Goal: Transaction & Acquisition: Purchase product/service

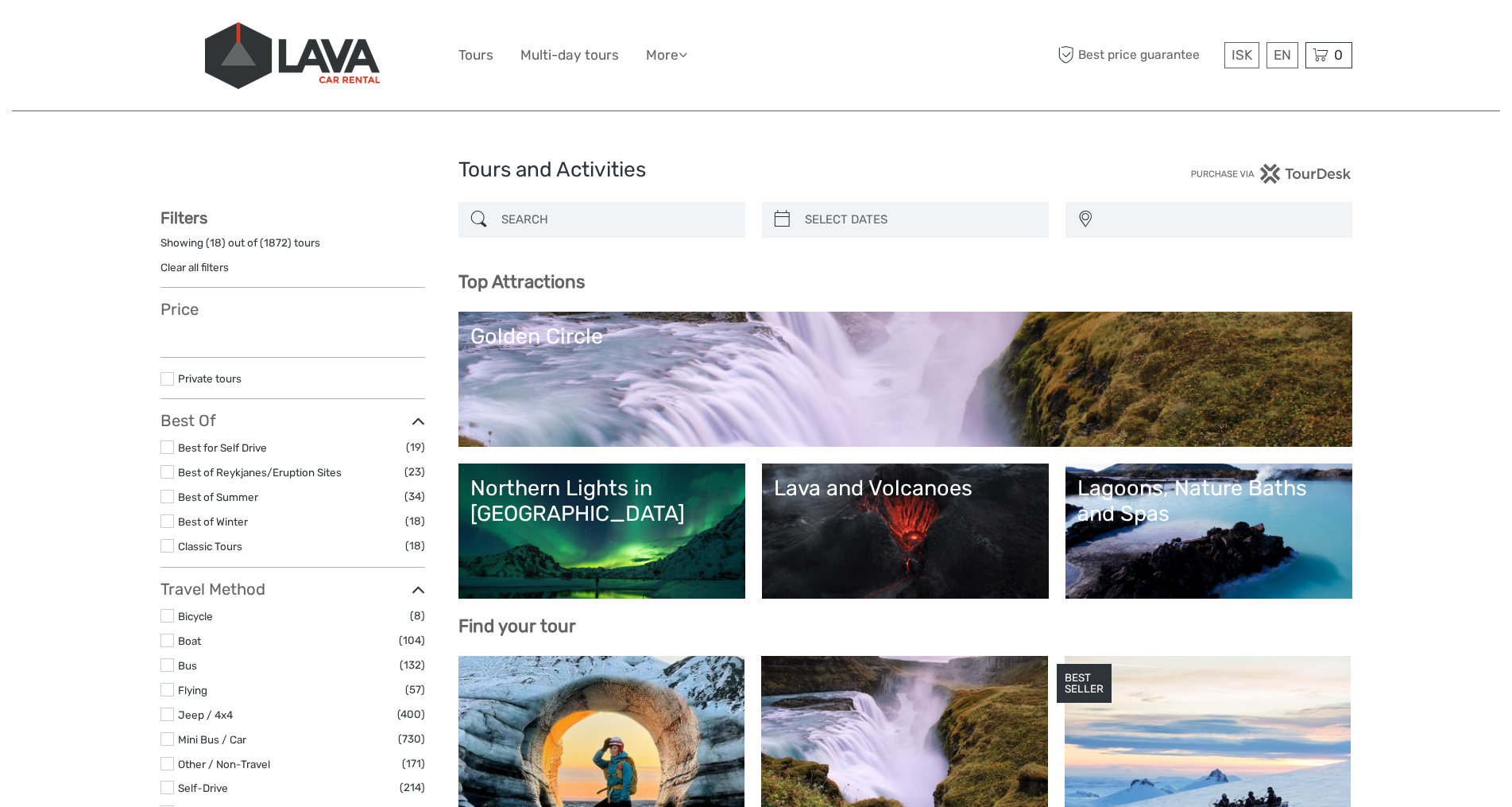
select select
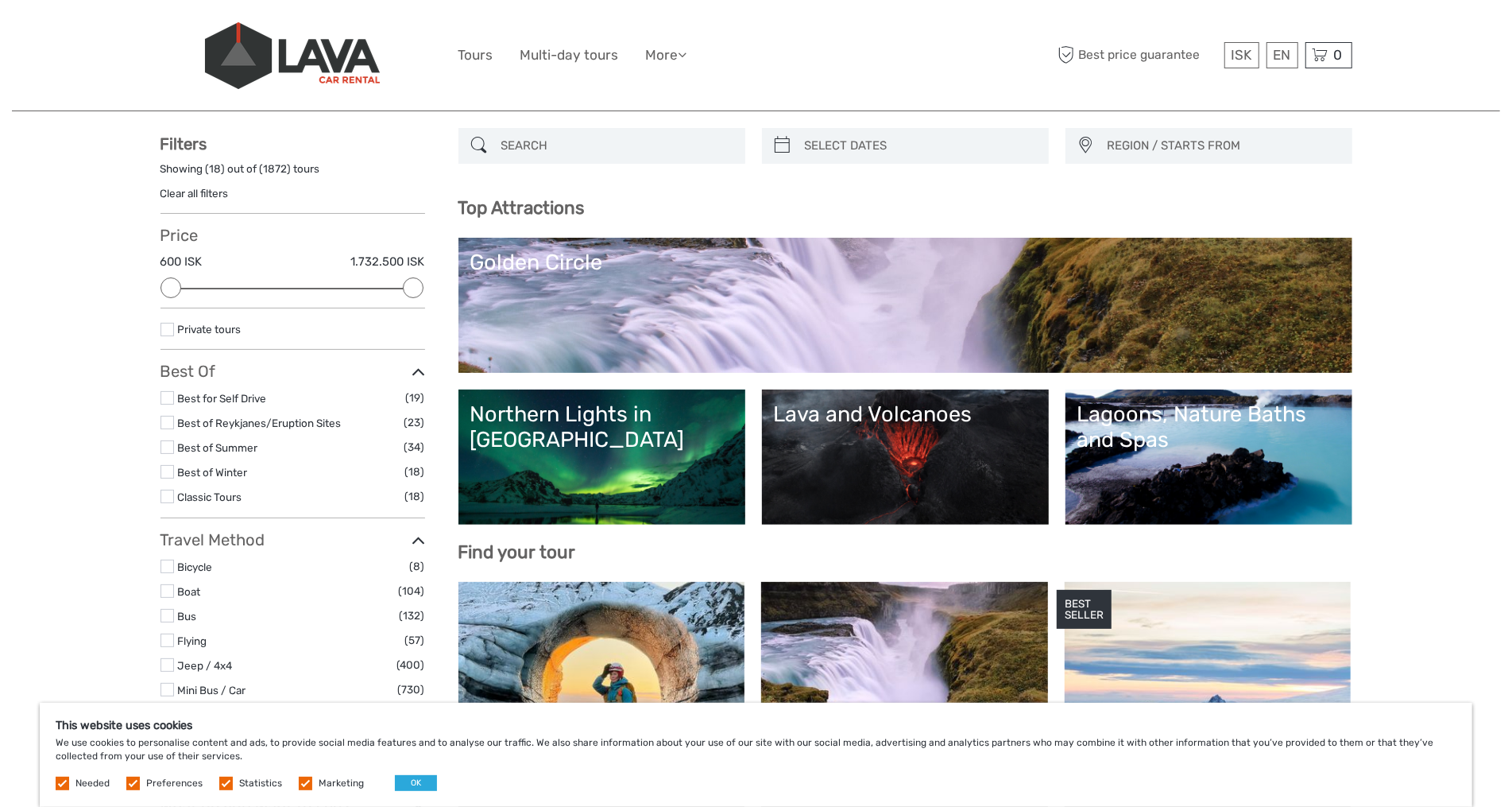
scroll to position [75, 0]
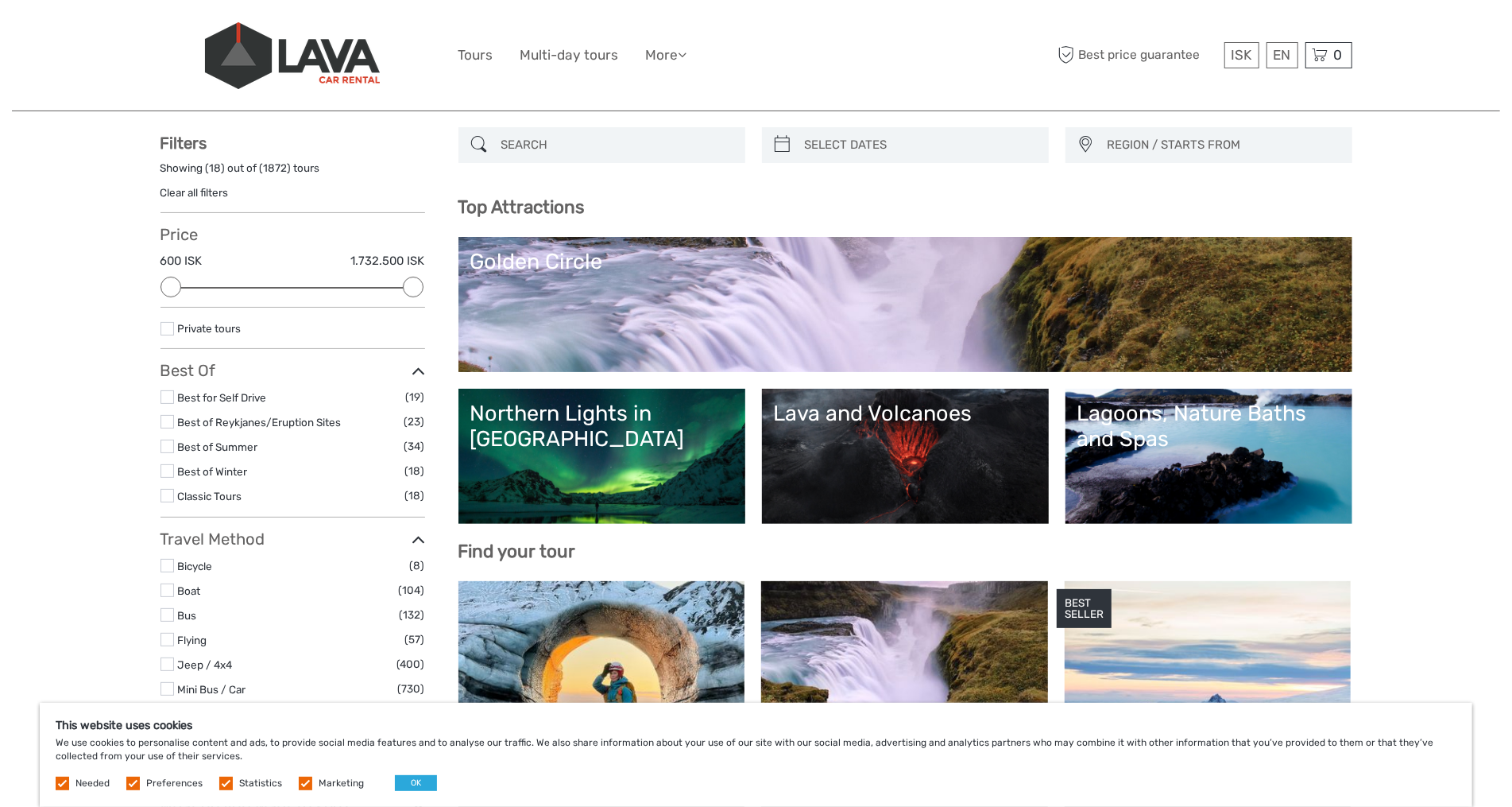
click at [1259, 411] on div "Lagoons, Nature Baths and Spas" at bounding box center [1209, 426] width 263 height 52
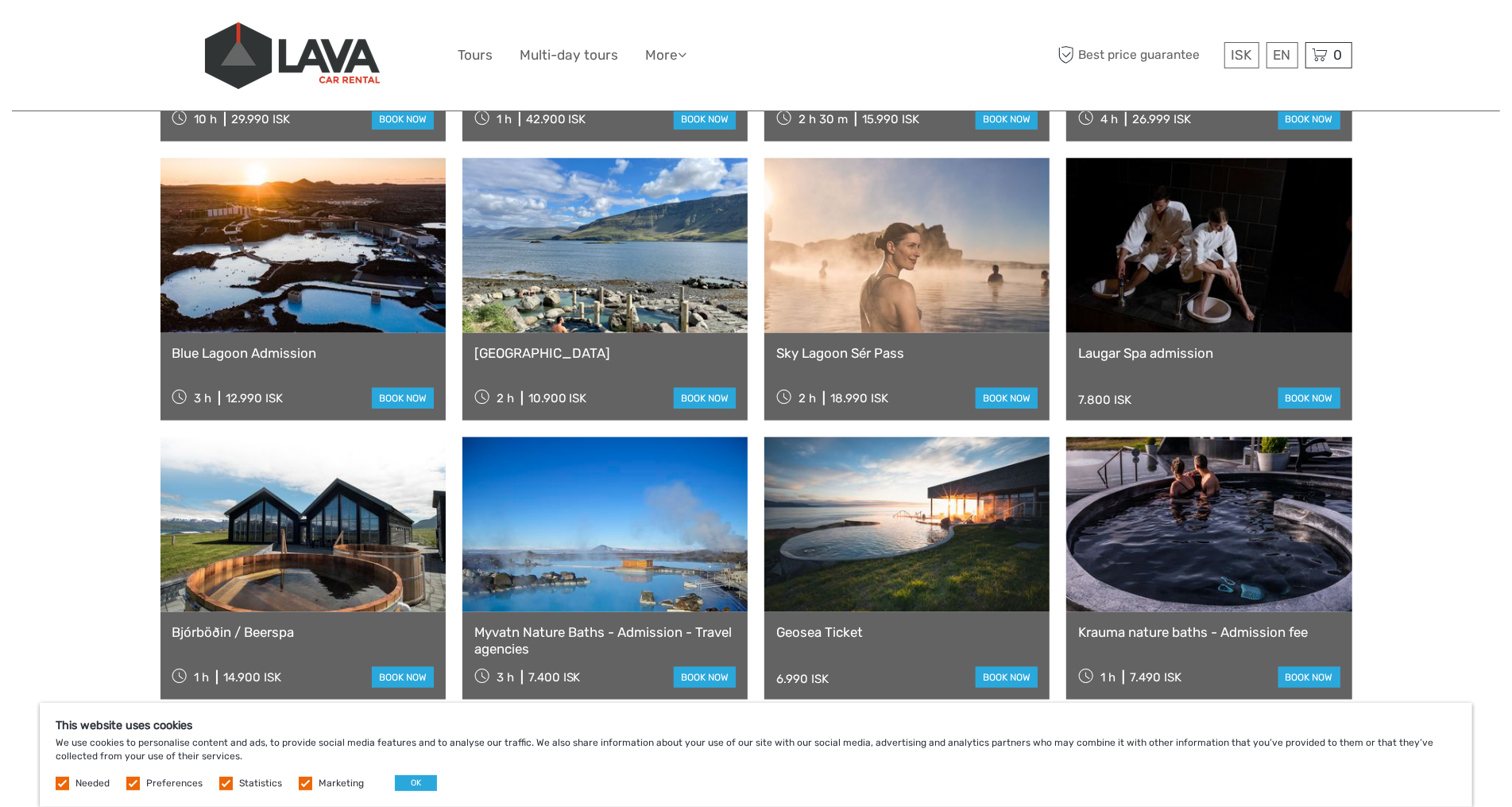
scroll to position [999, 0]
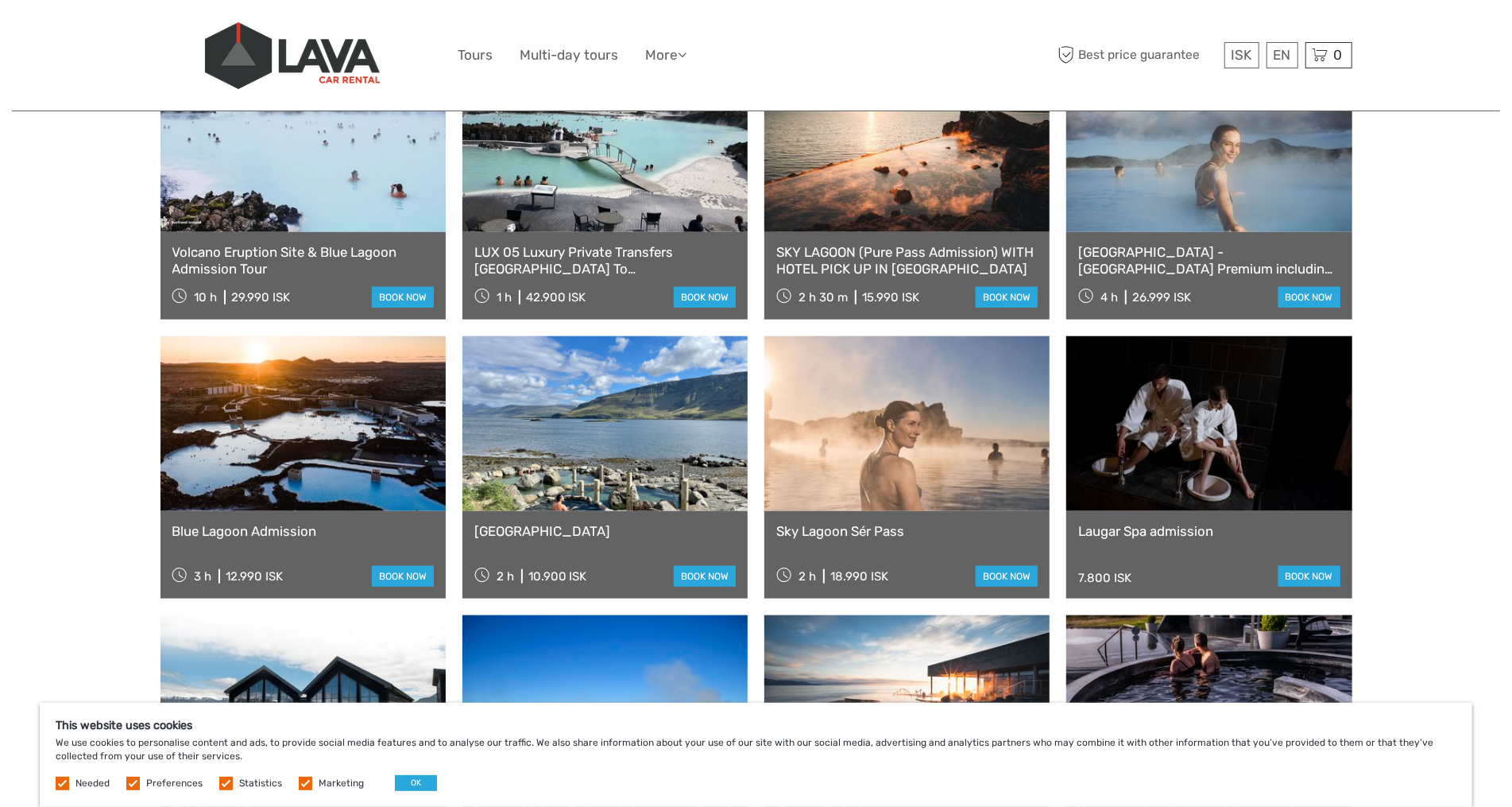
click at [351, 459] on link at bounding box center [303, 423] width 285 height 175
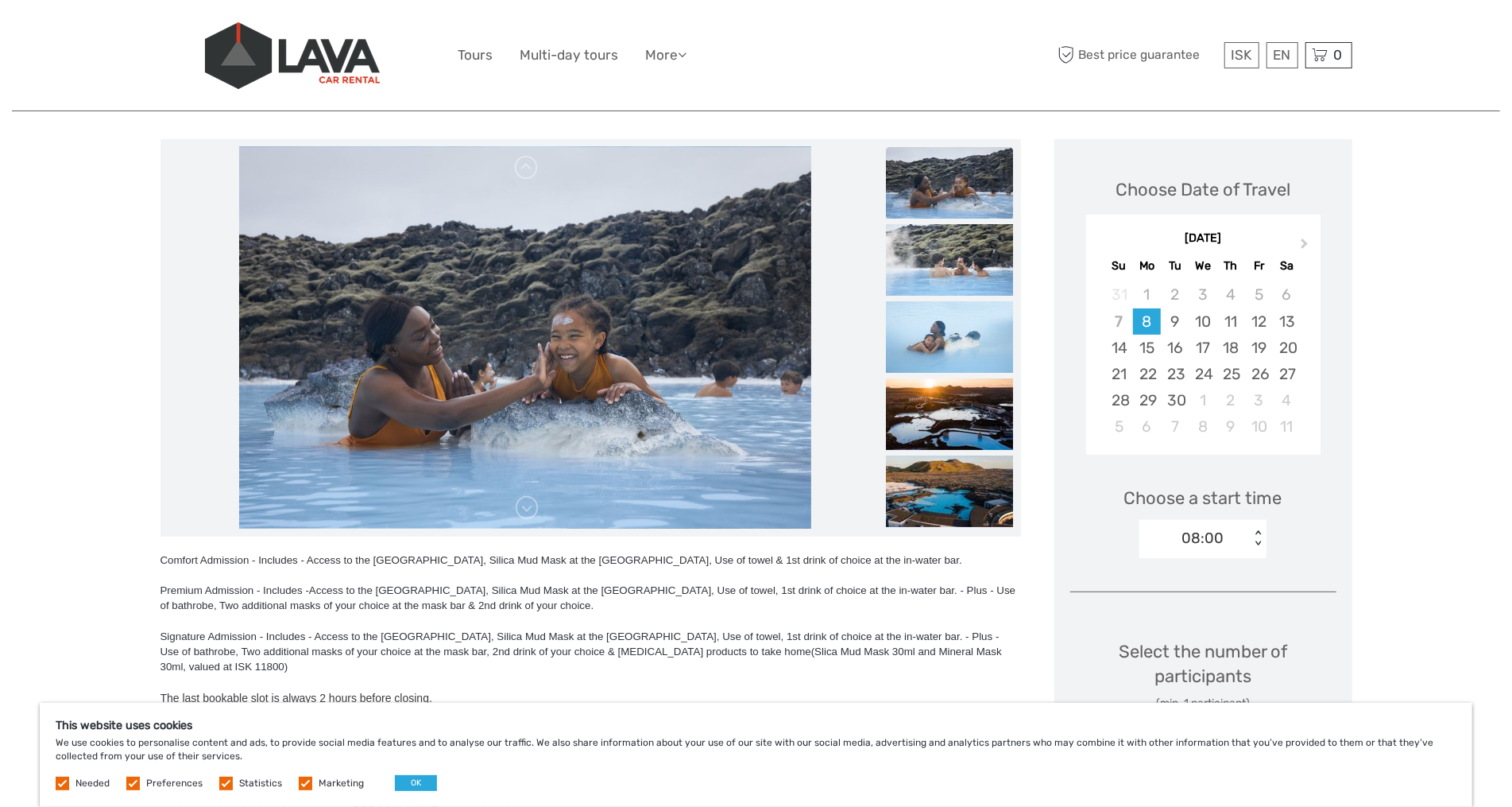
scroll to position [160, 0]
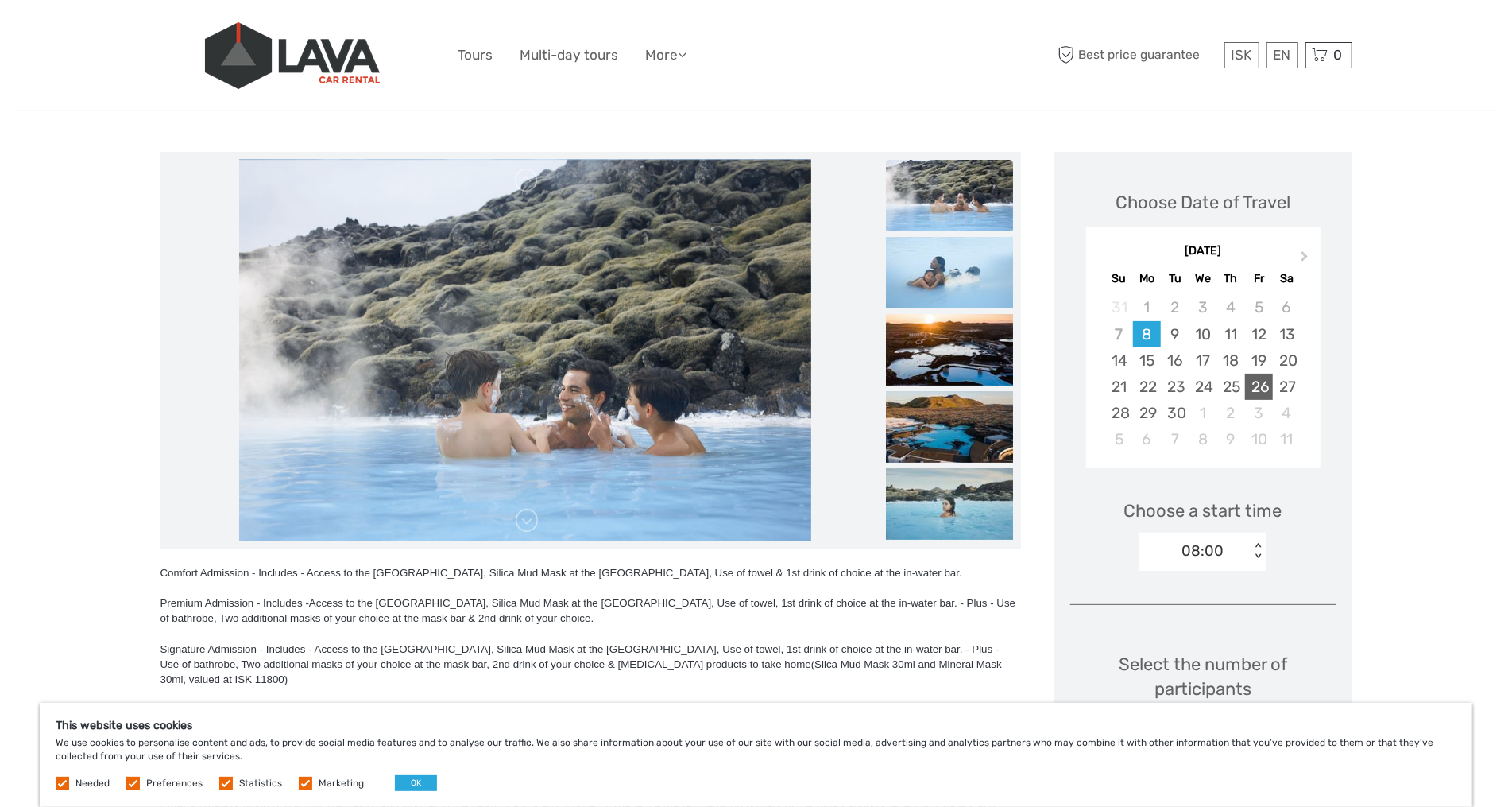
click at [1264, 387] on div "26" at bounding box center [1259, 387] width 28 height 26
click at [1233, 543] on div "08:00" at bounding box center [1194, 551] width 110 height 24
click at [1209, 622] on div "09:00" at bounding box center [1203, 626] width 111 height 27
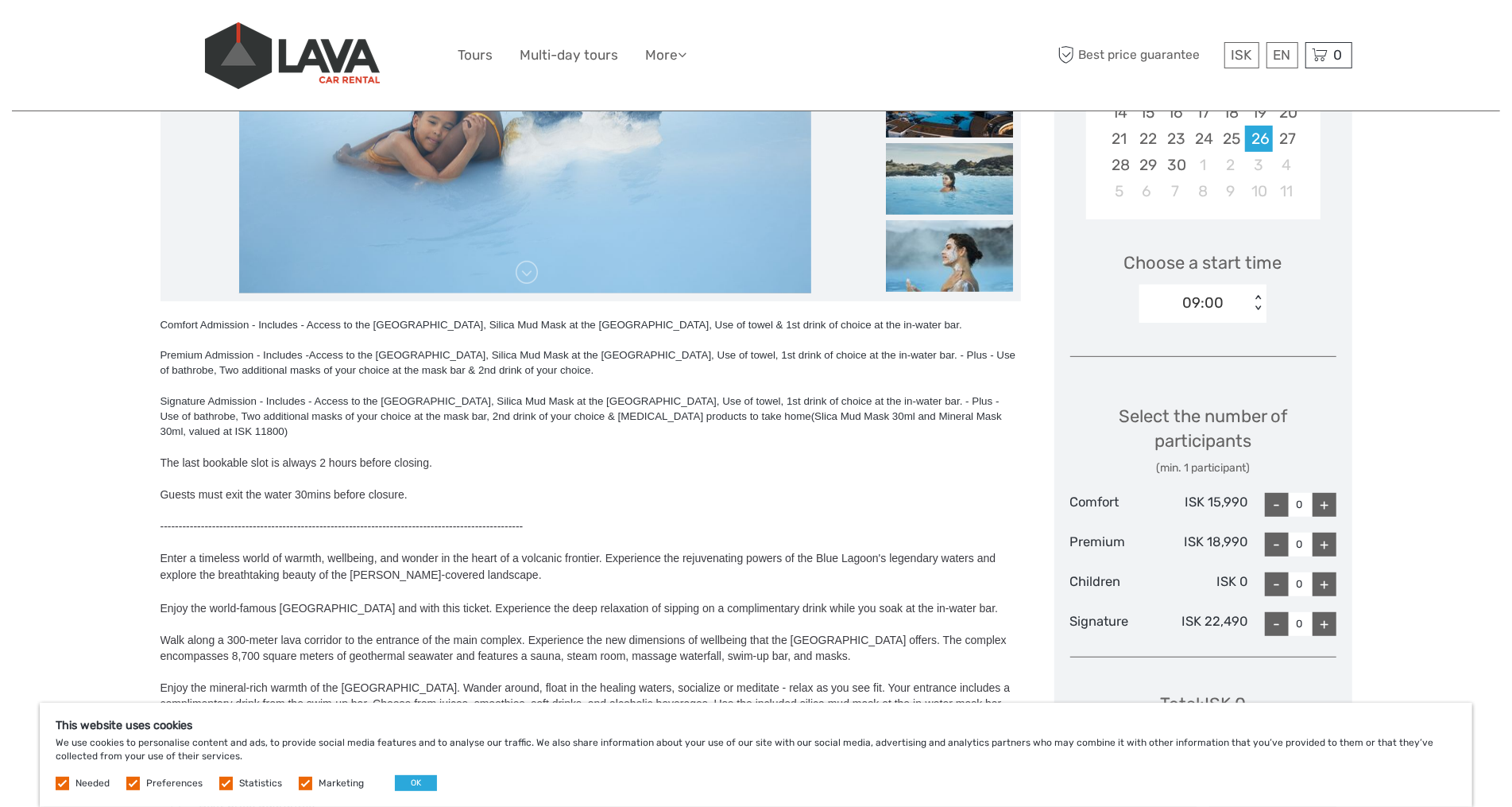
scroll to position [364, 0]
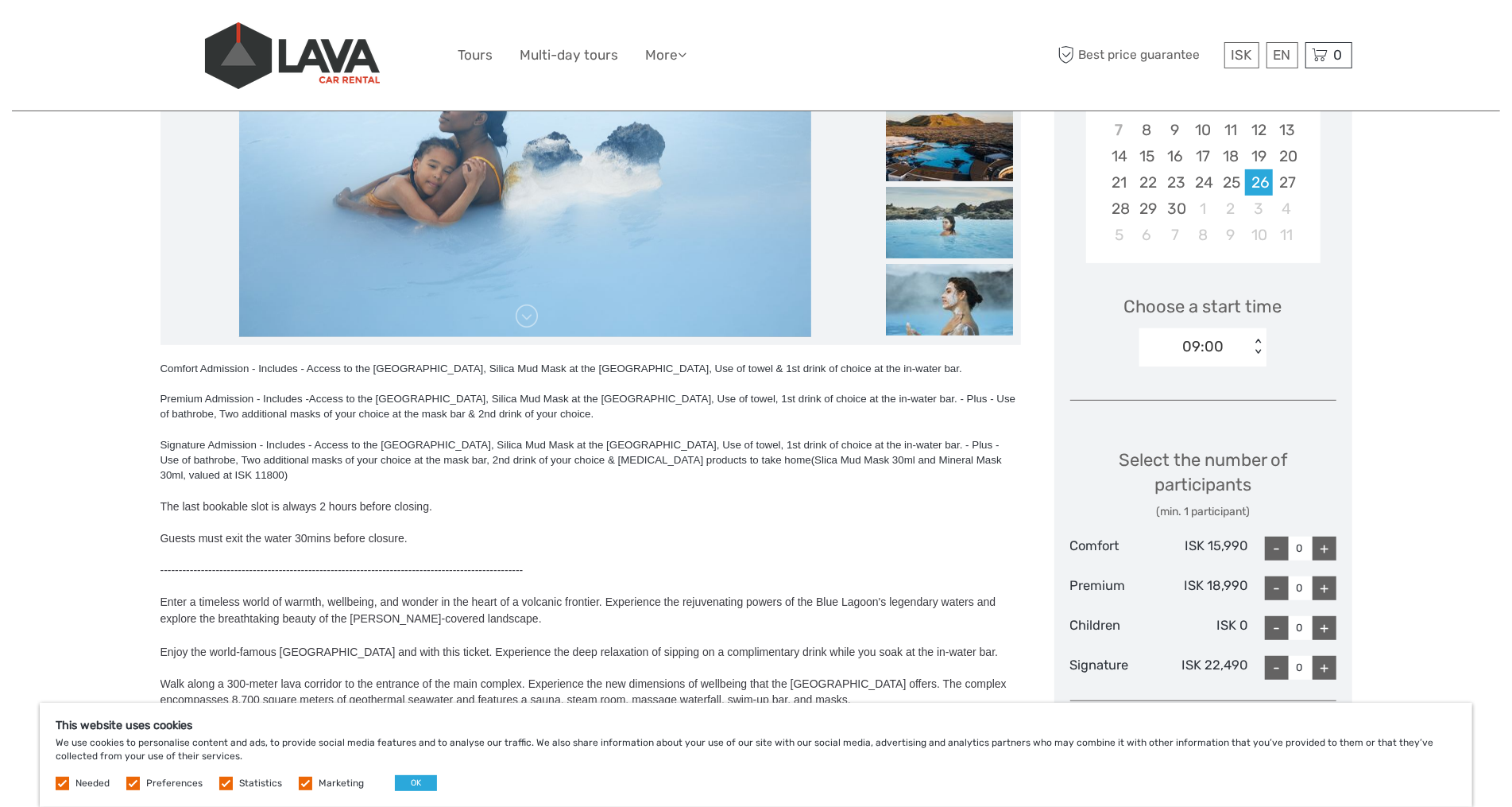
click at [1321, 549] on div "+" at bounding box center [1324, 549] width 24 height 24
type input "1"
click at [1324, 549] on div "+" at bounding box center [1324, 549] width 24 height 24
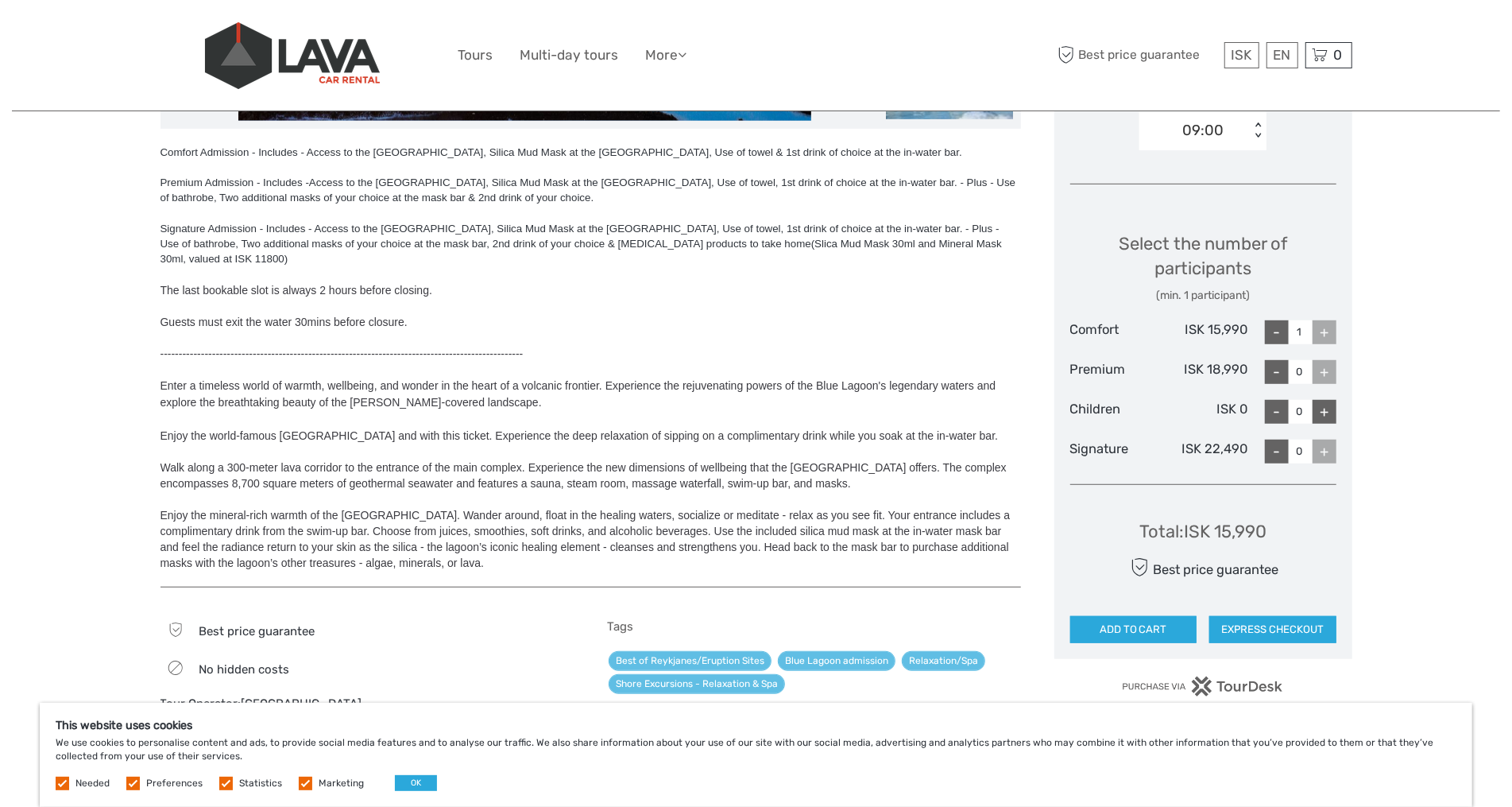
scroll to position [592, 0]
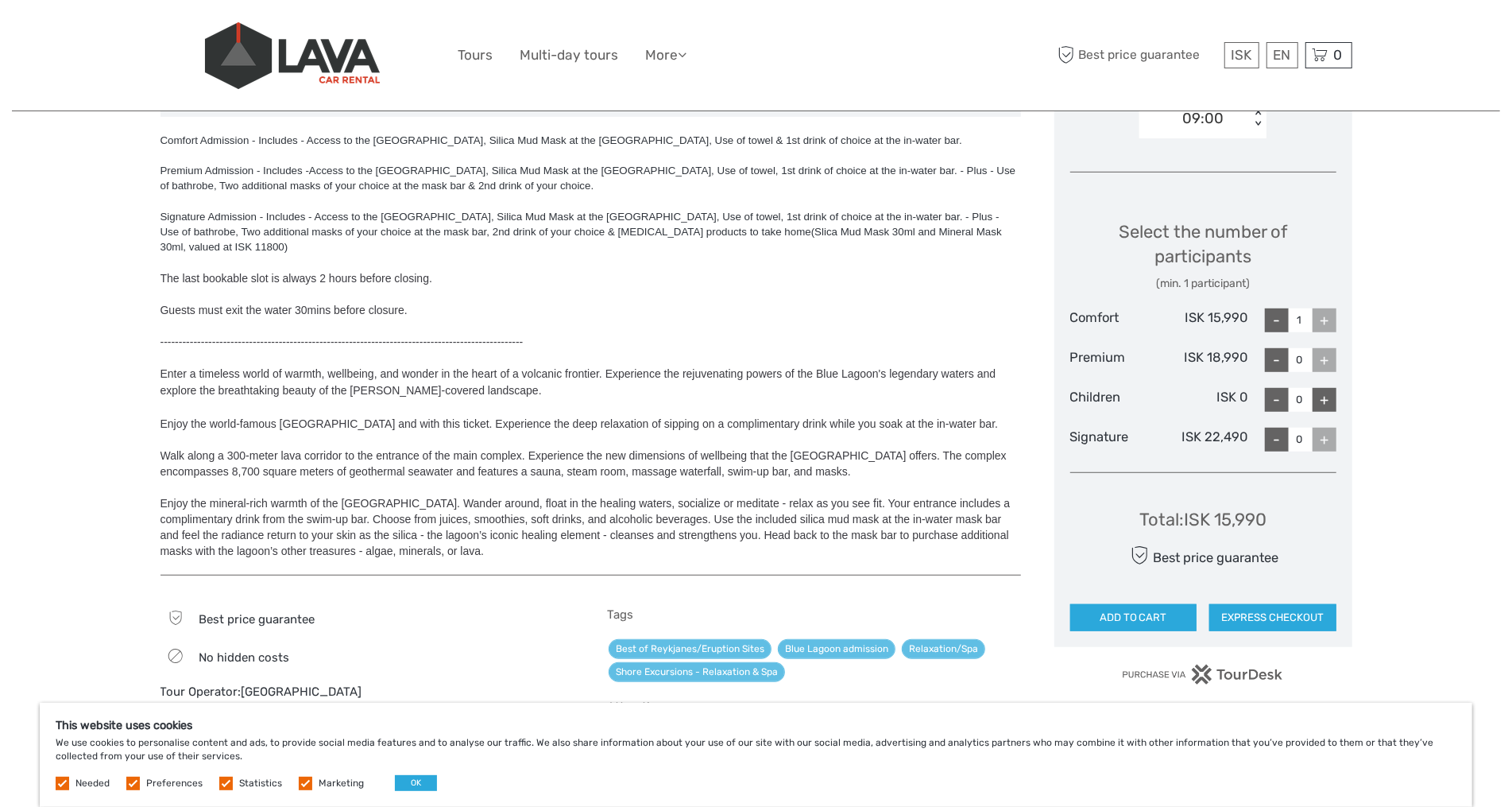
click at [1331, 315] on div "+" at bounding box center [1324, 320] width 24 height 24
click at [1323, 359] on div "+" at bounding box center [1324, 360] width 24 height 24
click at [1322, 315] on div "+" at bounding box center [1324, 320] width 24 height 24
click at [1328, 317] on div "+" at bounding box center [1324, 320] width 24 height 24
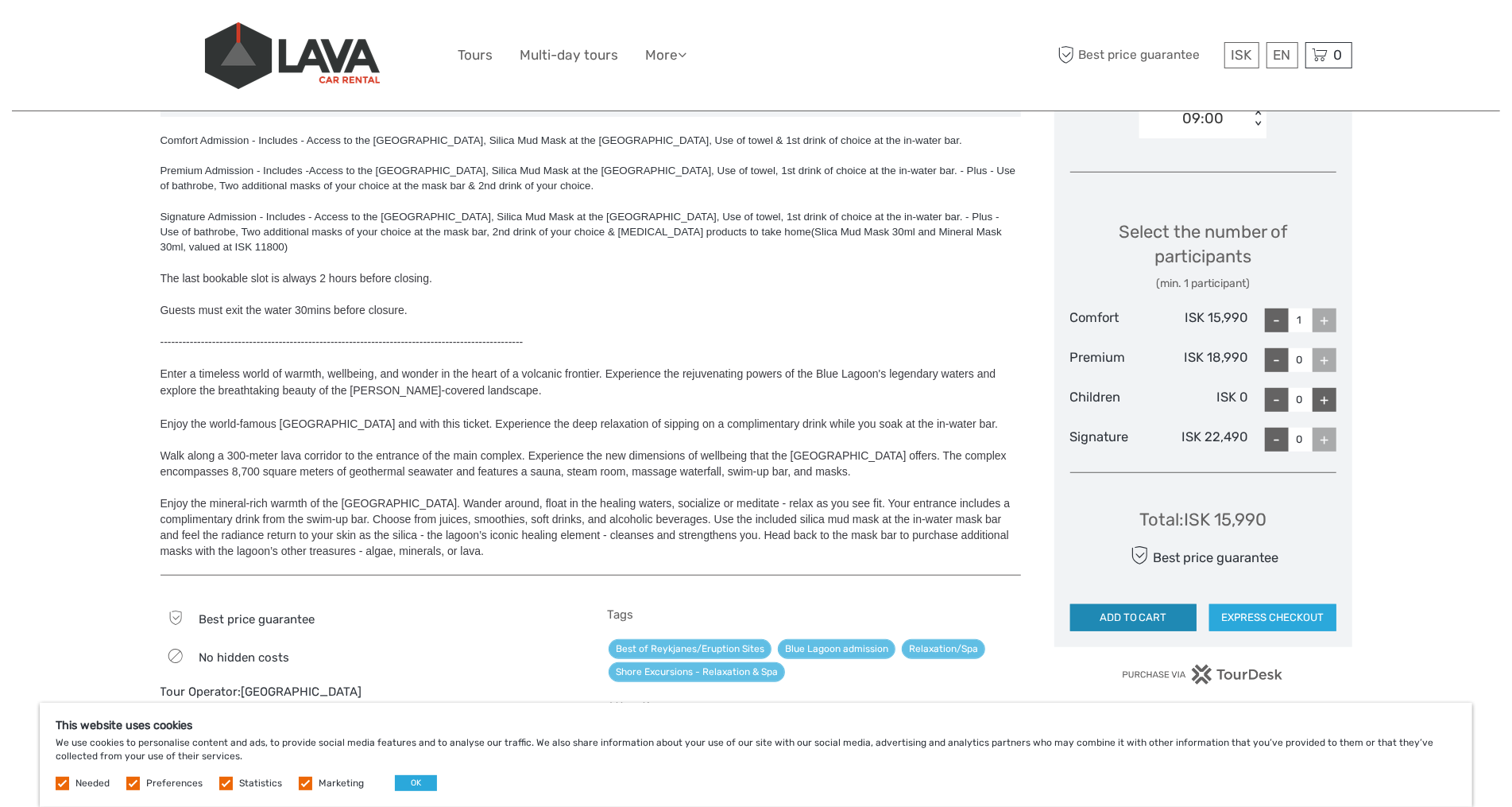
click at [1154, 610] on button "ADD TO CART" at bounding box center [1134, 617] width 127 height 27
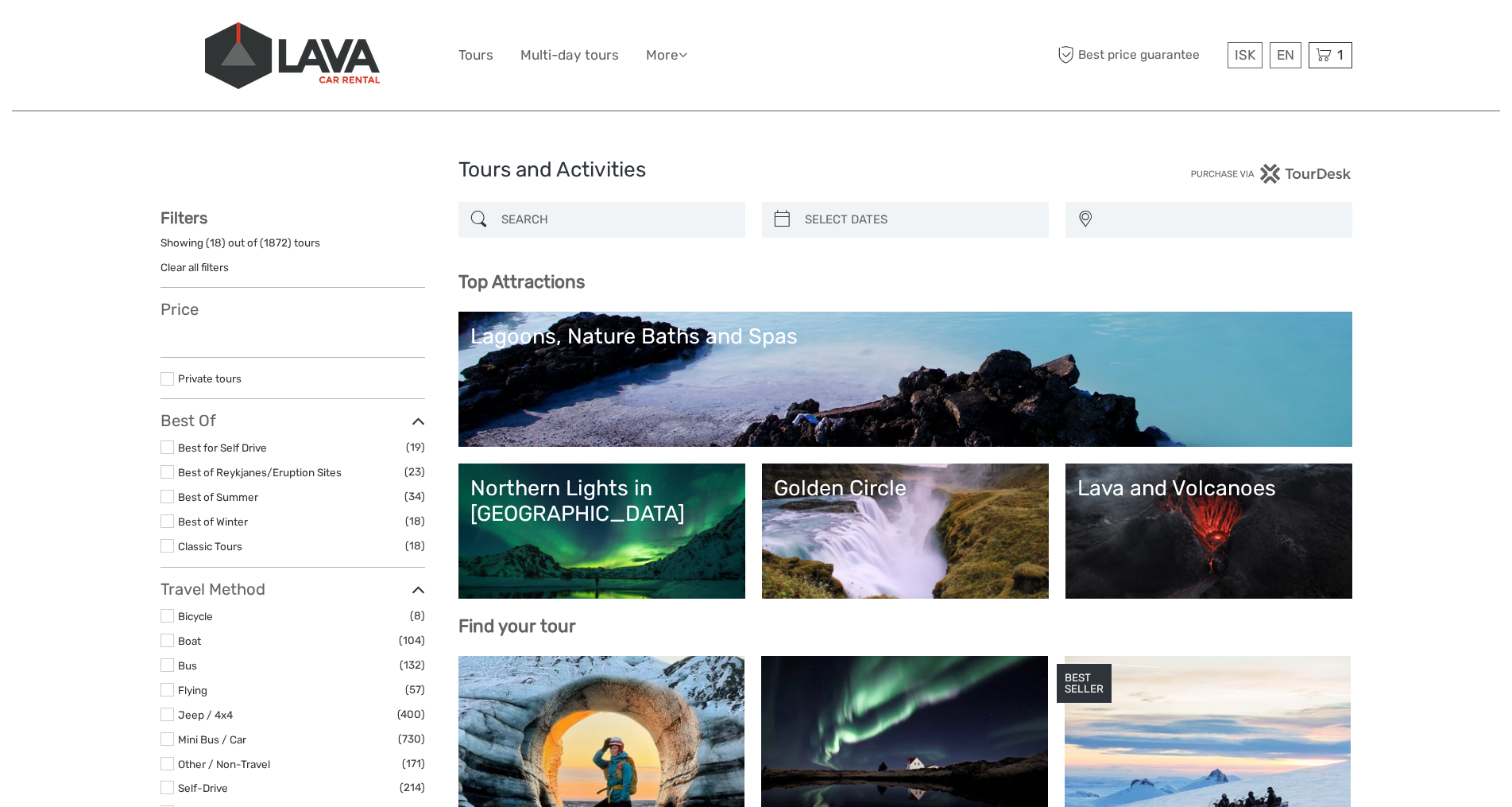
select select
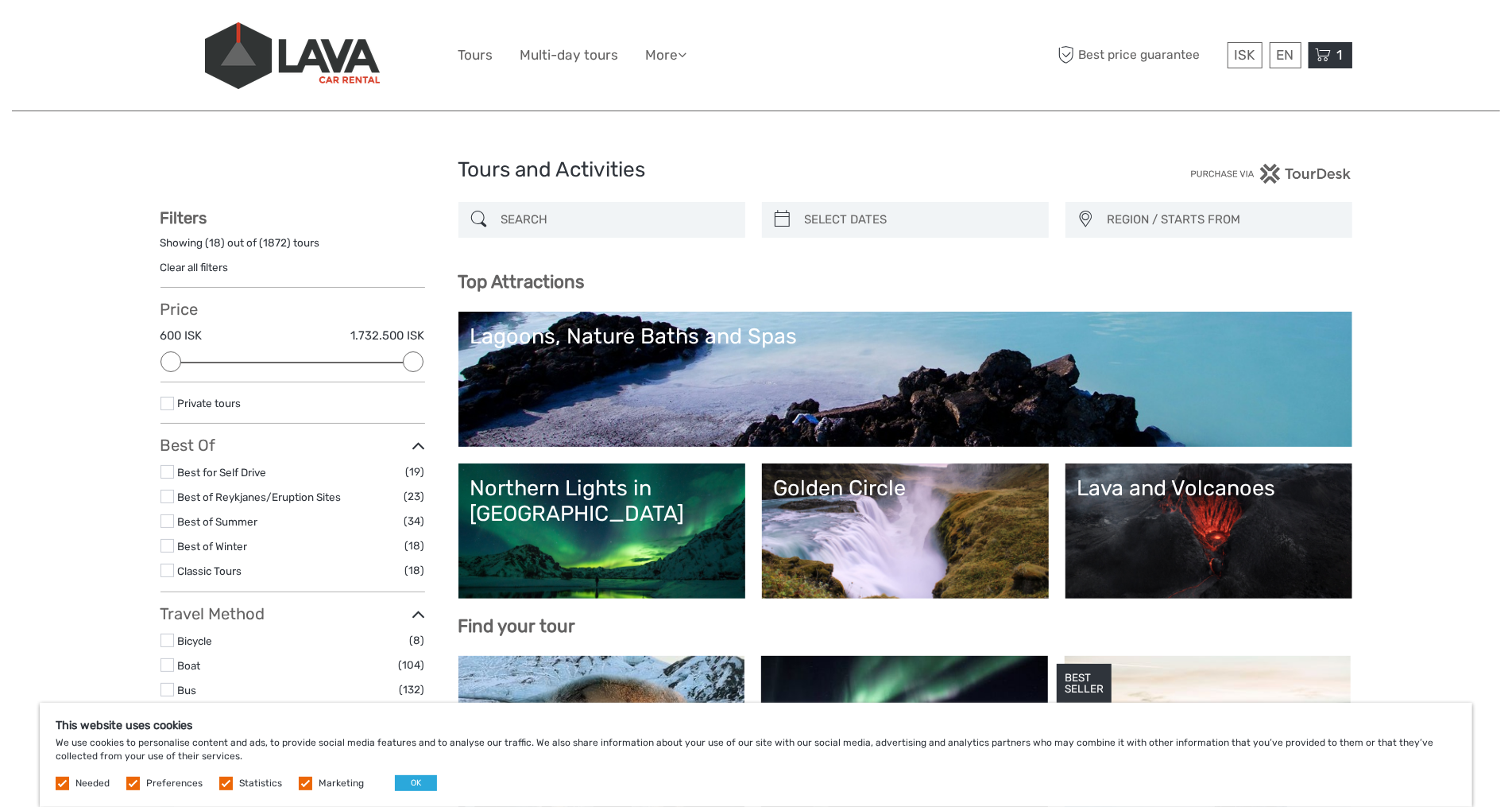
click at [1335, 62] on span "1" at bounding box center [1340, 55] width 10 height 16
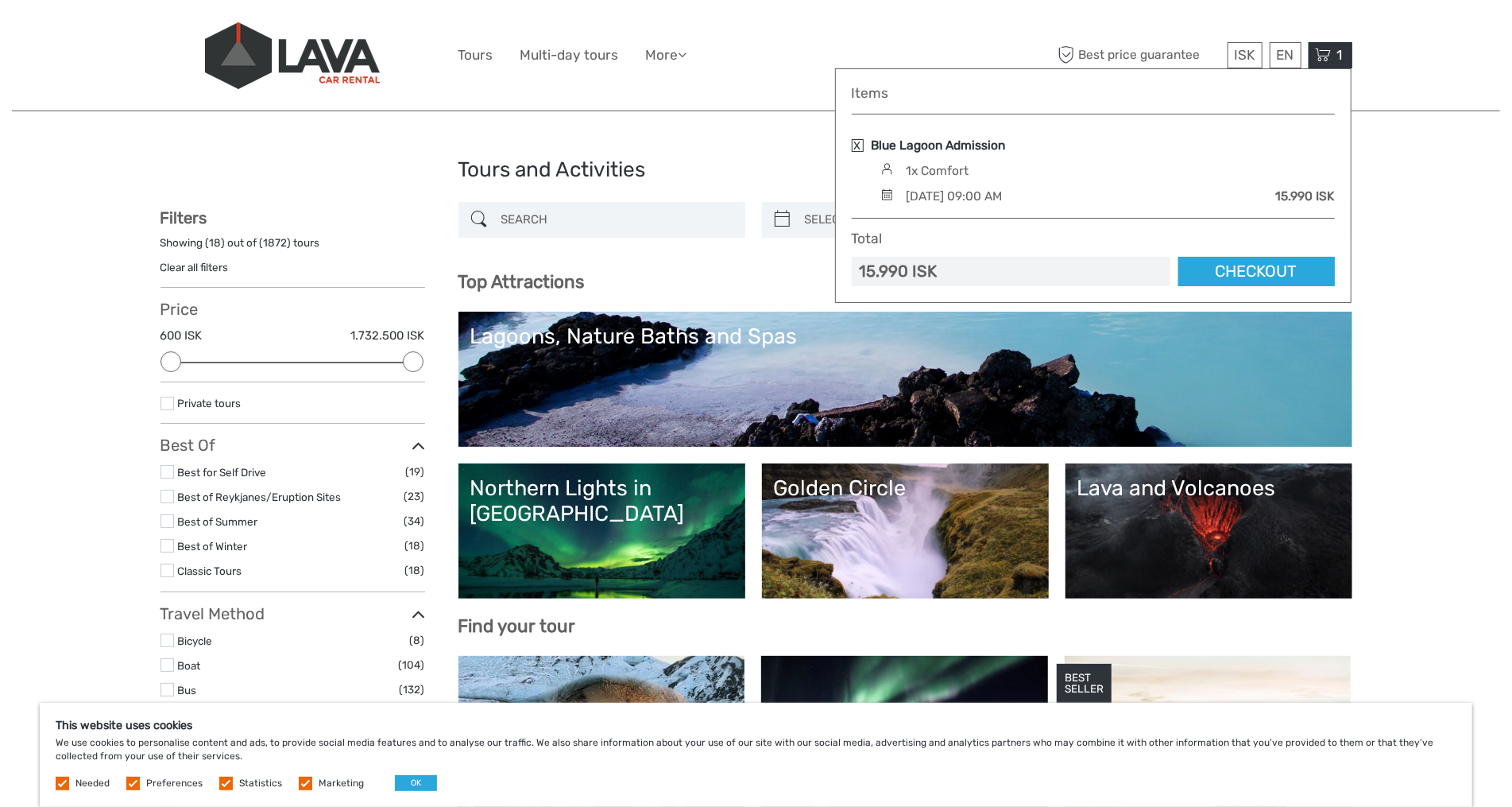
click at [958, 145] on link "Blue Lagoon Admission" at bounding box center [938, 146] width 134 height 18
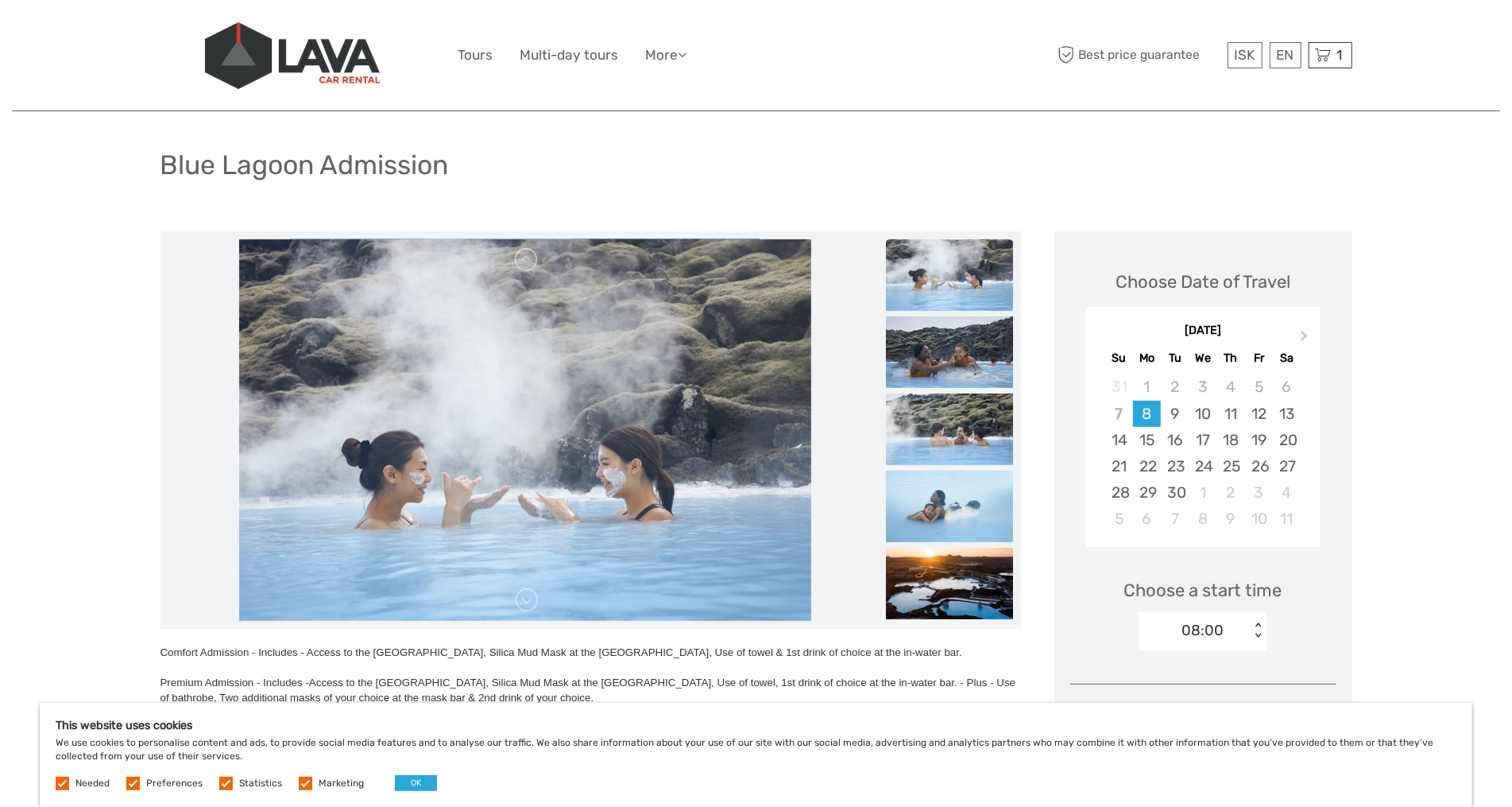
scroll to position [89, 0]
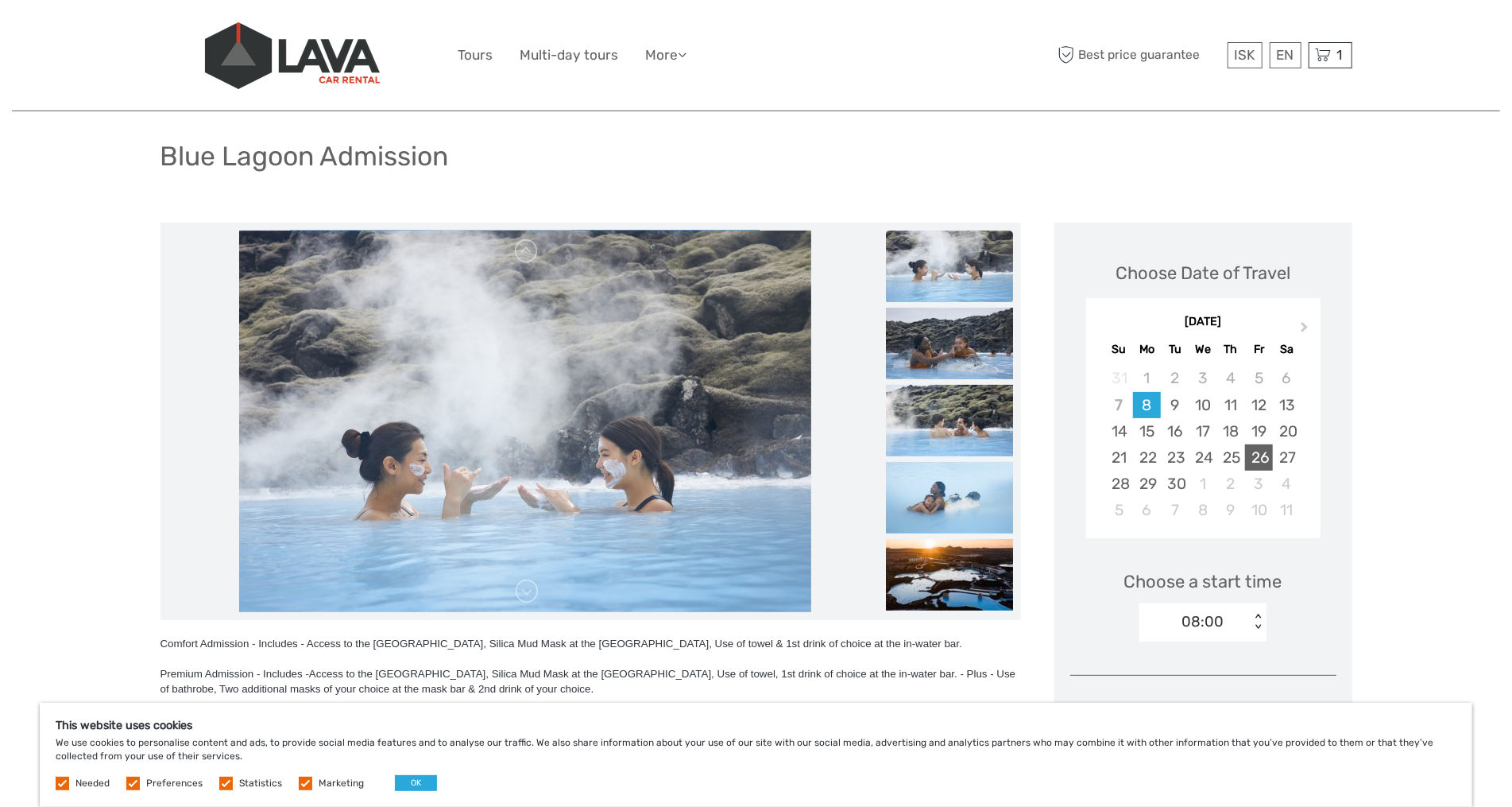
click at [1257, 447] on div "26" at bounding box center [1259, 457] width 28 height 26
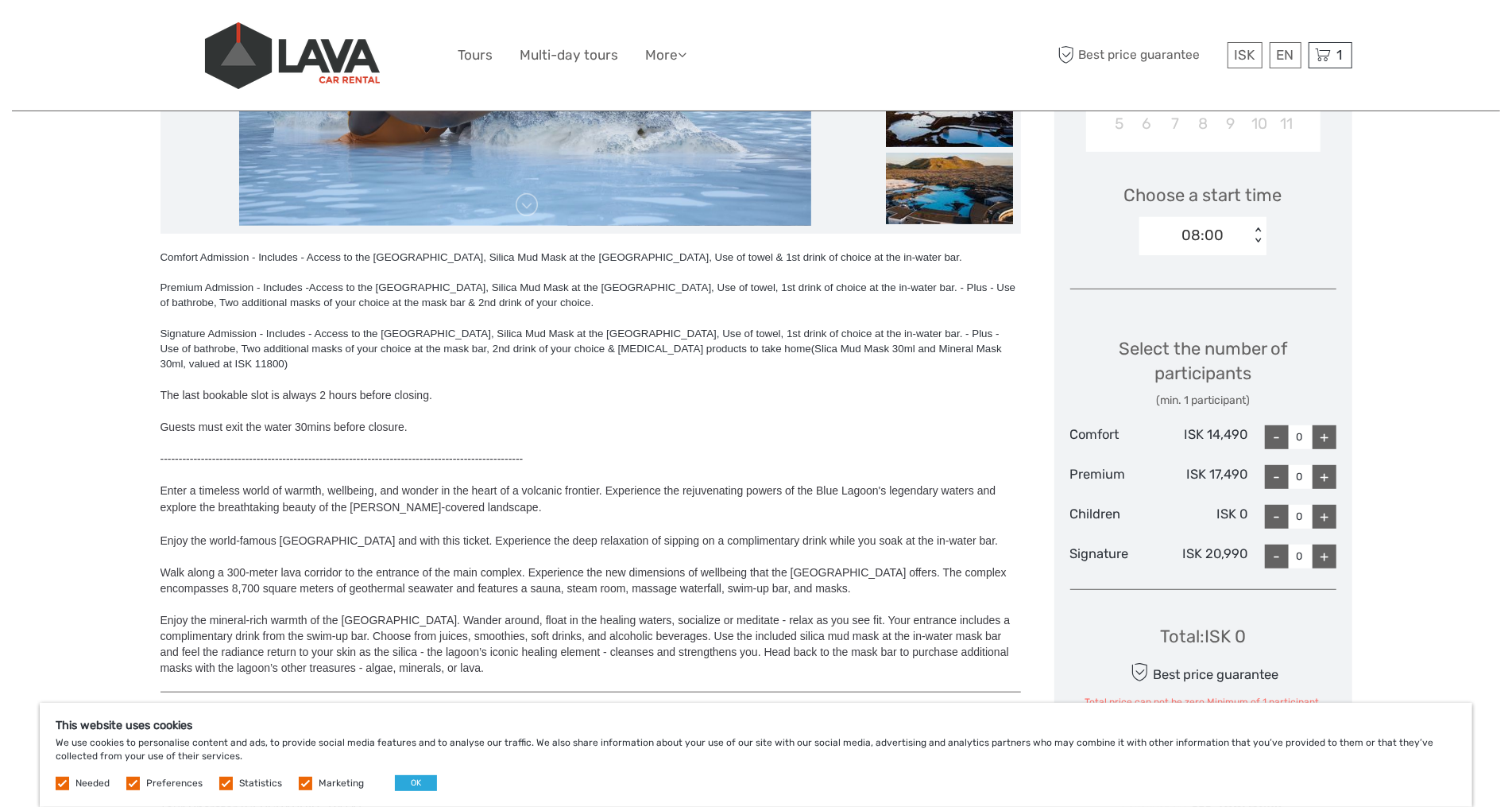
scroll to position [475, 0]
click at [1224, 237] on div "08:00" at bounding box center [1194, 237] width 110 height 24
click at [1197, 307] on div "09:00" at bounding box center [1203, 311] width 111 height 27
click at [1324, 439] on div "+" at bounding box center [1324, 438] width 24 height 24
type input "1"
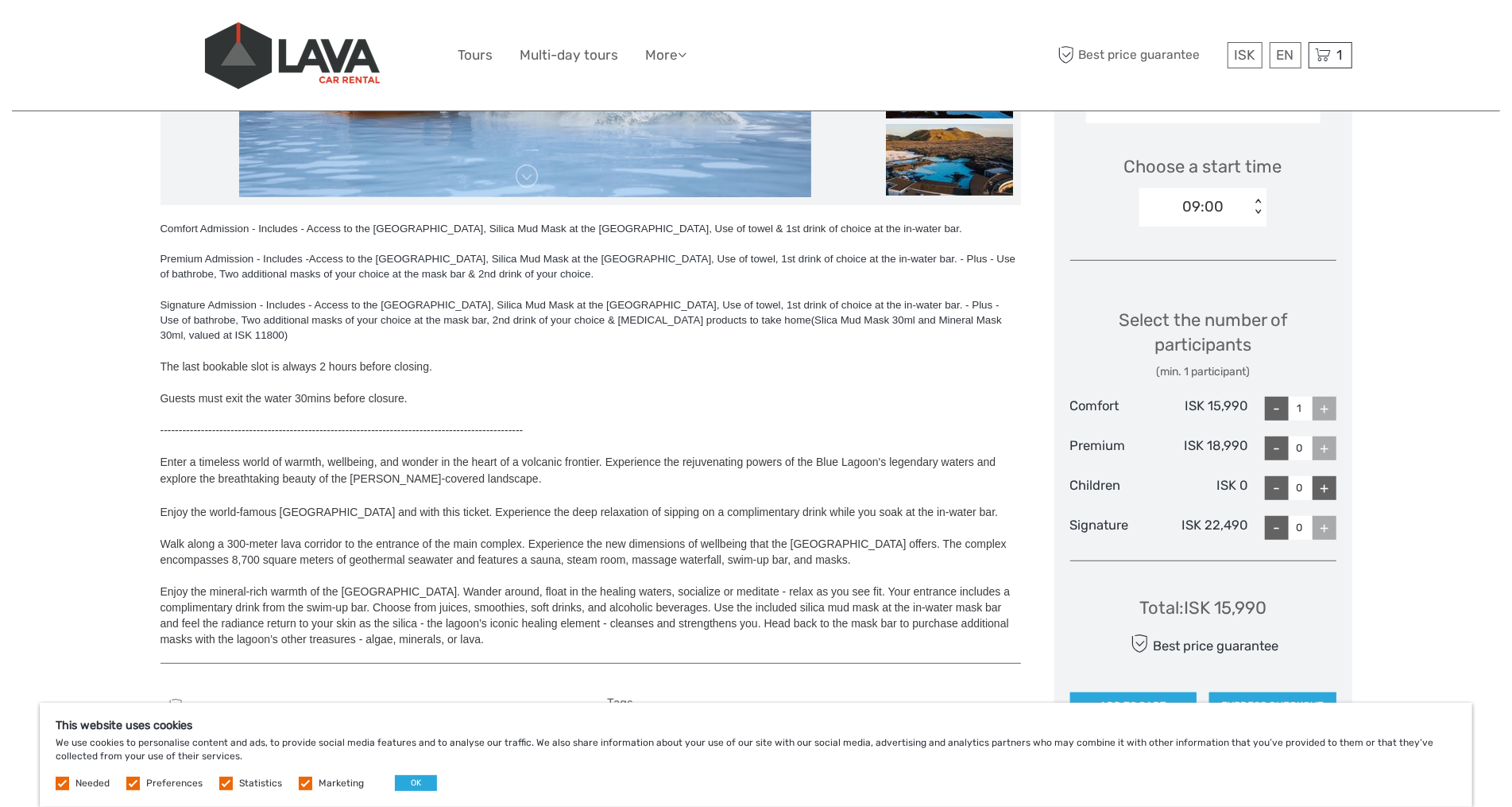
scroll to position [759, 0]
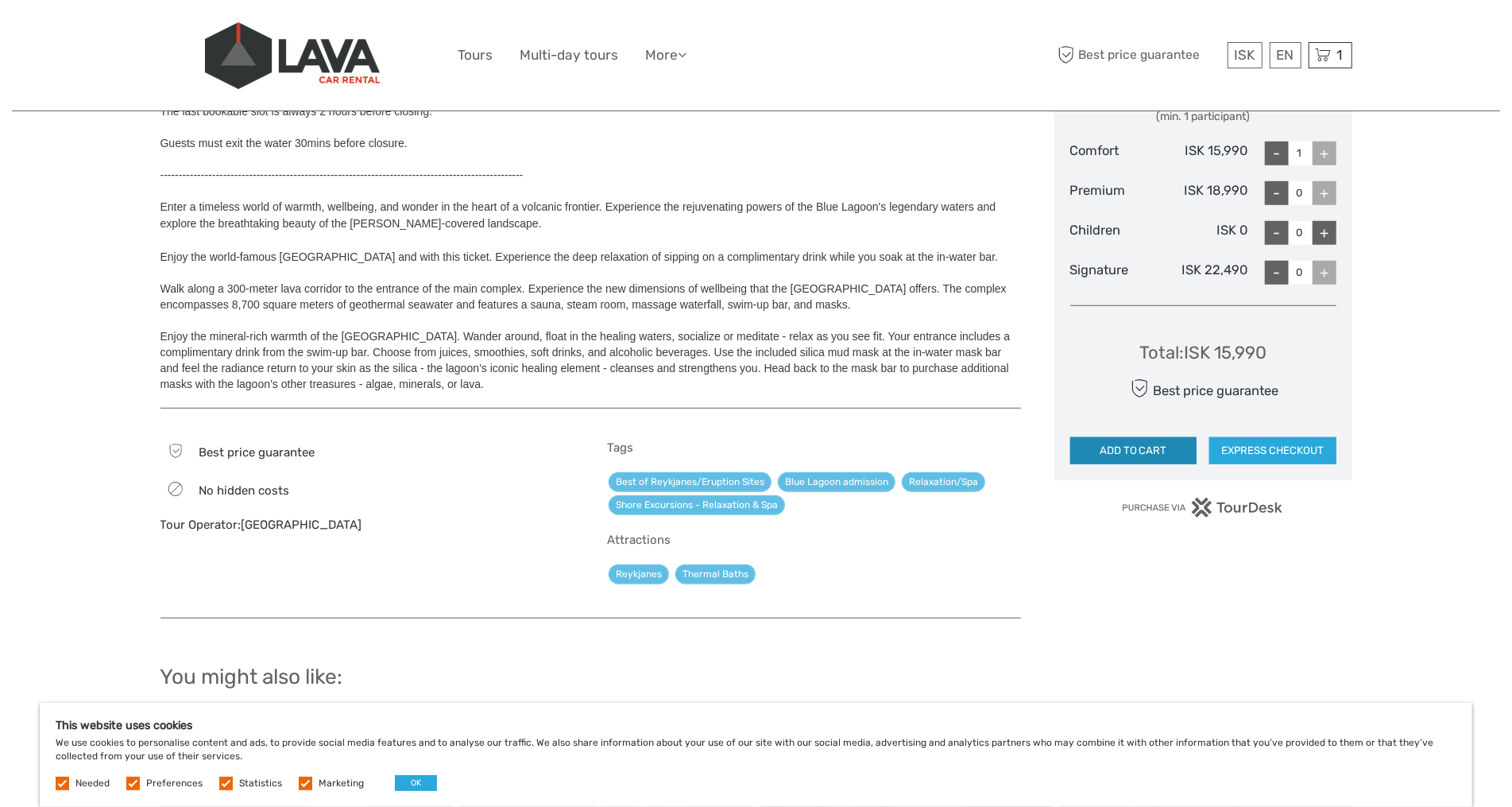
click at [1150, 443] on button "ADD TO CART" at bounding box center [1134, 450] width 127 height 27
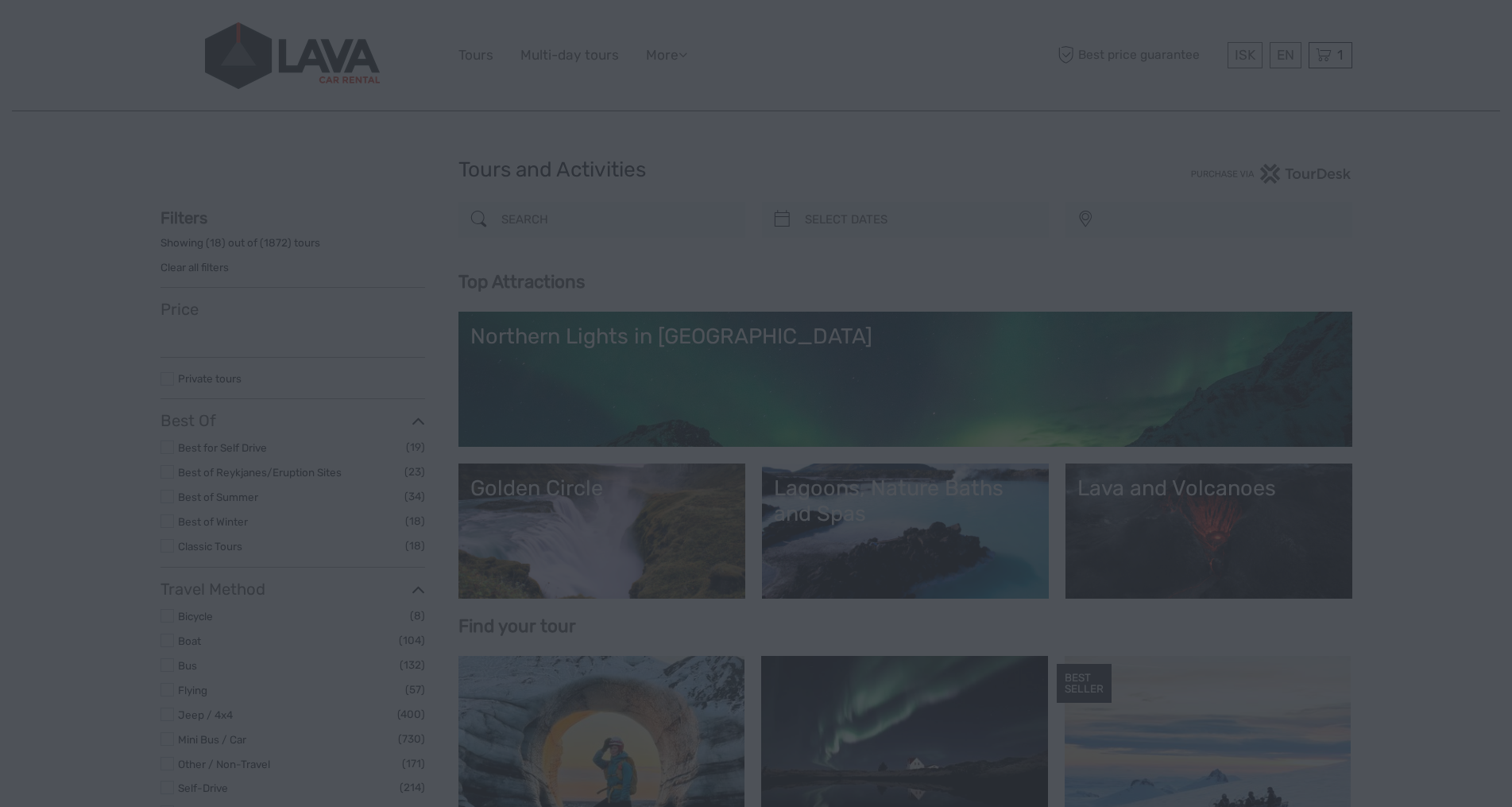
select select
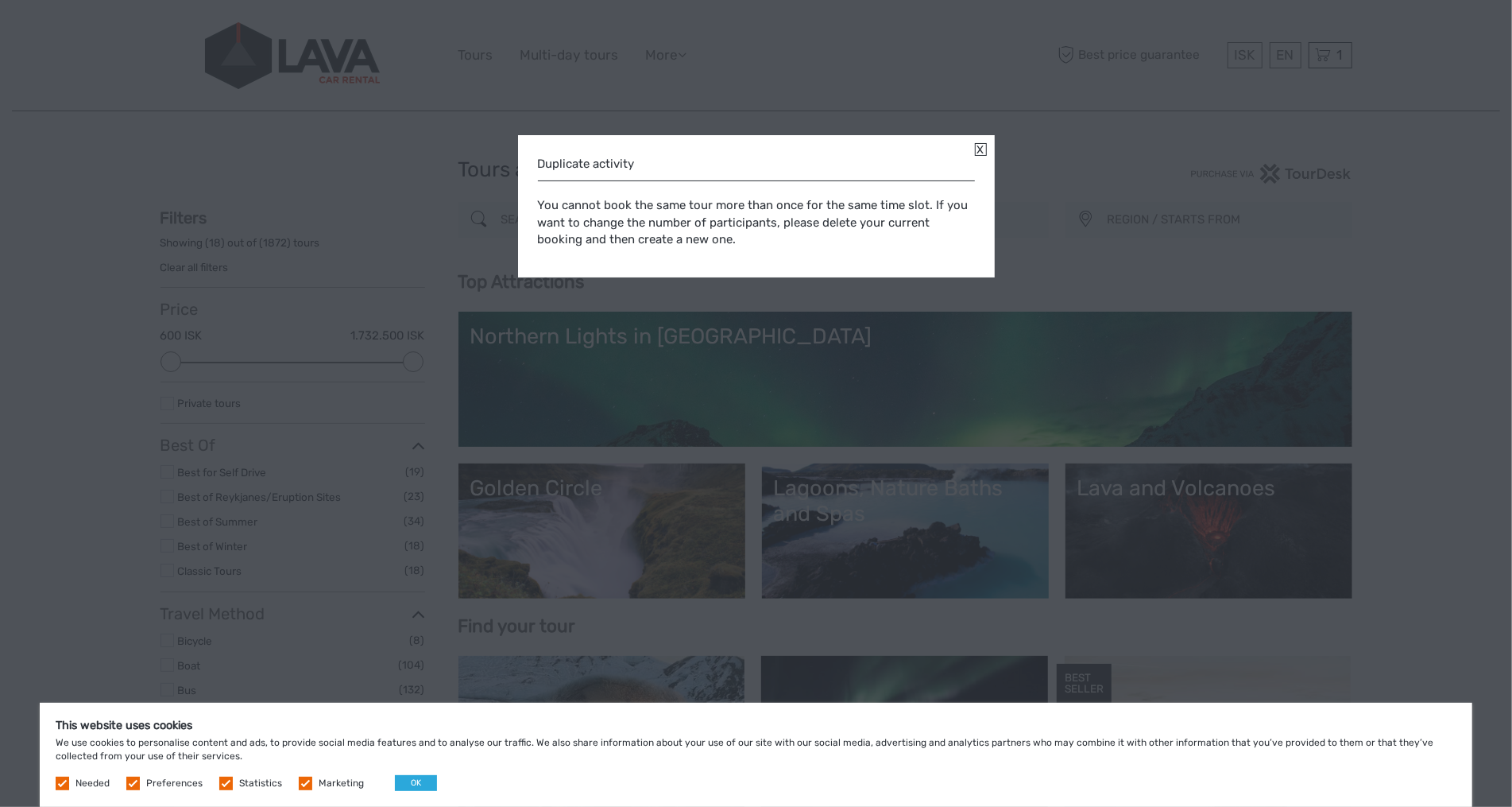
click at [979, 152] on link at bounding box center [981, 149] width 12 height 13
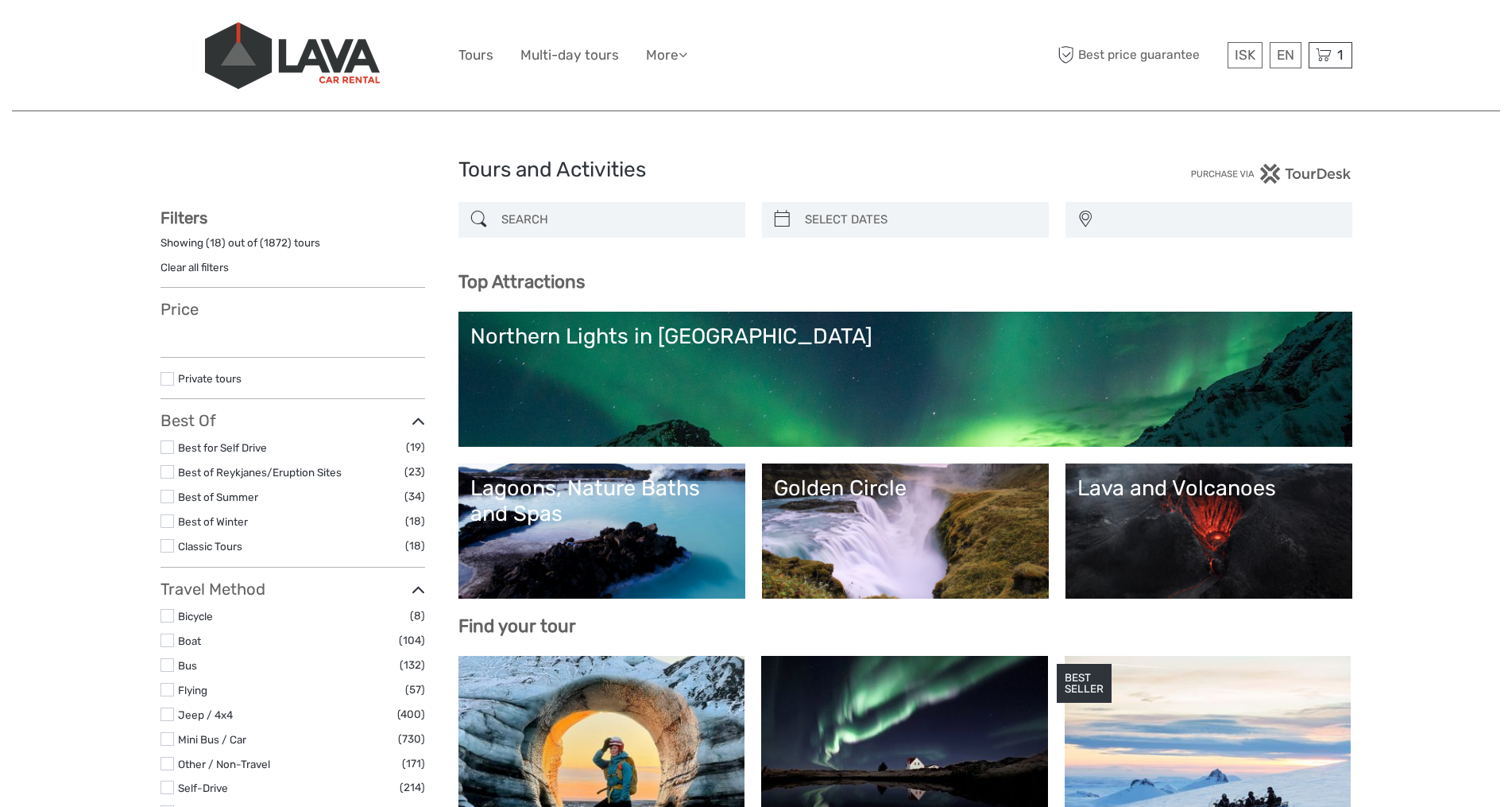
select select
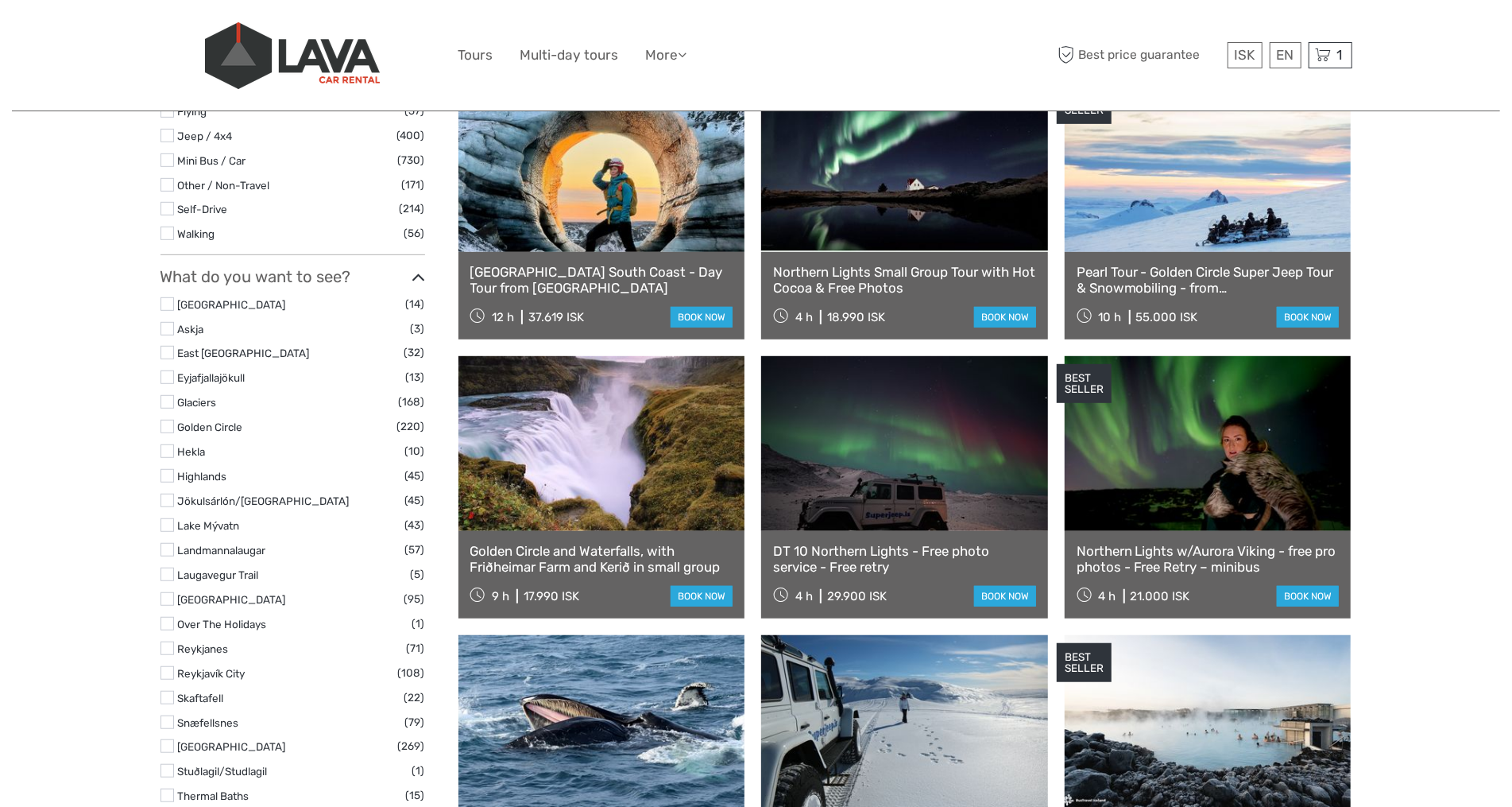
scroll to position [586, 0]
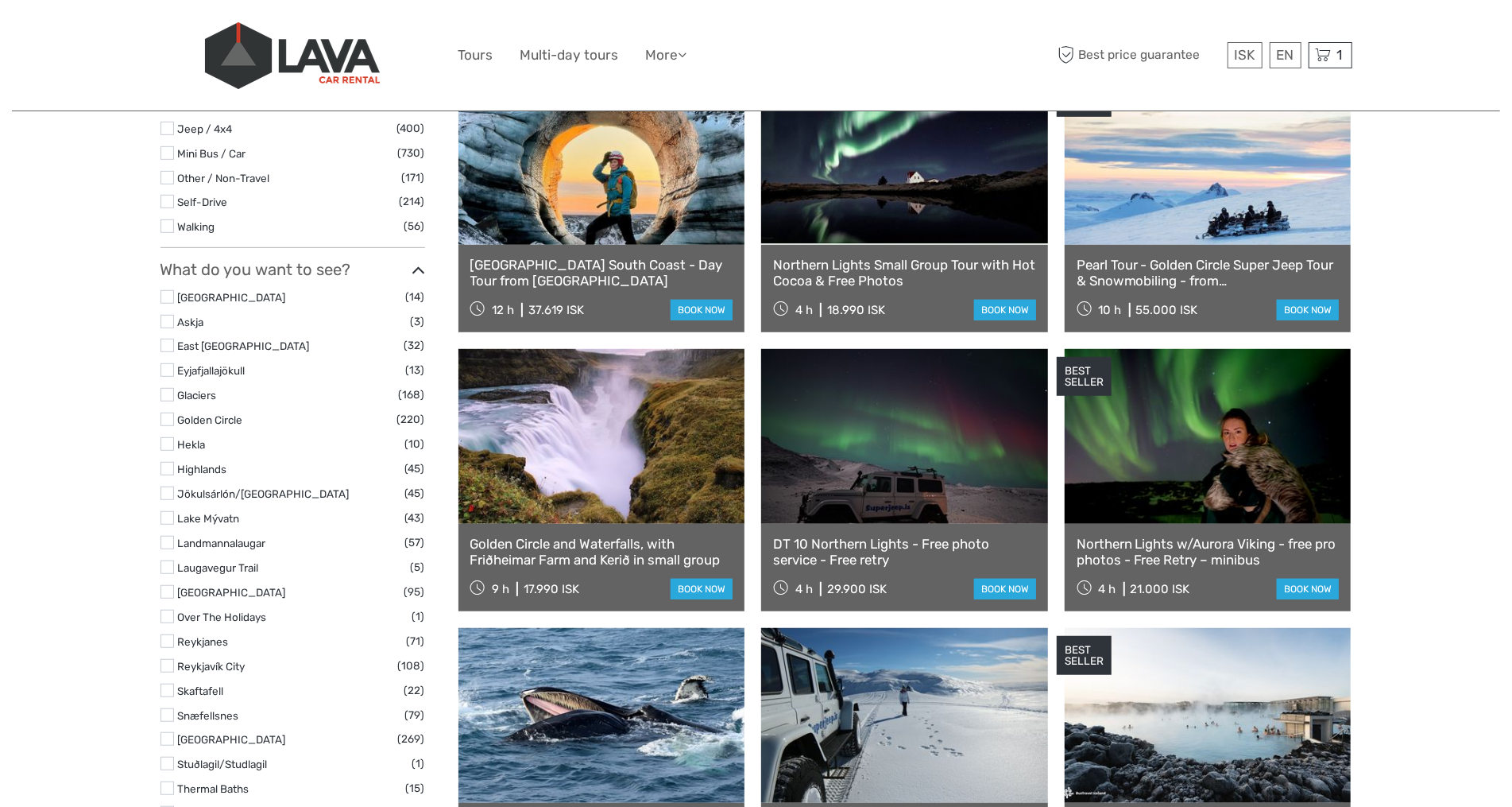
select select
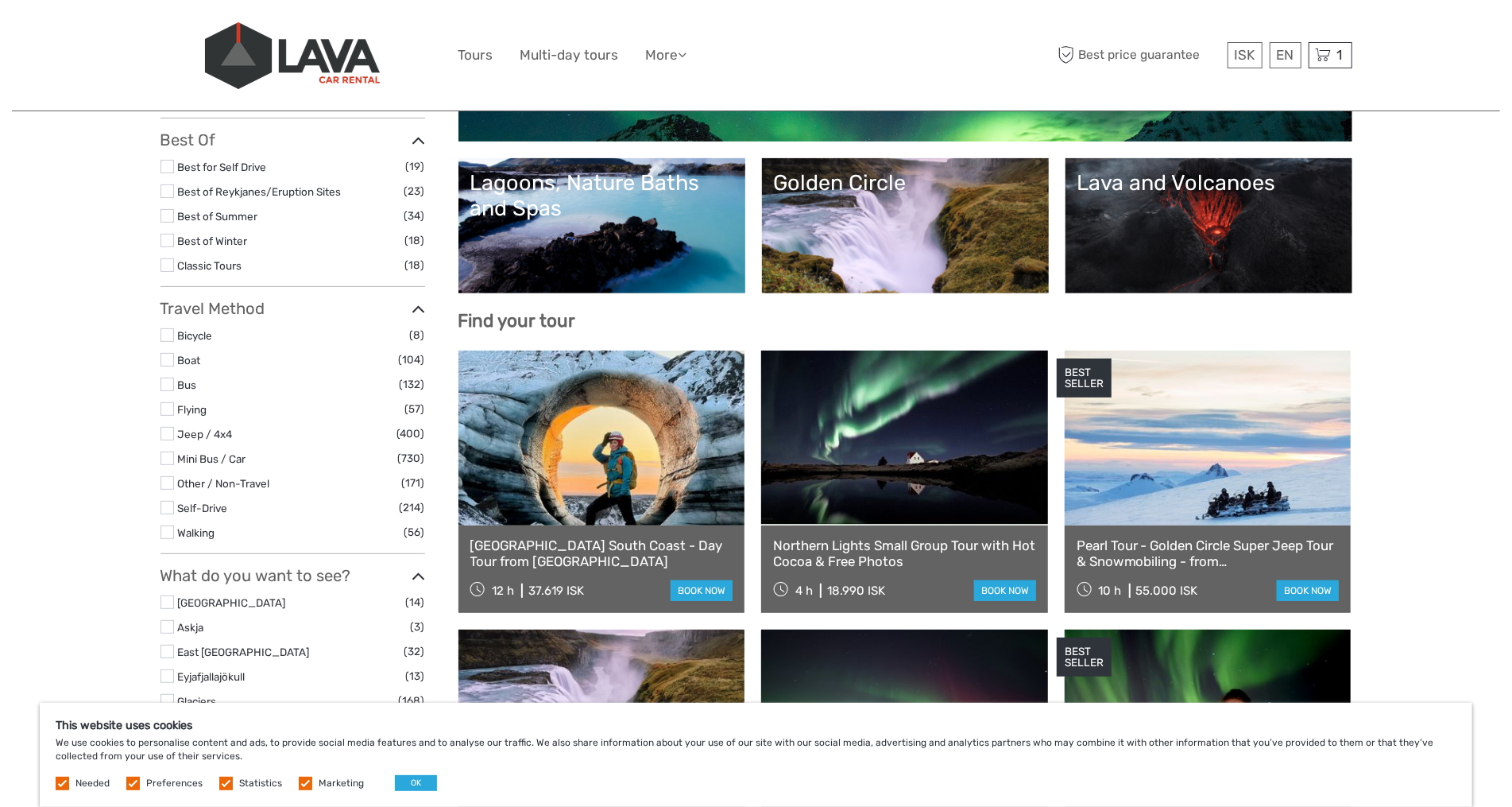
scroll to position [0, 0]
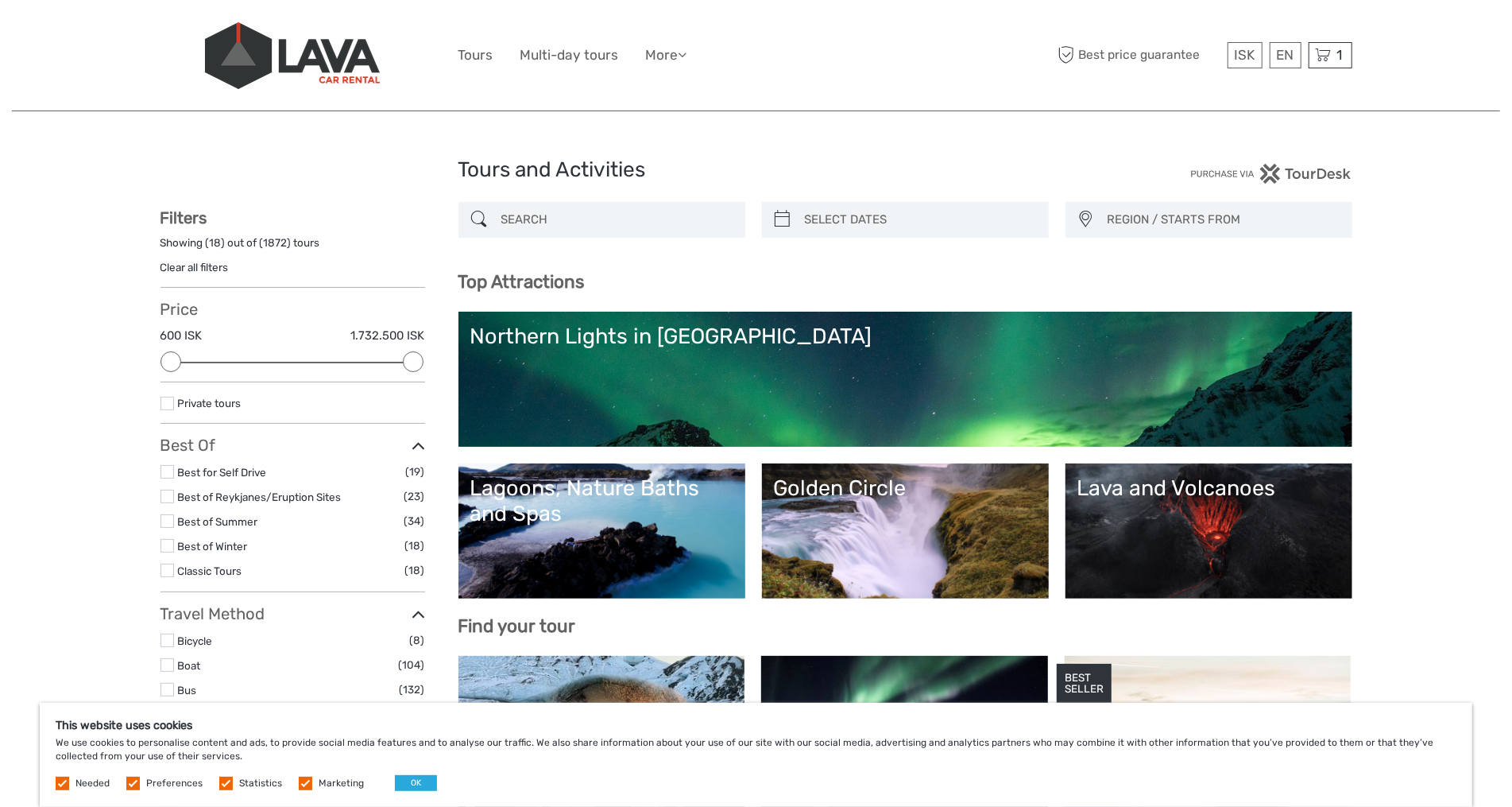
type input "07/09/2025"
click at [885, 221] on input "search" at bounding box center [920, 220] width 242 height 28
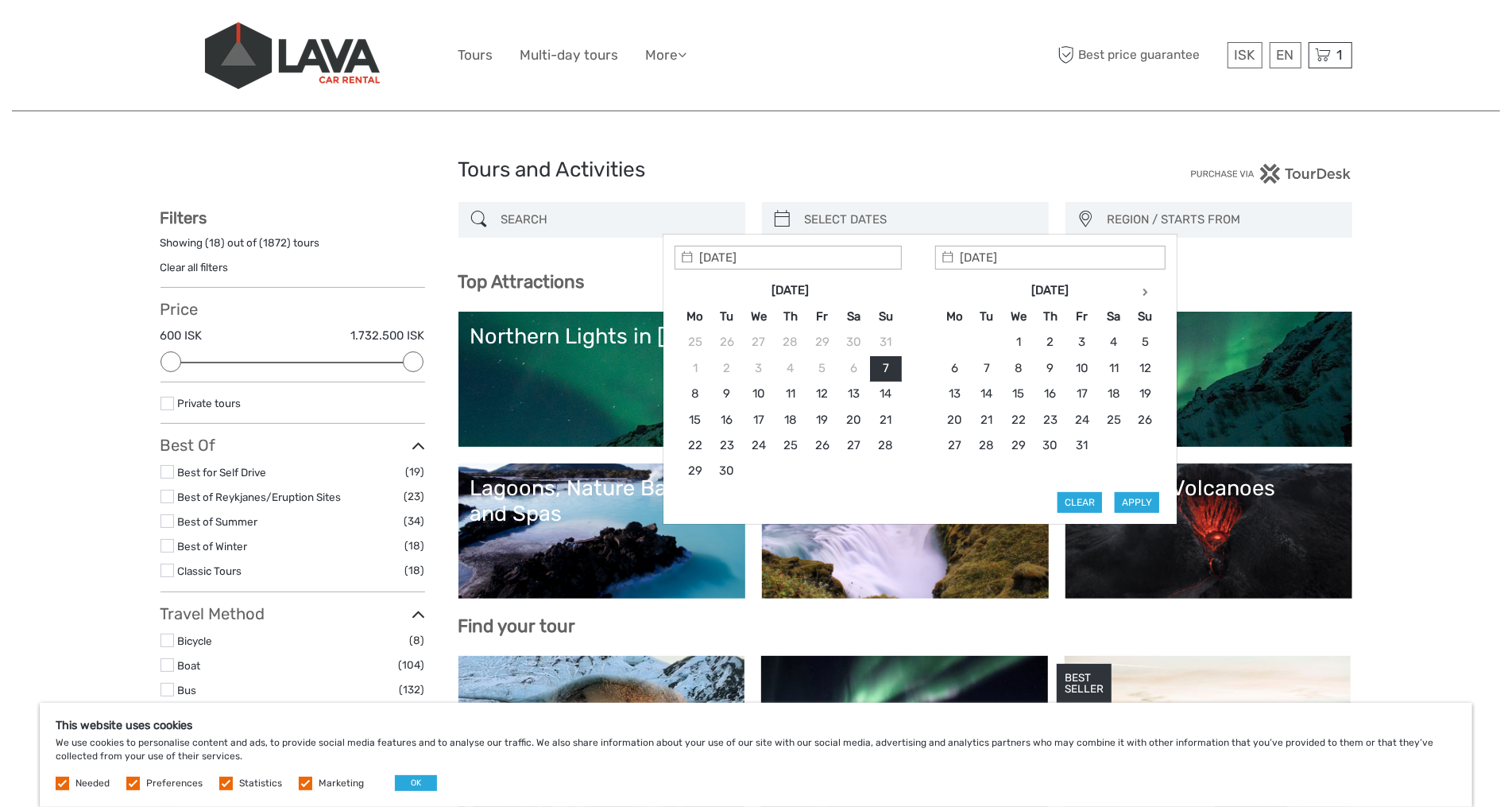
click at [912, 219] on input "search" at bounding box center [920, 220] width 242 height 28
click at [686, 55] on icon at bounding box center [682, 55] width 9 height 14
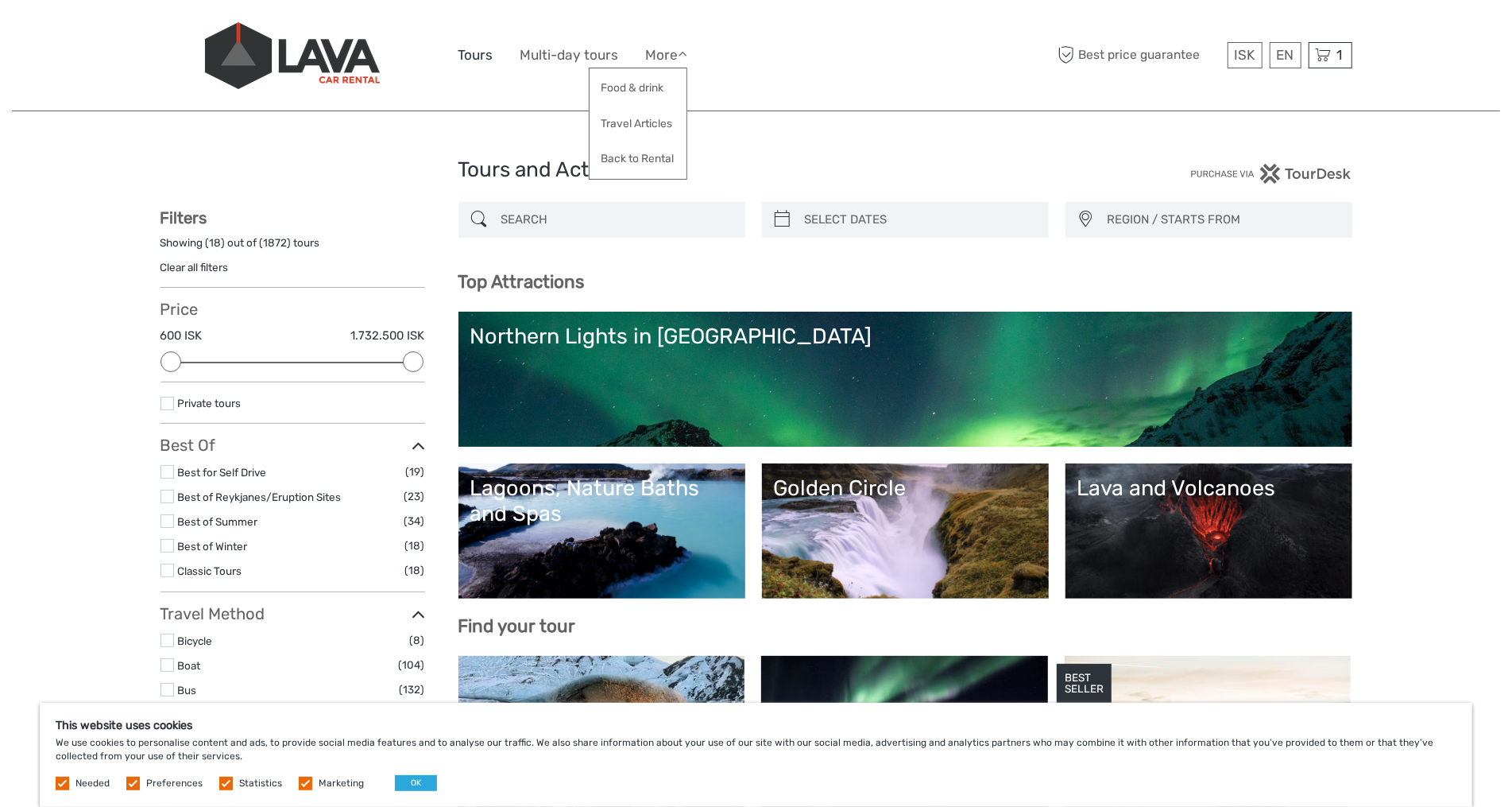
click at [490, 54] on link "Tours" at bounding box center [476, 55] width 35 height 23
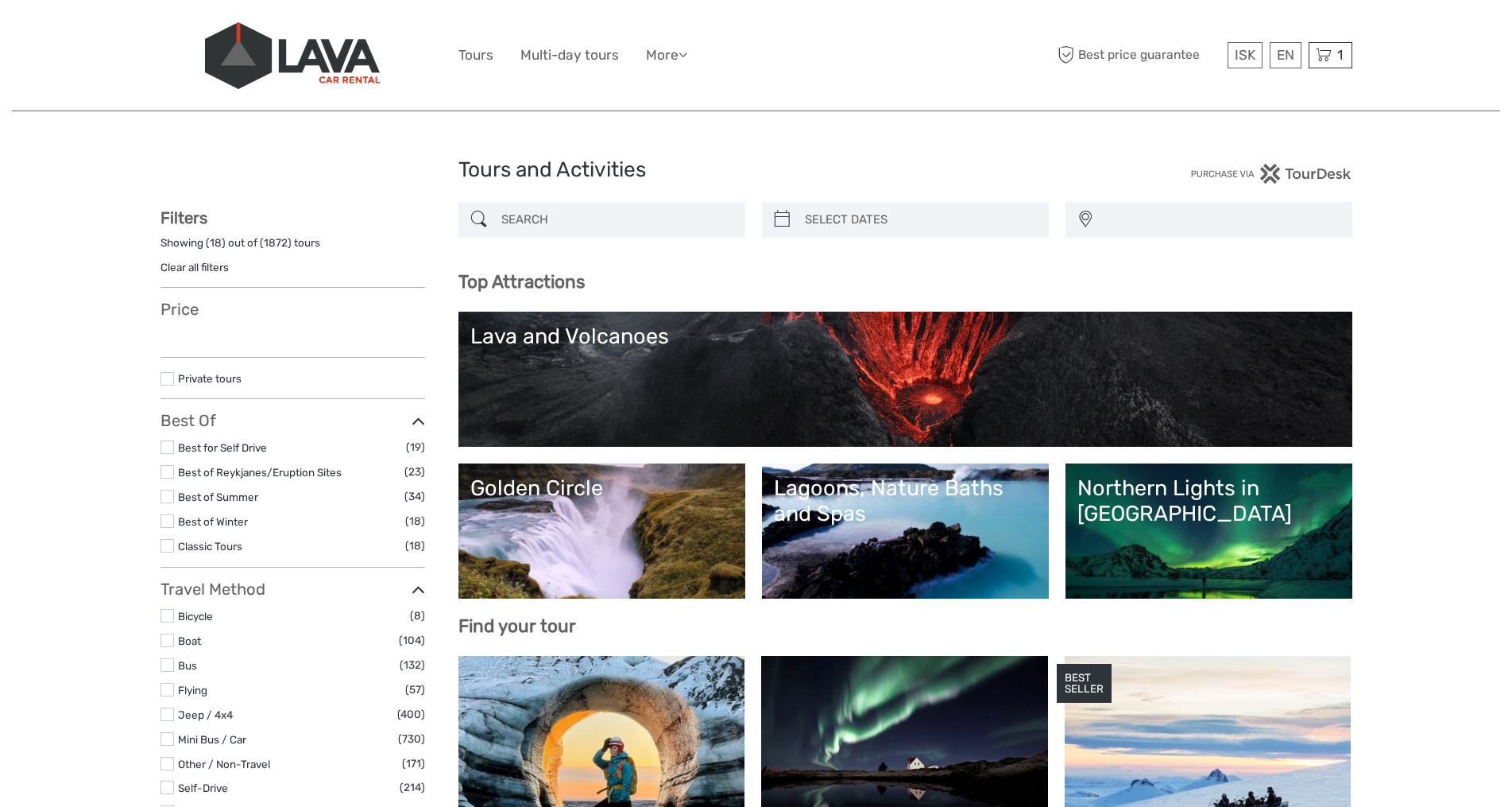
select select
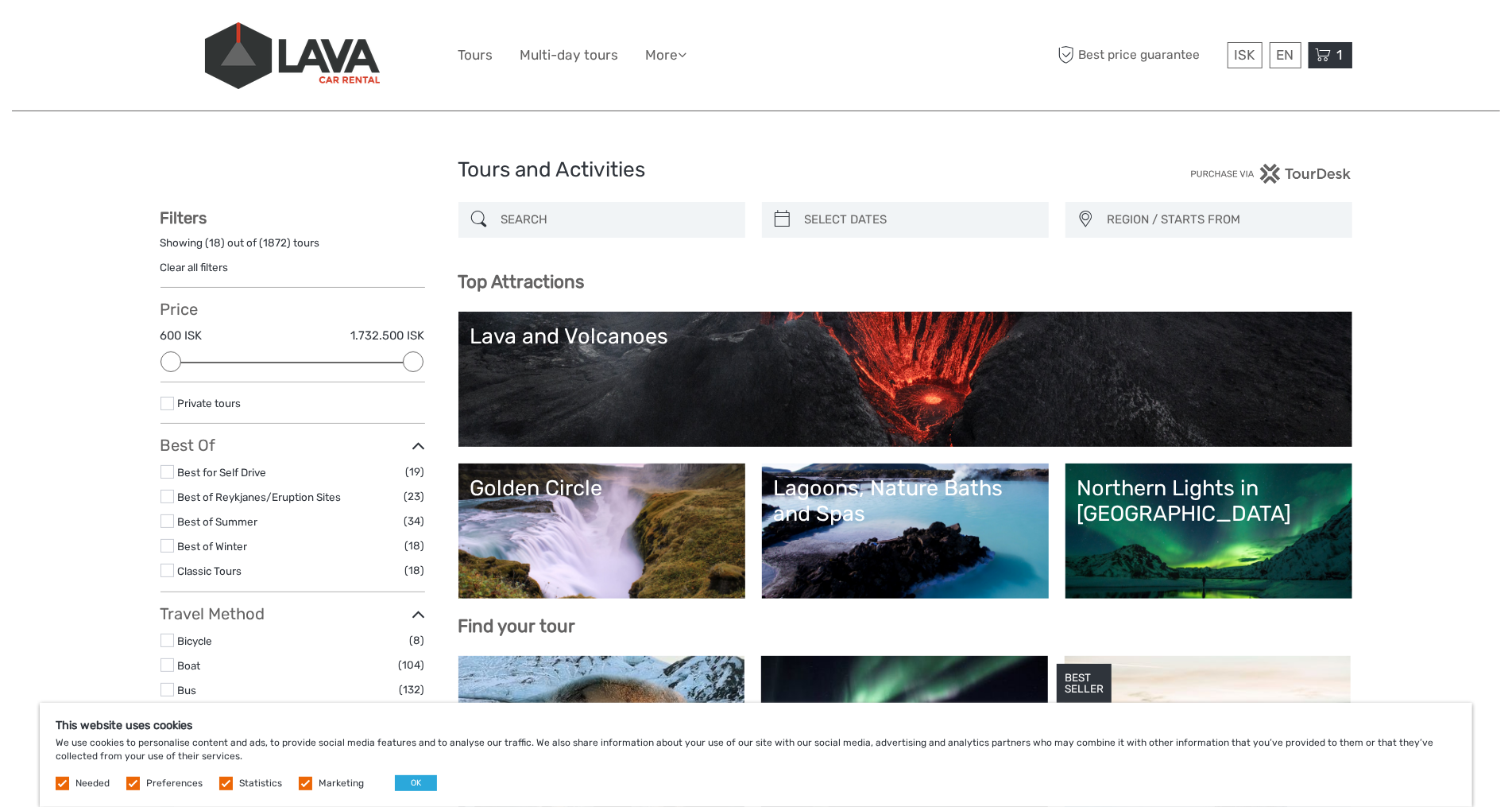
drag, startPoint x: 1324, startPoint y: 66, endPoint x: 1324, endPoint y: 79, distance: 13.0
click at [1324, 66] on div "1 Items Blue Lagoon Admission 1x Comfort Friday, 26 September 2025 - 09:00 AM 1…" at bounding box center [1330, 55] width 44 height 26
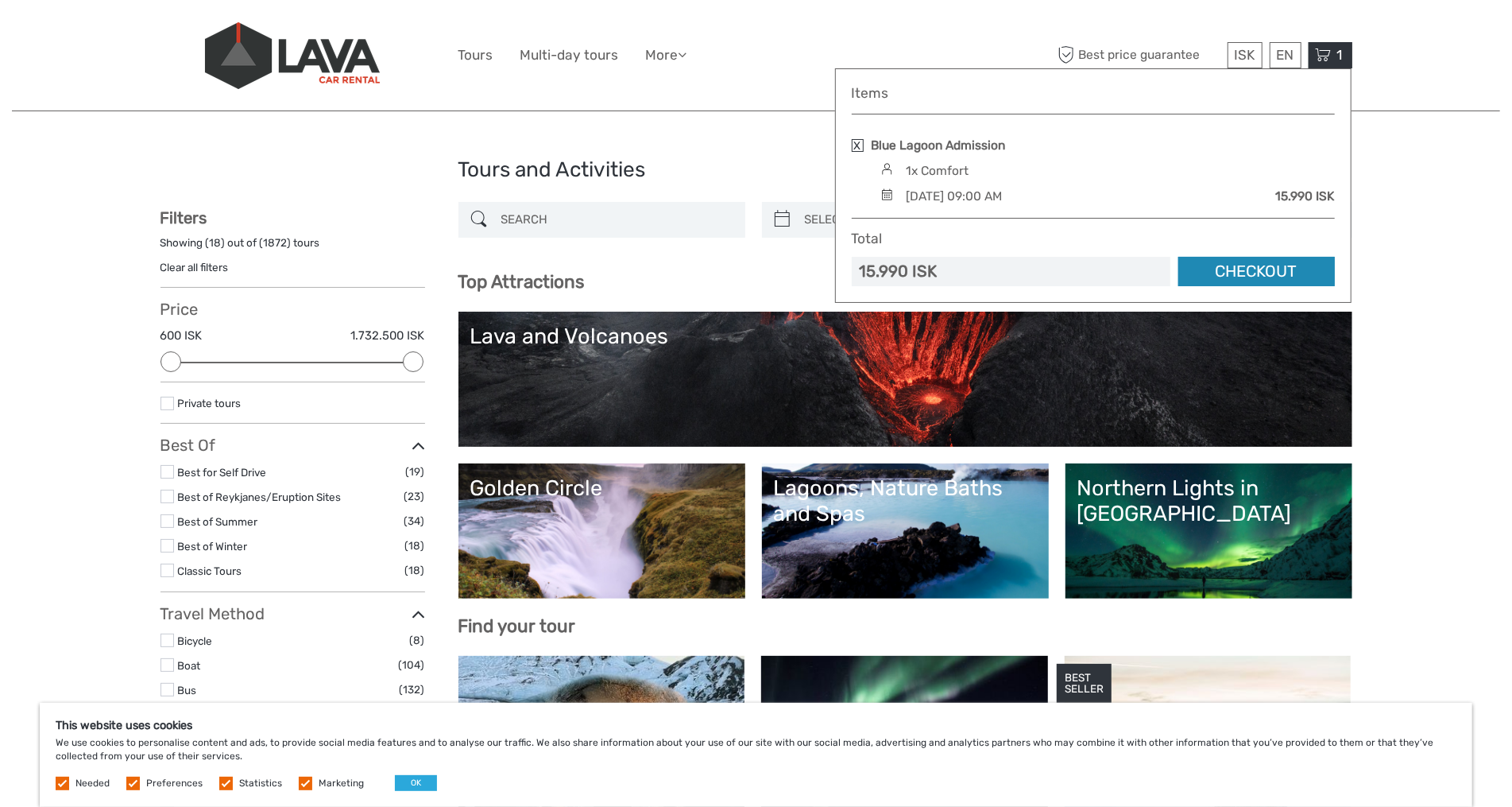
click at [1217, 269] on link "Checkout" at bounding box center [1257, 271] width 157 height 30
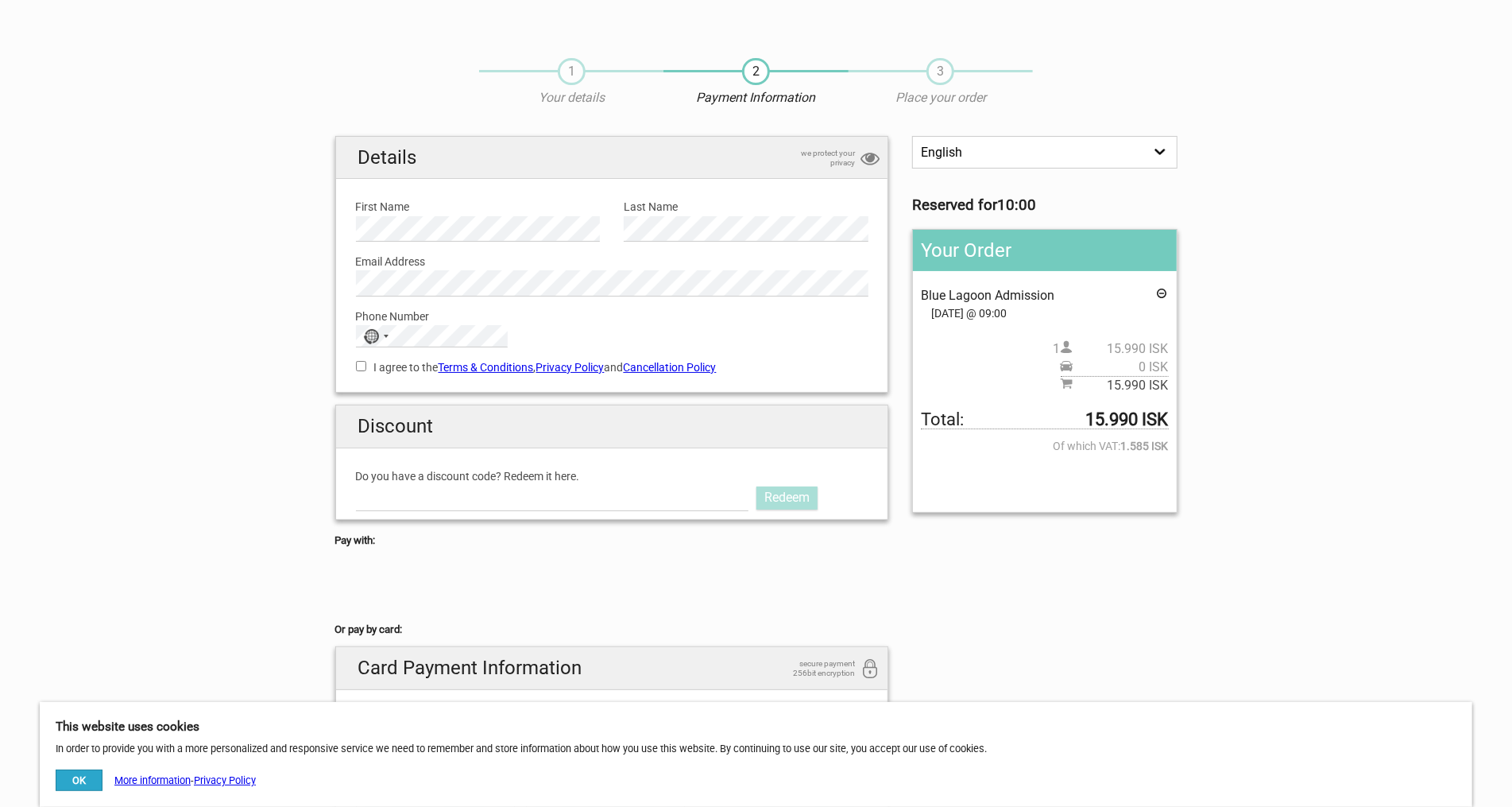
scroll to position [6, 0]
click at [609, 485] on input "Do you have a discount code? Redeem it here." at bounding box center [552, 497] width 393 height 26
type input "LAVATOURS"
click at [781, 488] on link "Redeem" at bounding box center [788, 497] width 62 height 22
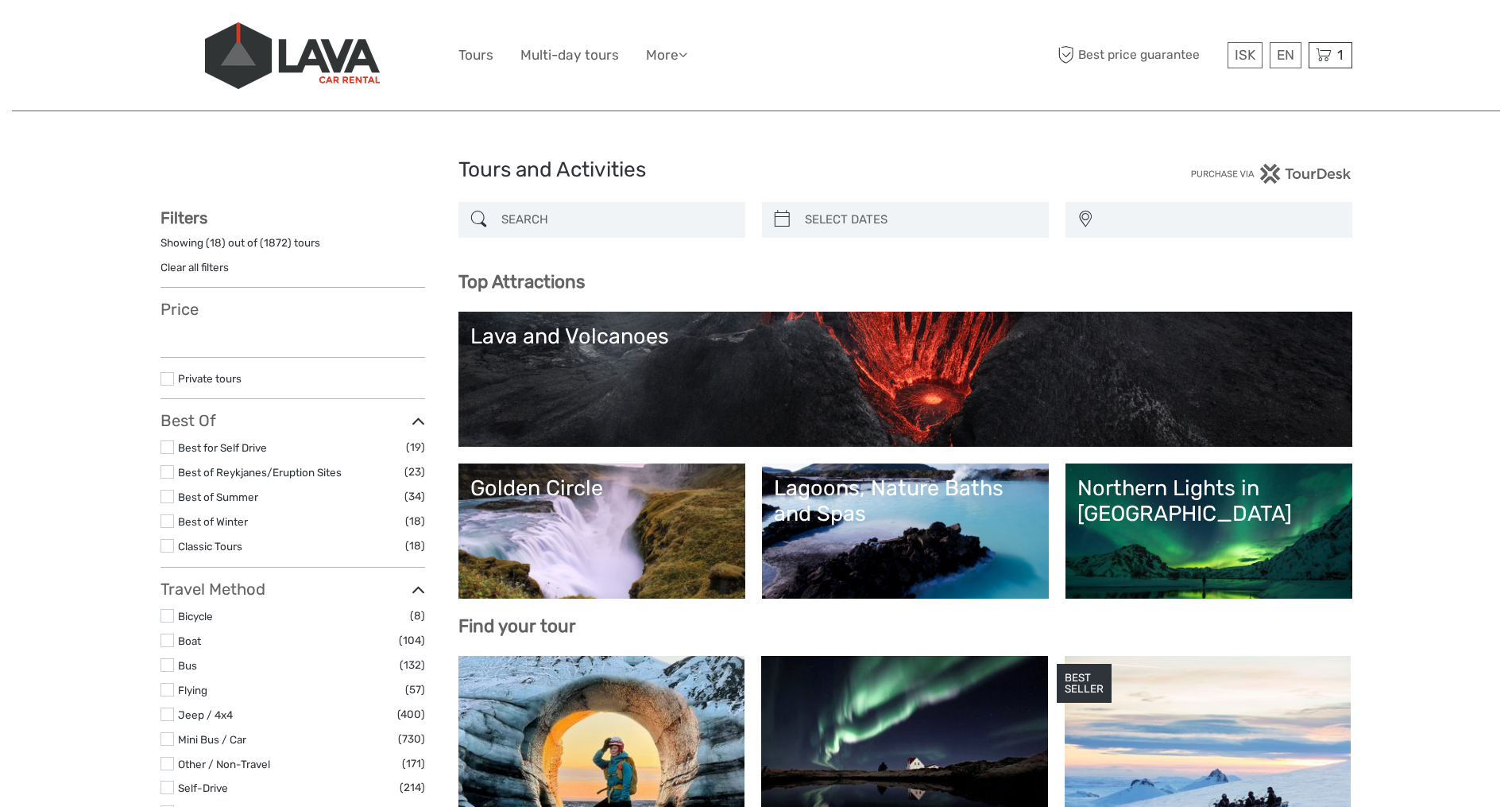
select select
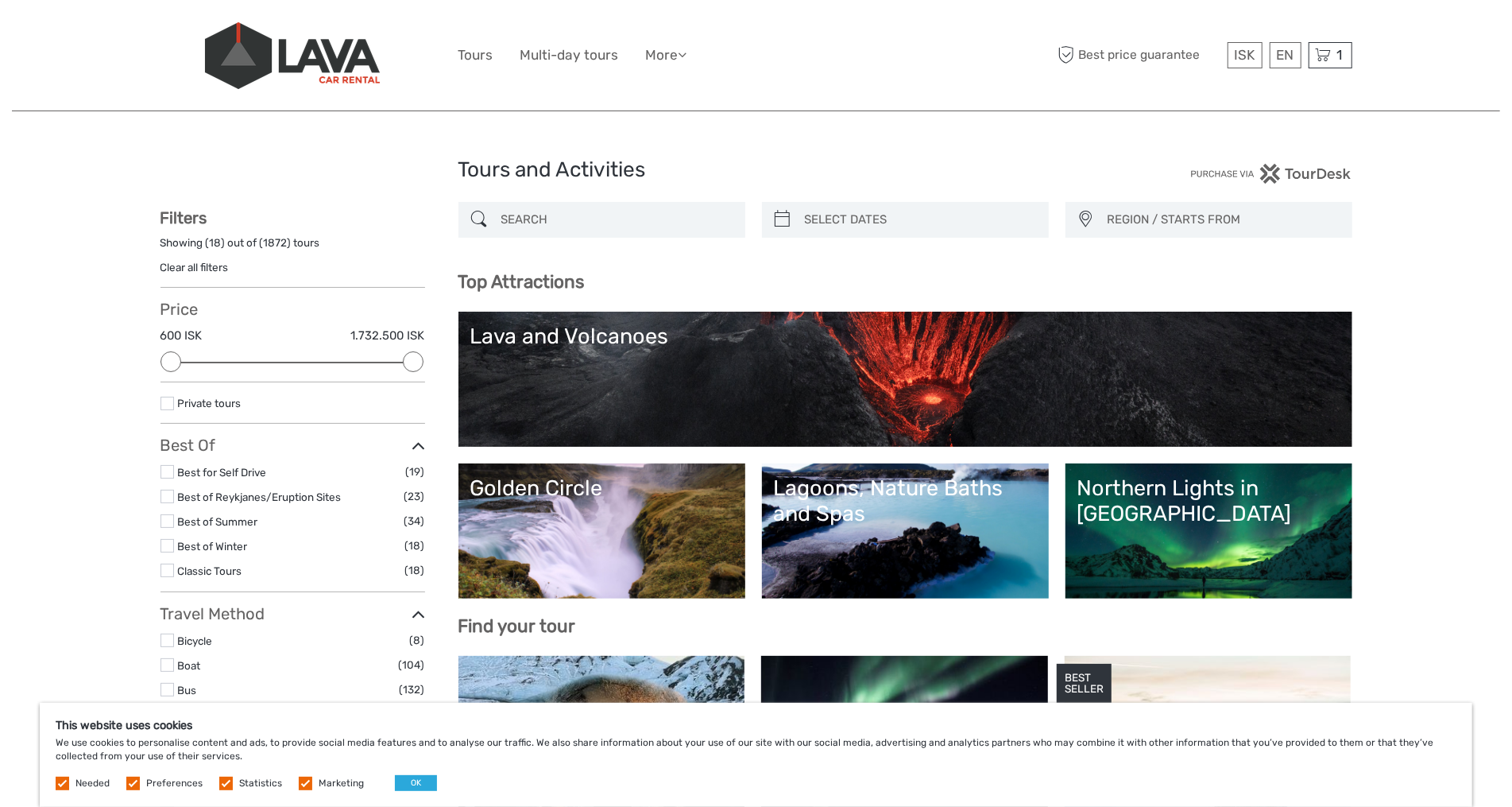
click at [610, 223] on input "search" at bounding box center [616, 220] width 242 height 28
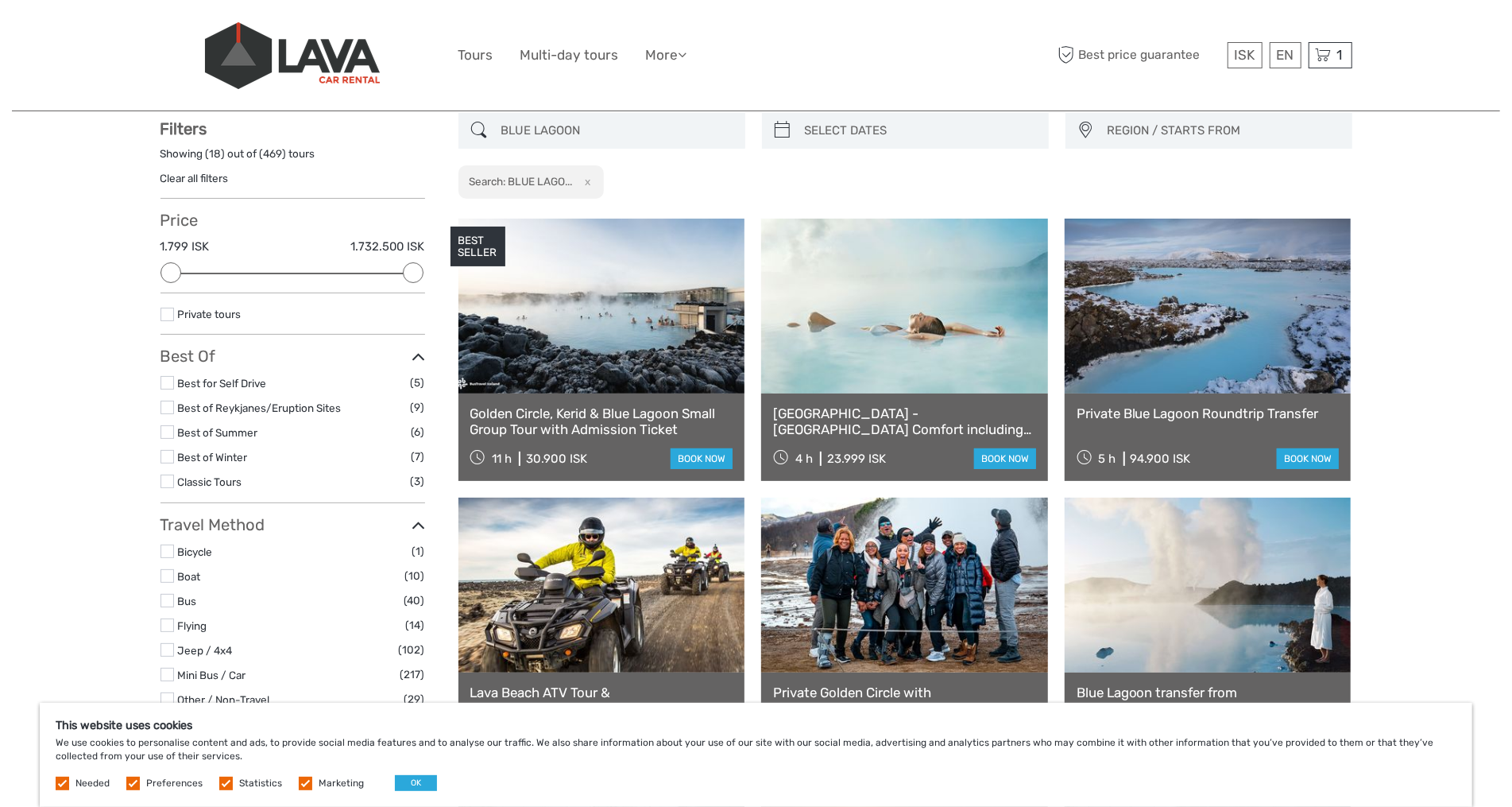
scroll to position [89, 0]
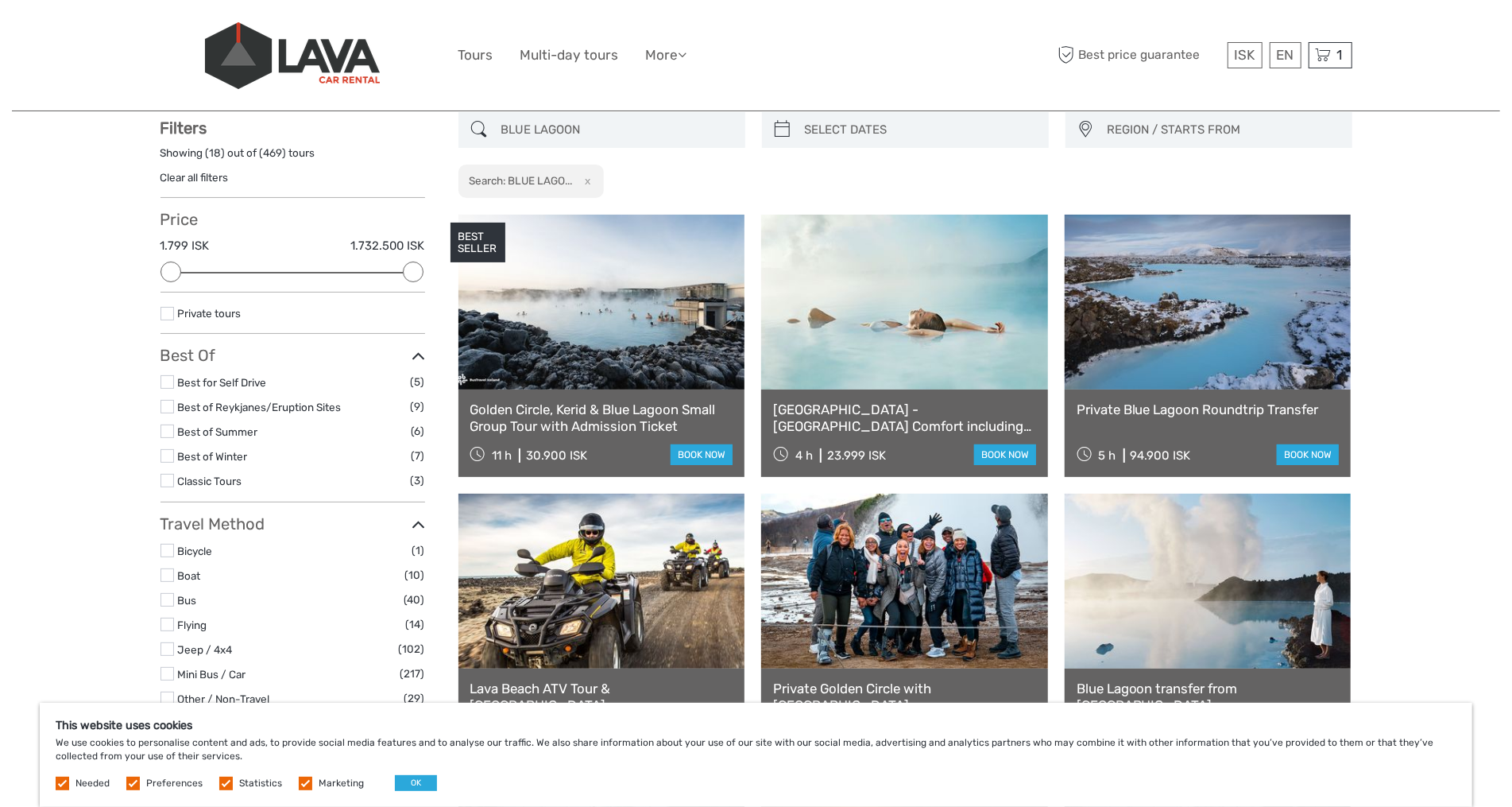
type input "BLUE LAGOON"
click at [1003, 328] on link at bounding box center [904, 302] width 287 height 175
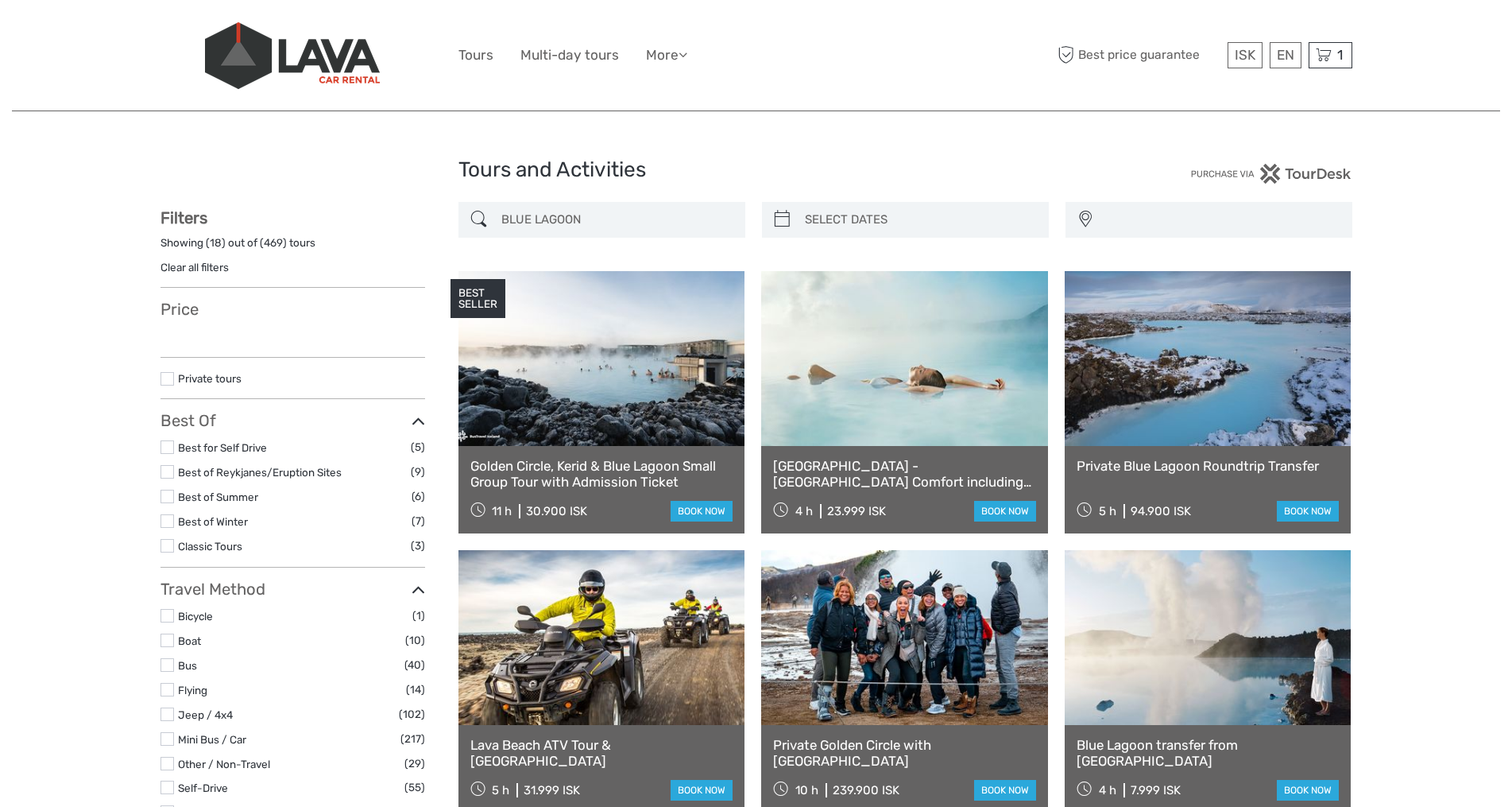
select select
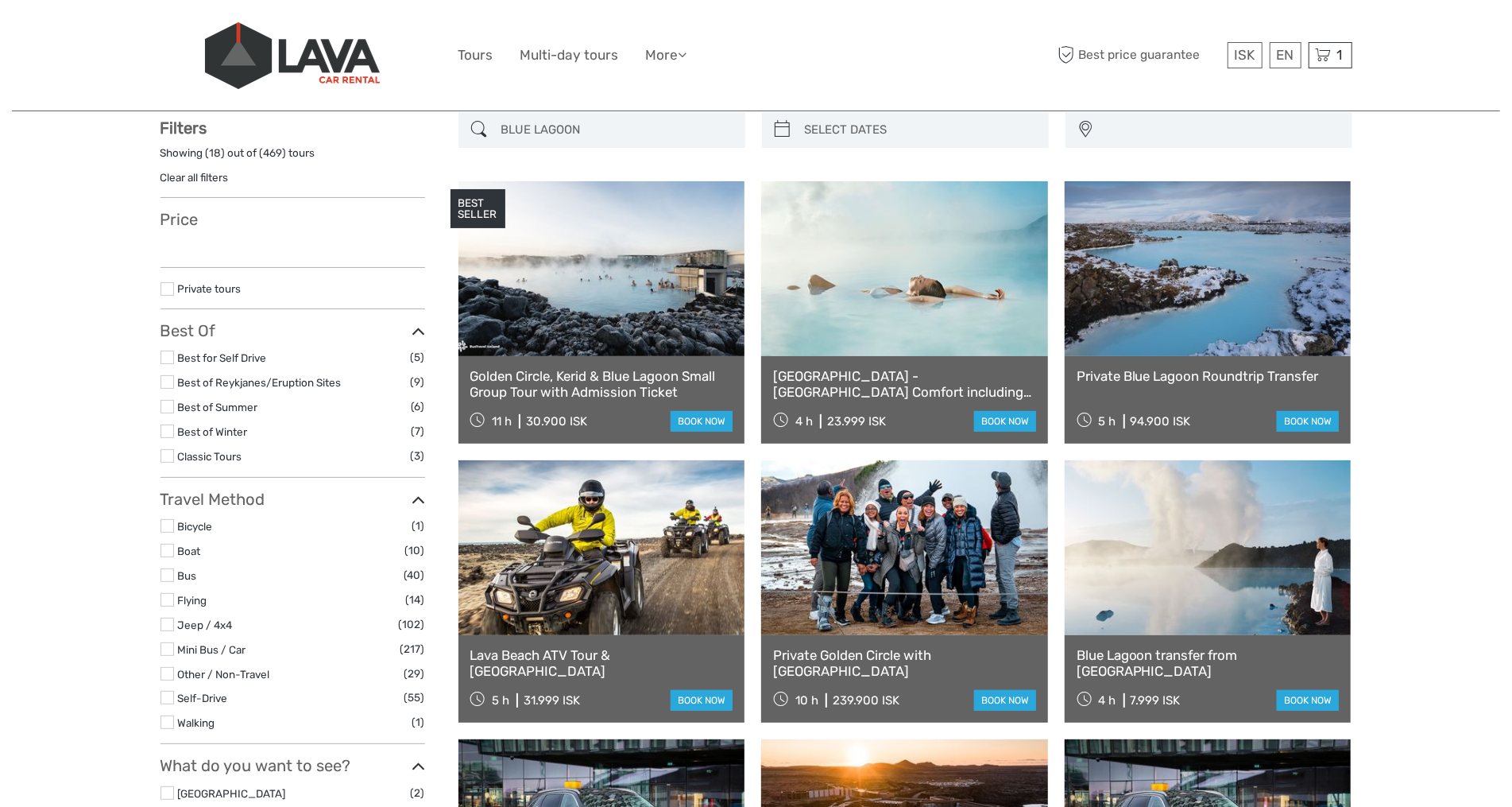
select select
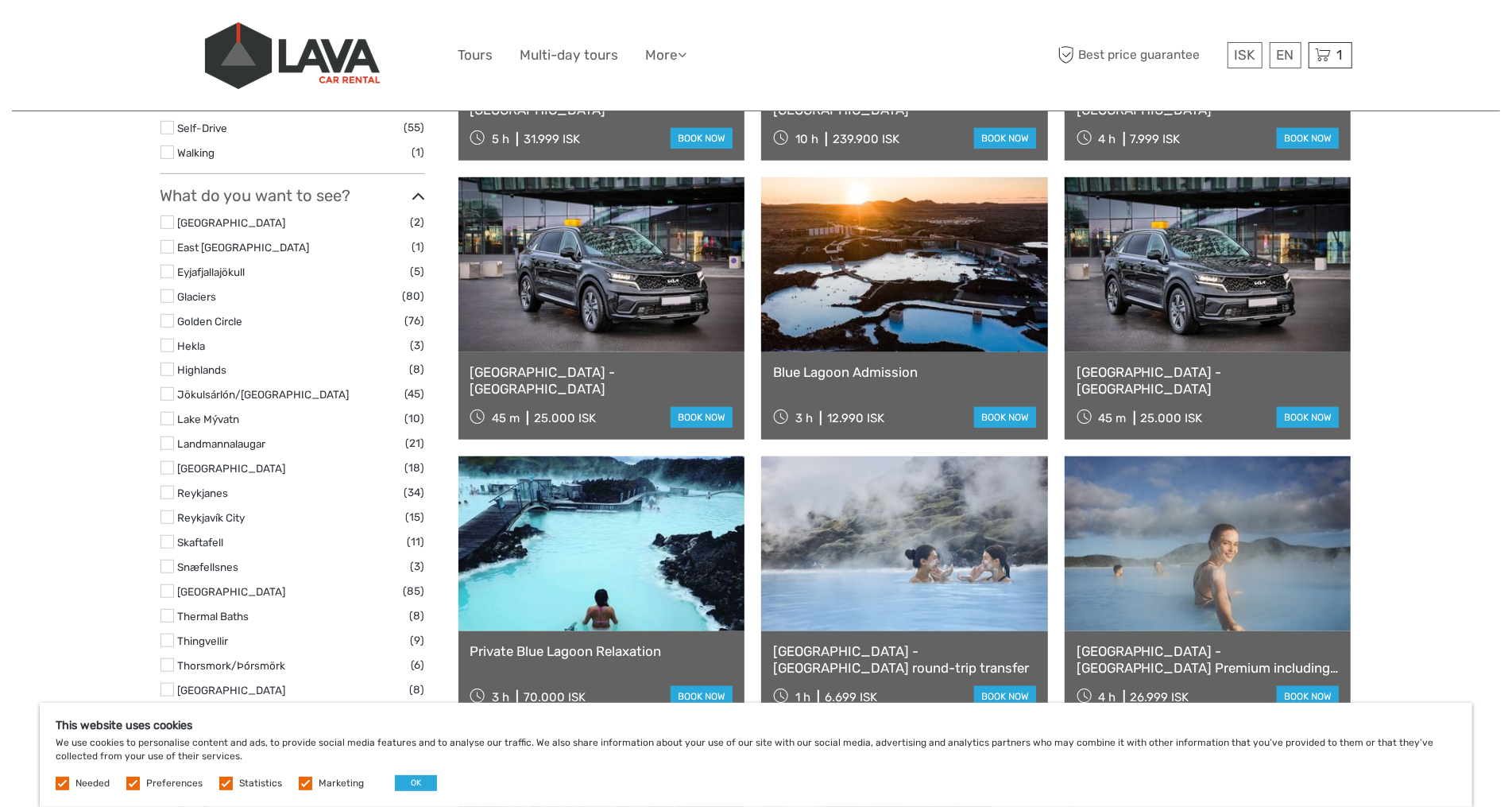
scroll to position [678, 0]
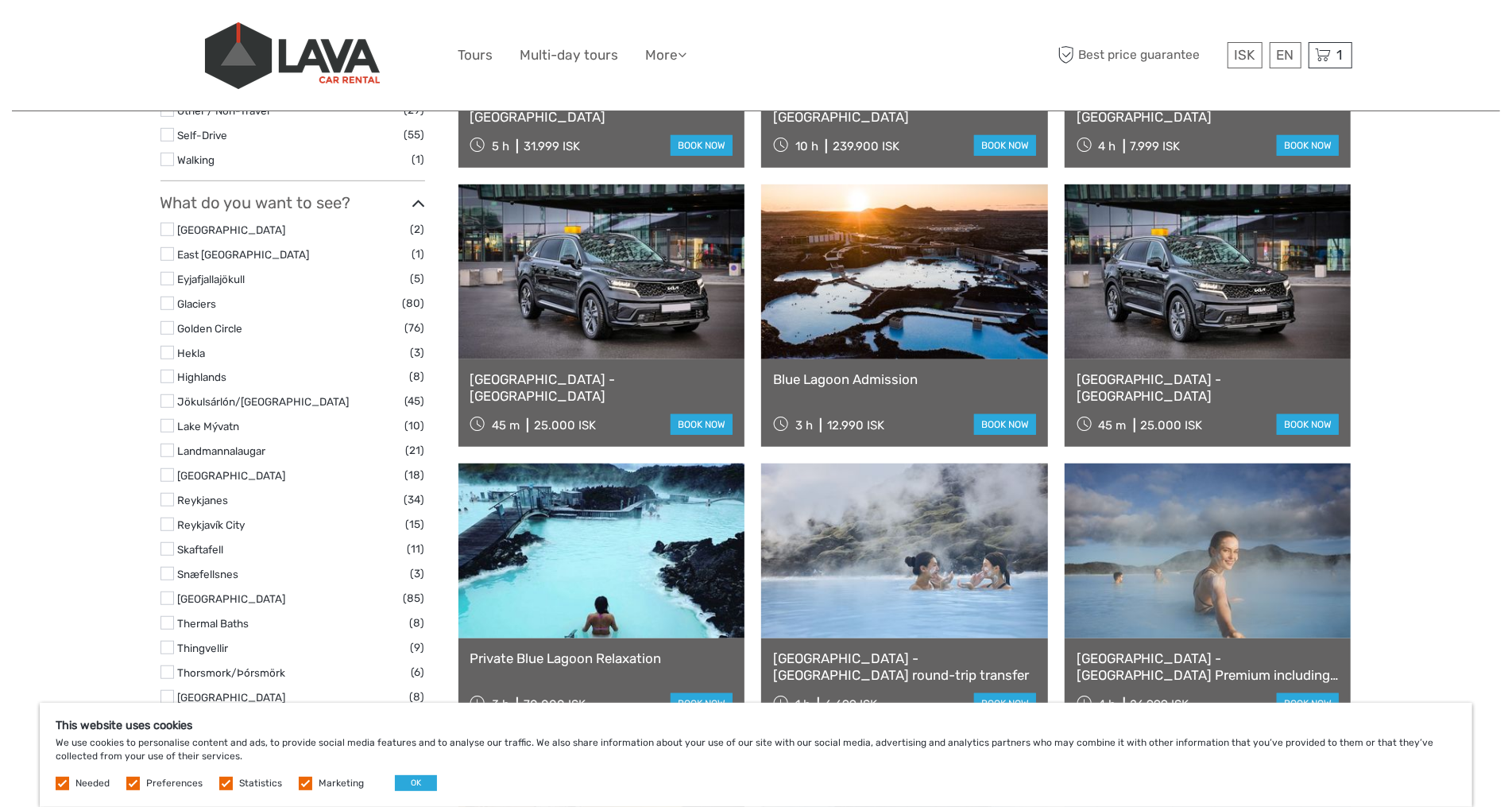
click at [971, 308] on link at bounding box center [904, 272] width 287 height 175
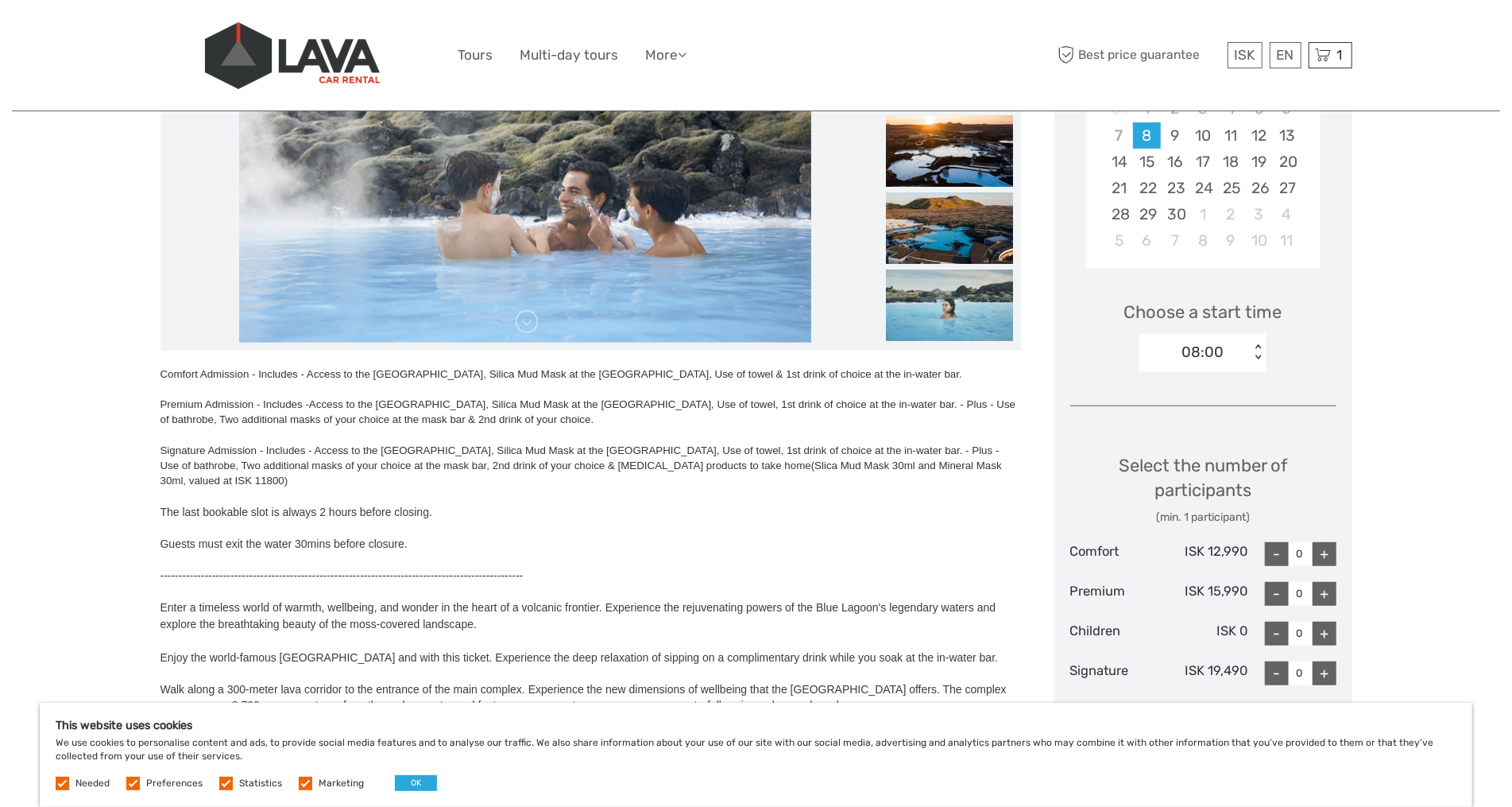
scroll to position [358, 0]
click at [1213, 350] on div "08:00" at bounding box center [1203, 353] width 42 height 21
drag, startPoint x: 1205, startPoint y: 431, endPoint x: 1217, endPoint y: 431, distance: 12.0
click at [1205, 431] on div "09:00" at bounding box center [1203, 428] width 111 height 27
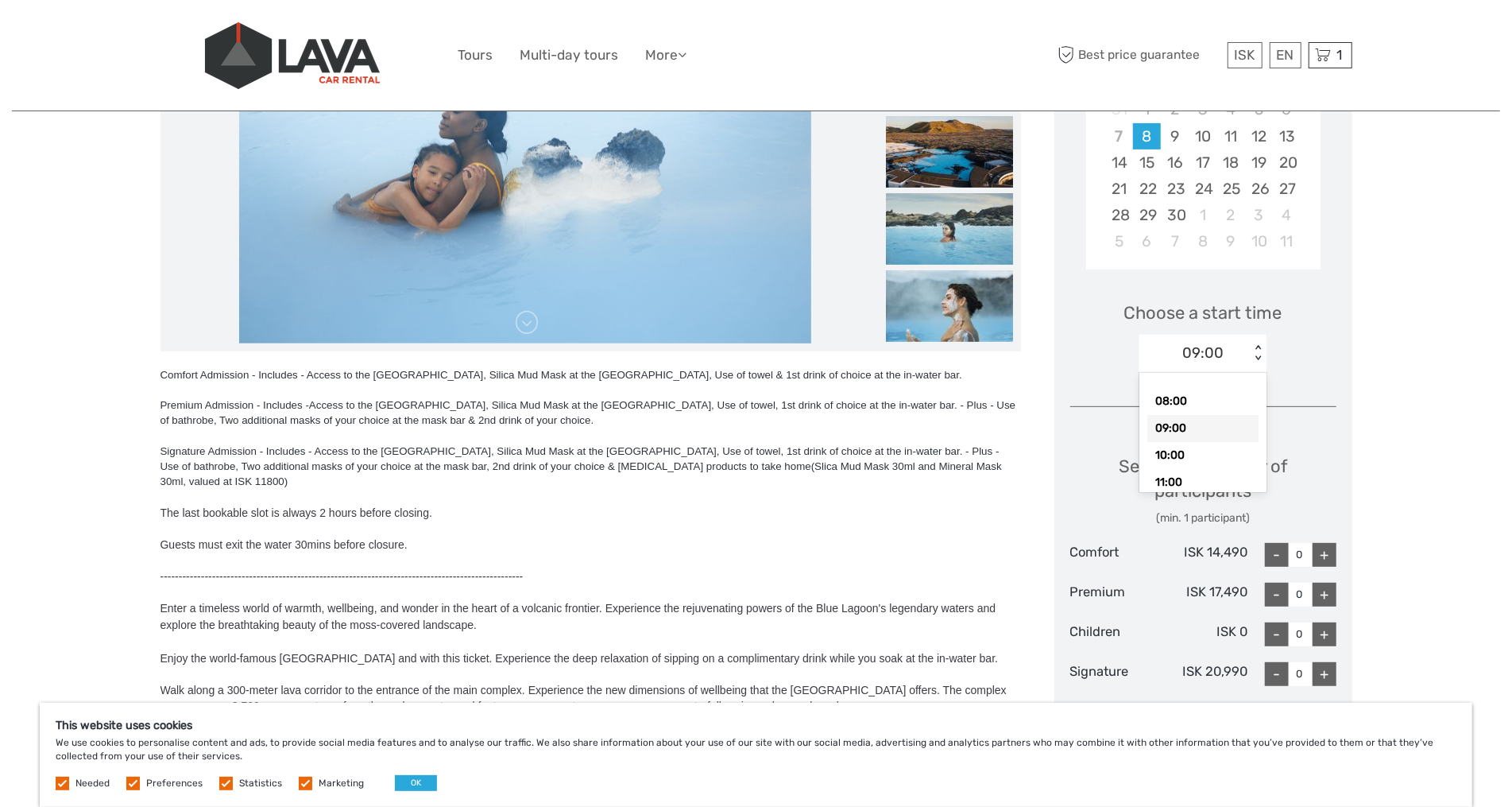
click at [1213, 356] on div "09:00" at bounding box center [1203, 353] width 42 height 21
click at [1194, 447] on div "10:00" at bounding box center [1203, 455] width 111 height 27
click at [1221, 346] on div "10:00" at bounding box center [1194, 353] width 110 height 24
click at [1193, 470] on div "11:00" at bounding box center [1203, 479] width 111 height 27
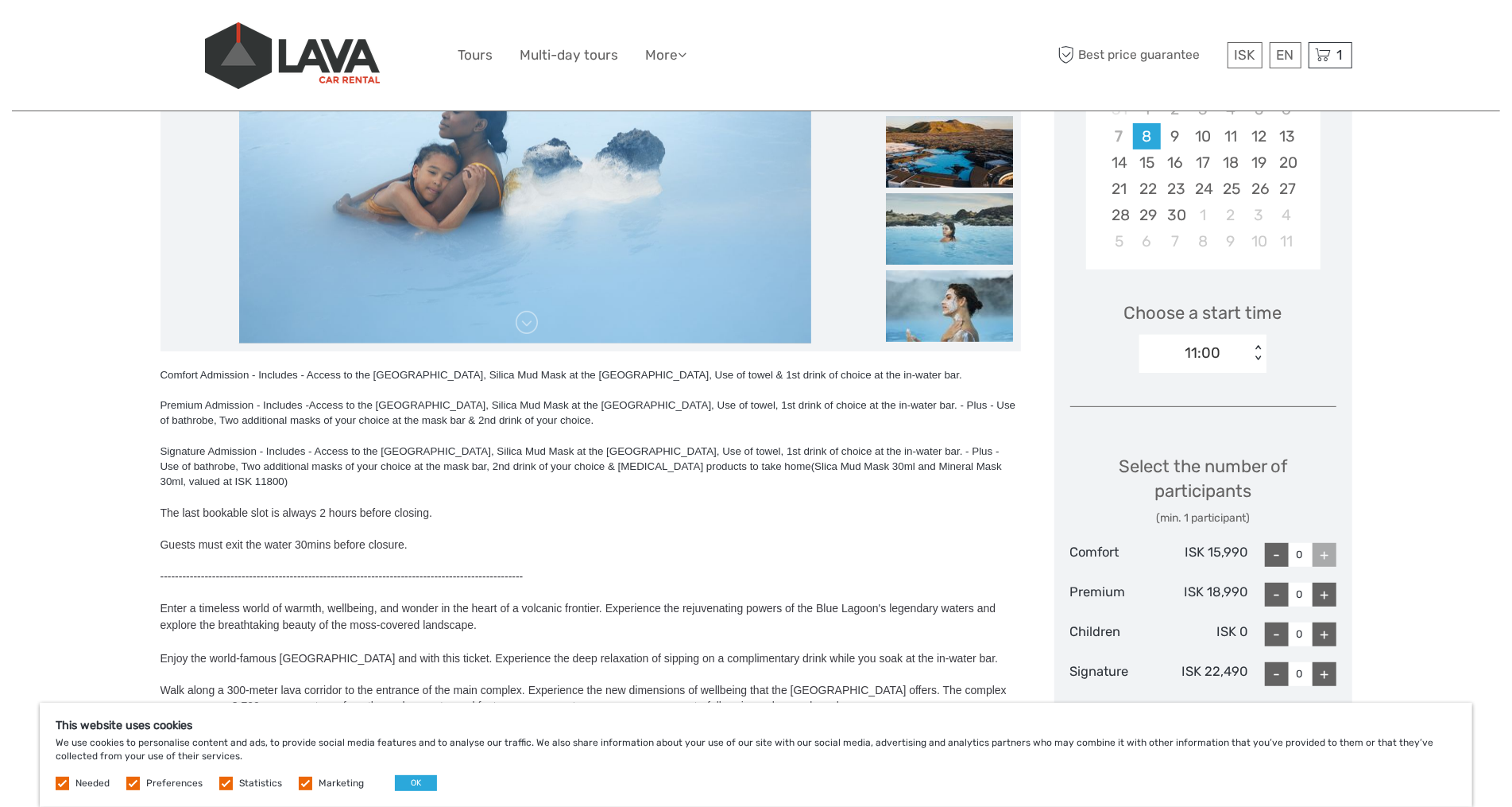
click at [1201, 348] on div "11:00" at bounding box center [1203, 353] width 36 height 21
click at [1192, 427] on div "09:00" at bounding box center [1203, 428] width 111 height 27
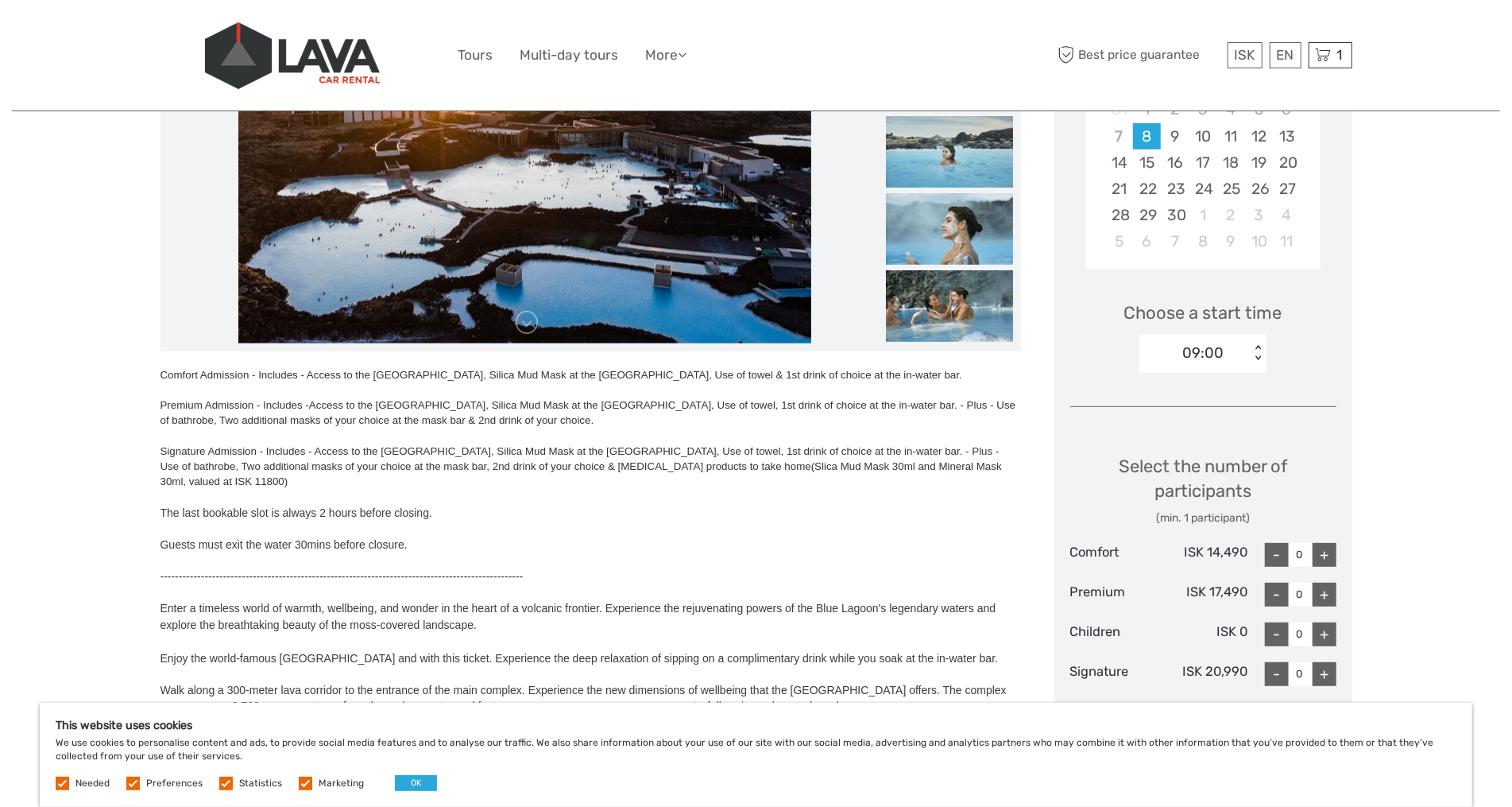
click at [1328, 551] on div "+" at bounding box center [1324, 555] width 24 height 24
type input "1"
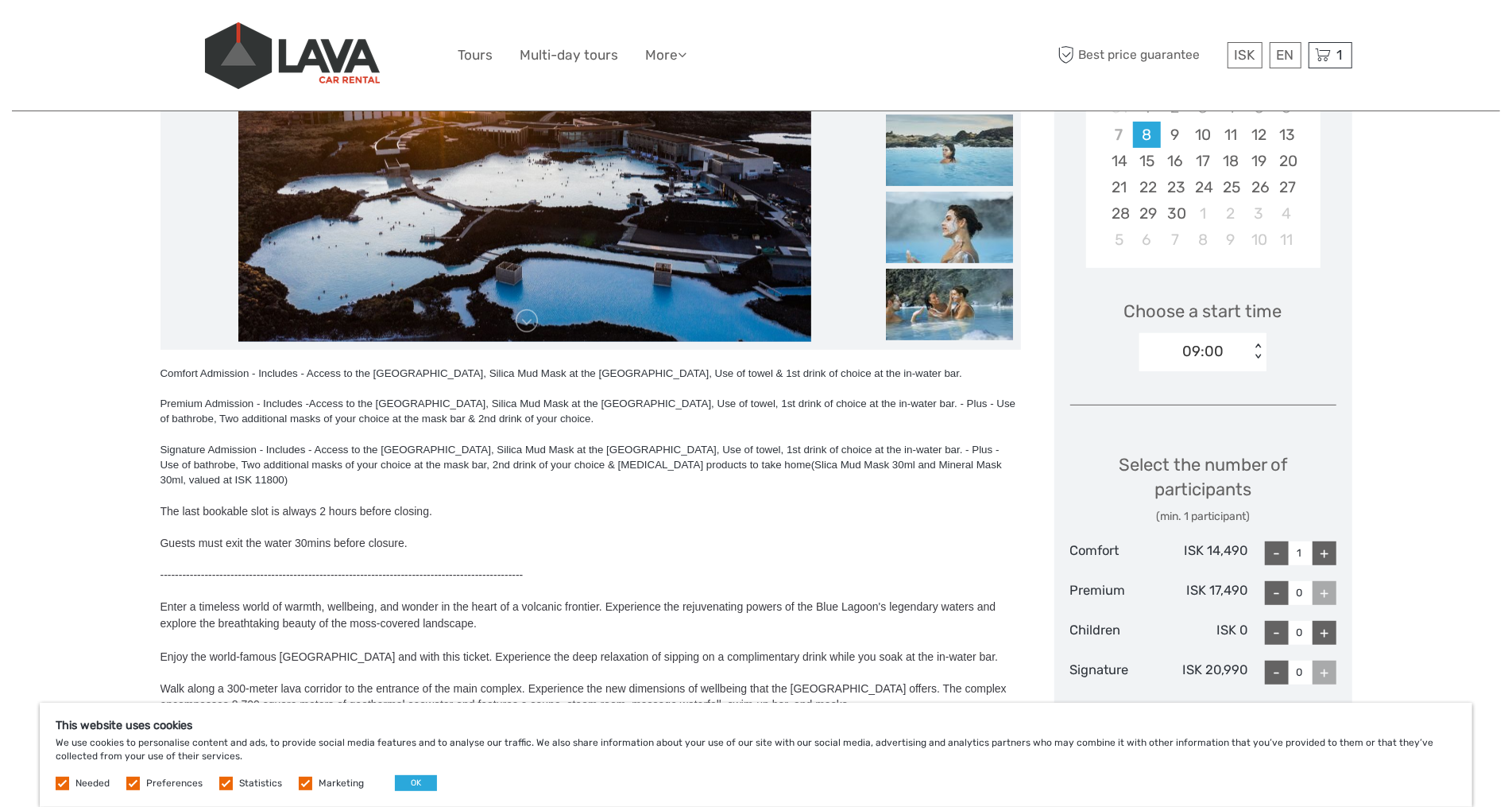
scroll to position [655, 0]
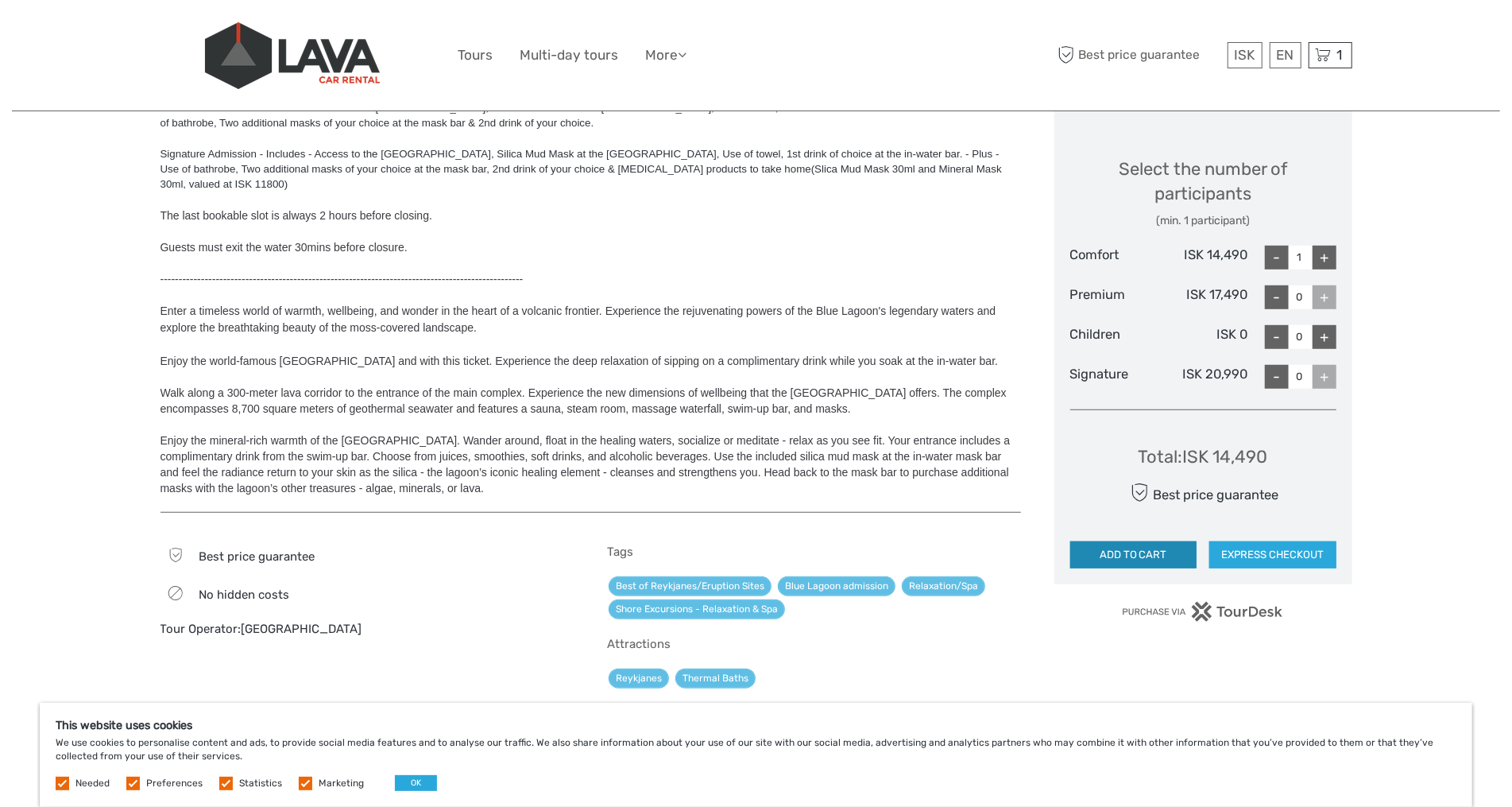
click at [1145, 555] on button "ADD TO CART" at bounding box center [1134, 555] width 127 height 27
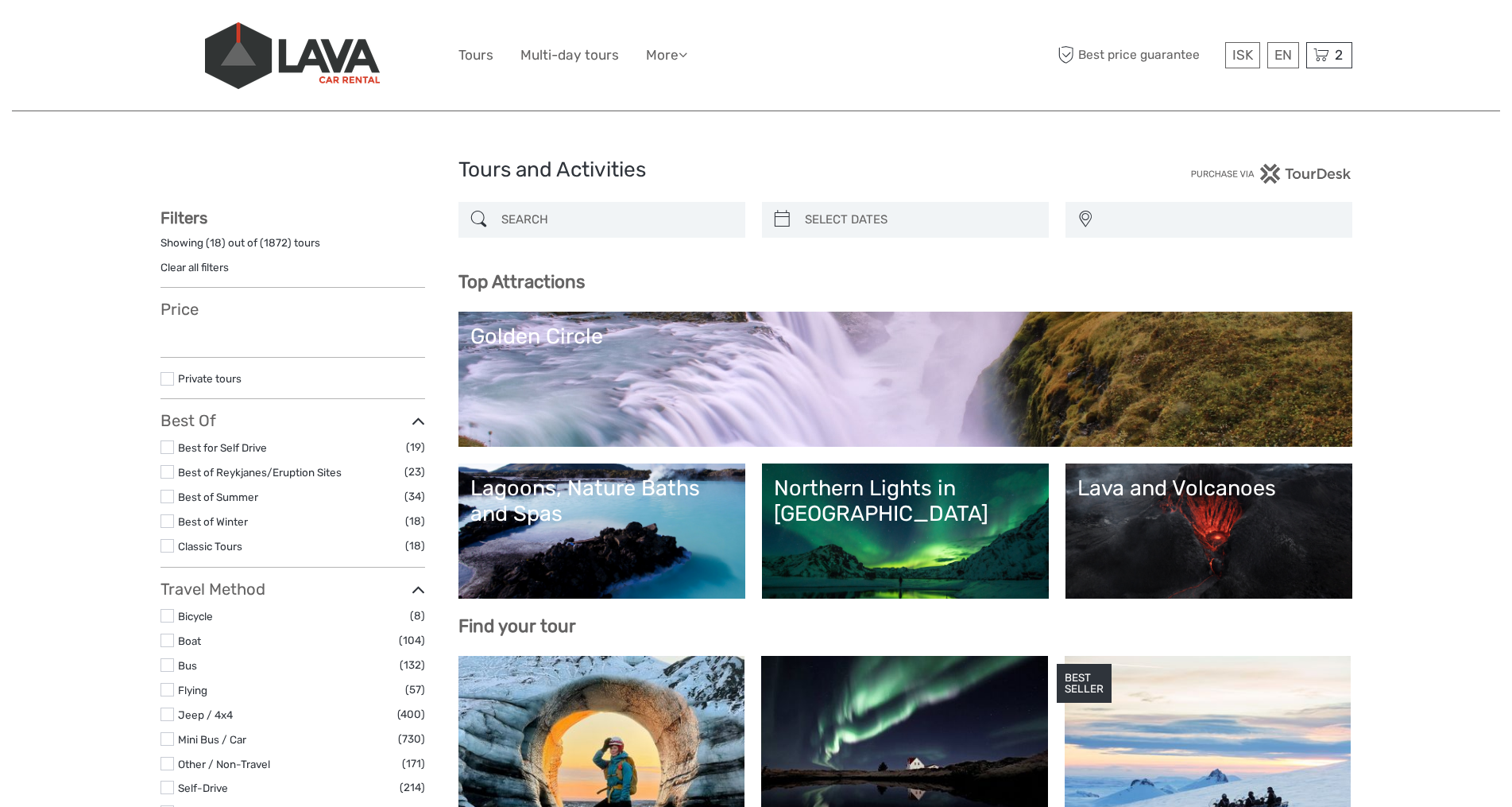
select select
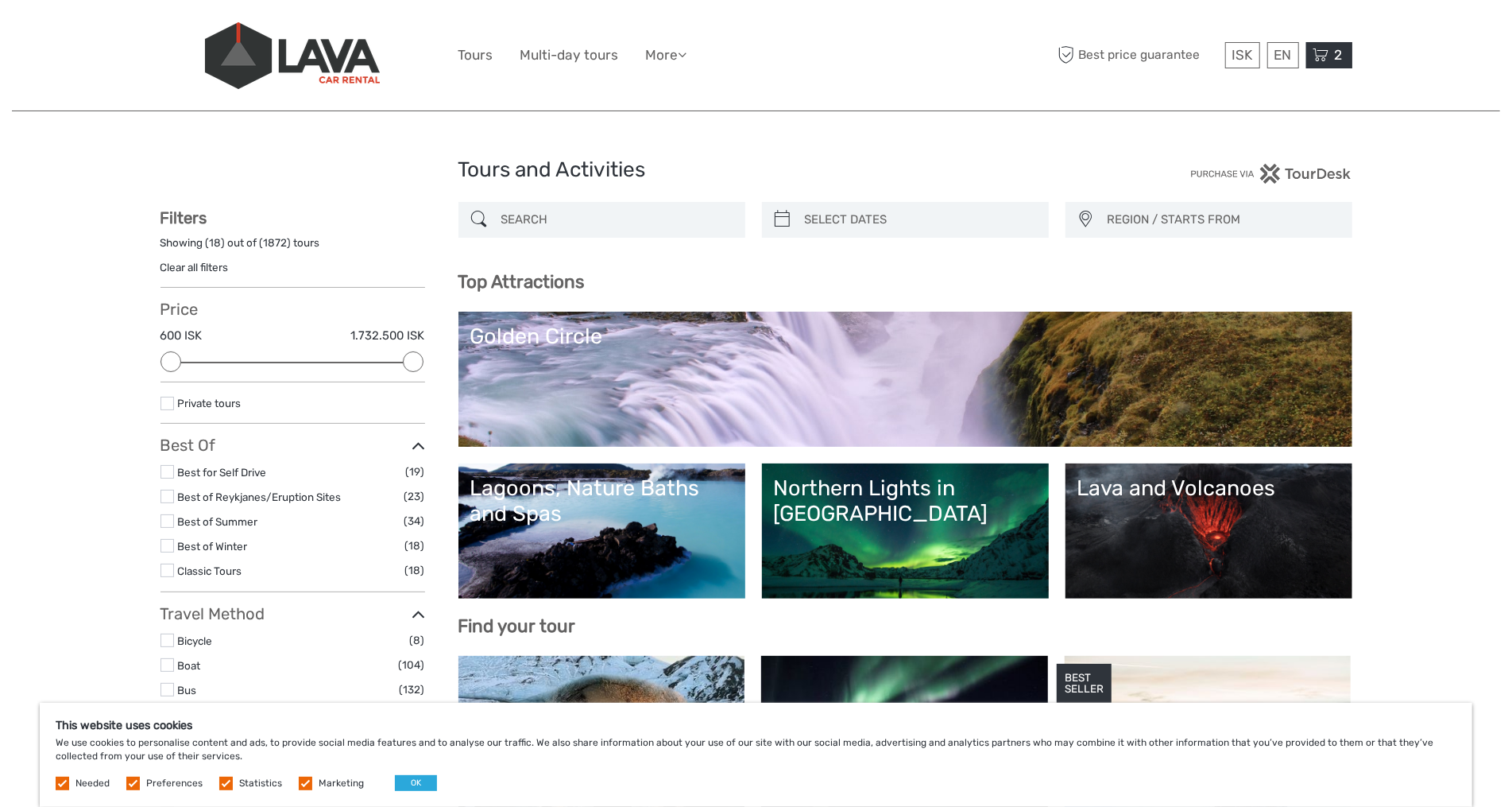
click at [1327, 59] on icon at bounding box center [1321, 56] width 16 height 20
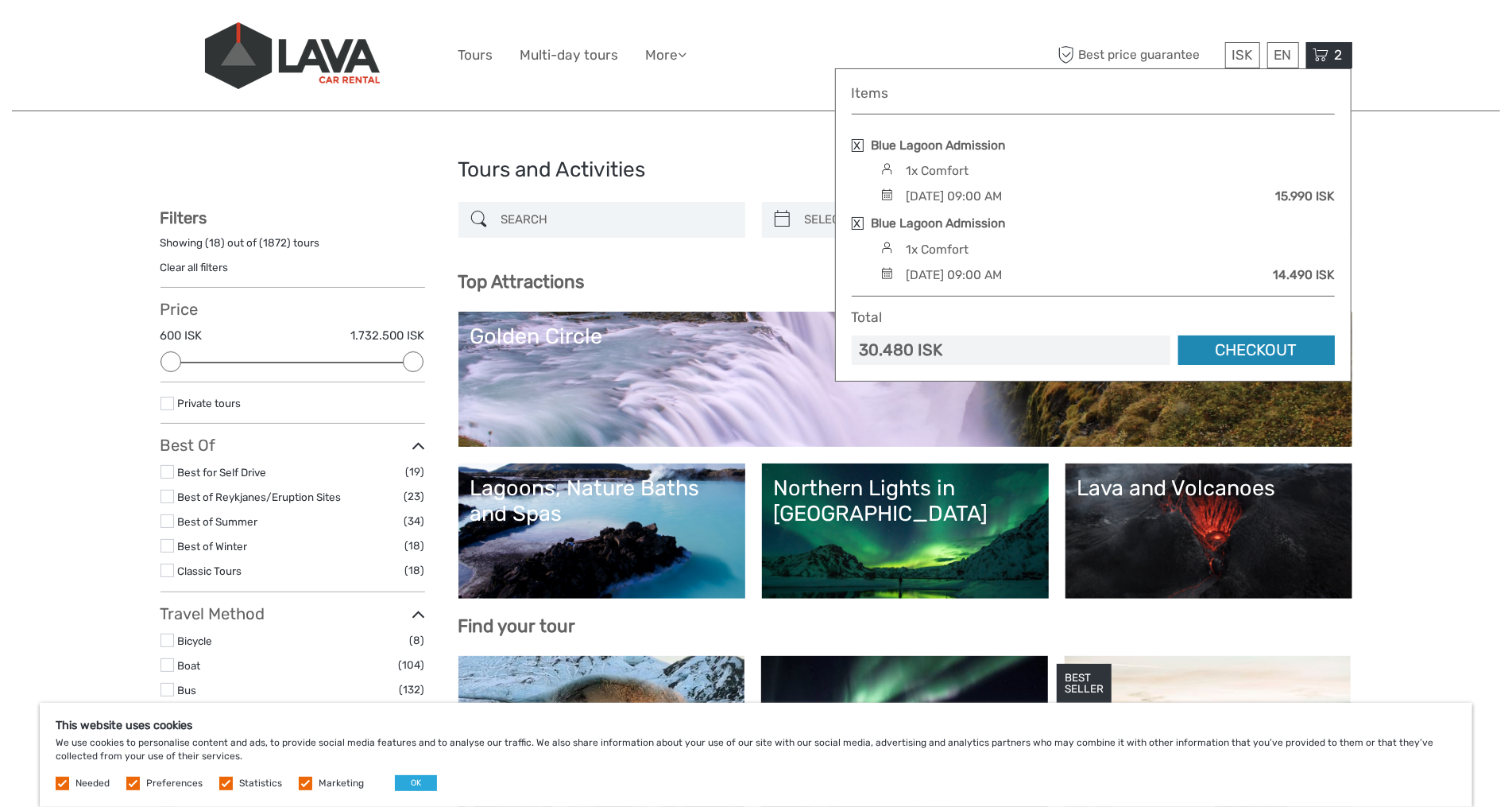
click at [1268, 350] on link "Checkout" at bounding box center [1257, 351] width 157 height 30
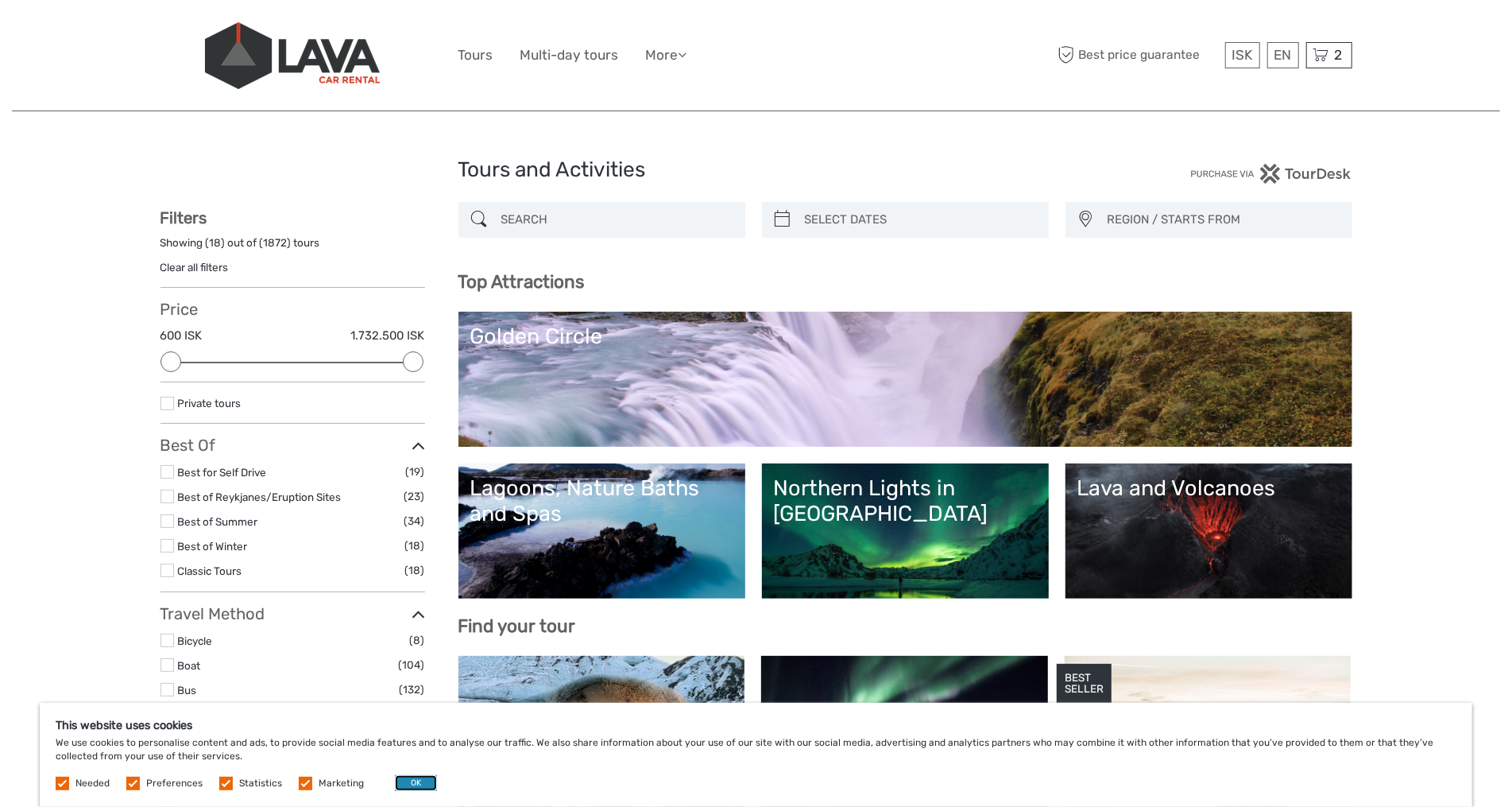
click at [411, 785] on button "OK" at bounding box center [416, 783] width 42 height 16
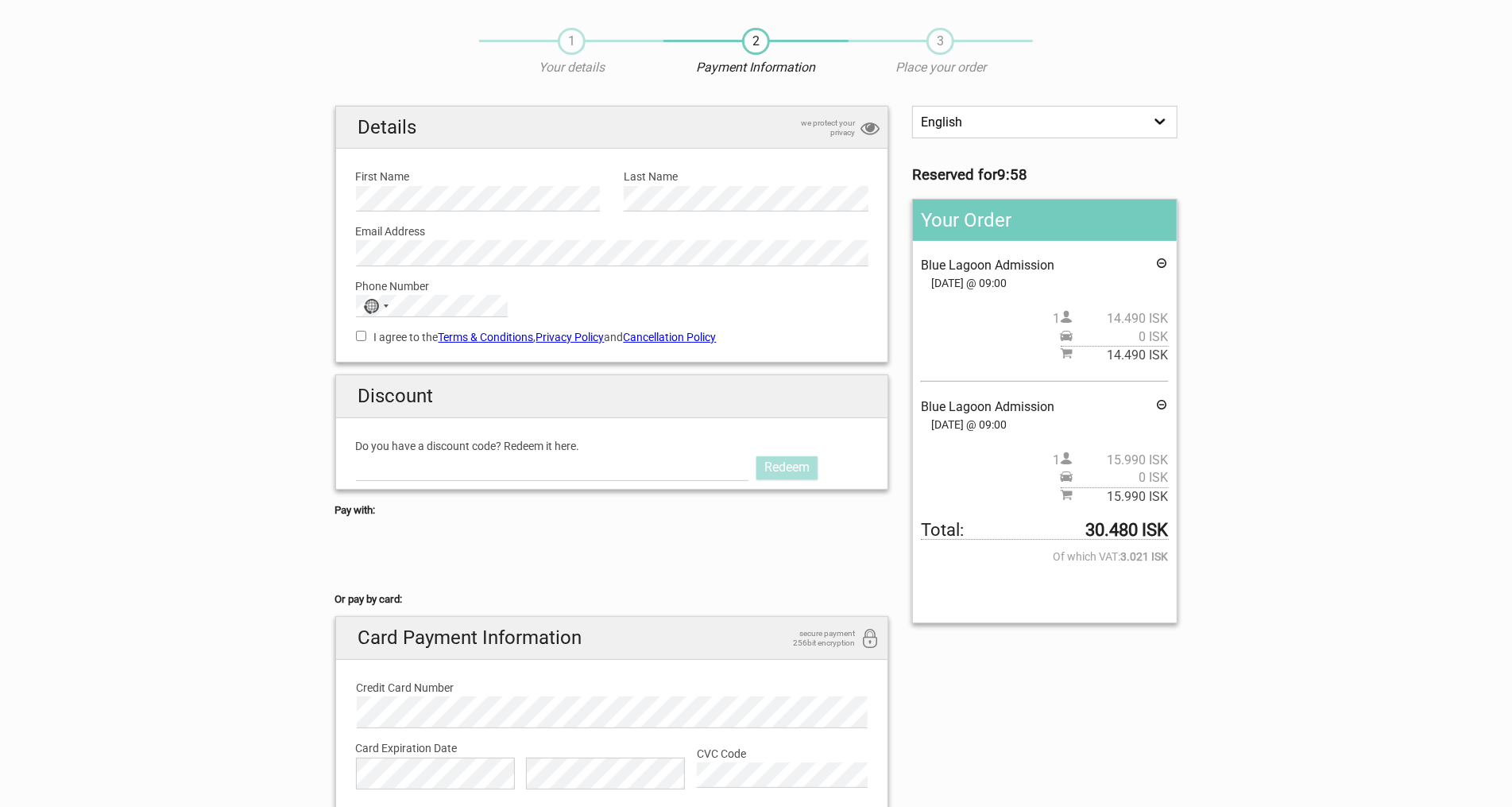
scroll to position [66, 0]
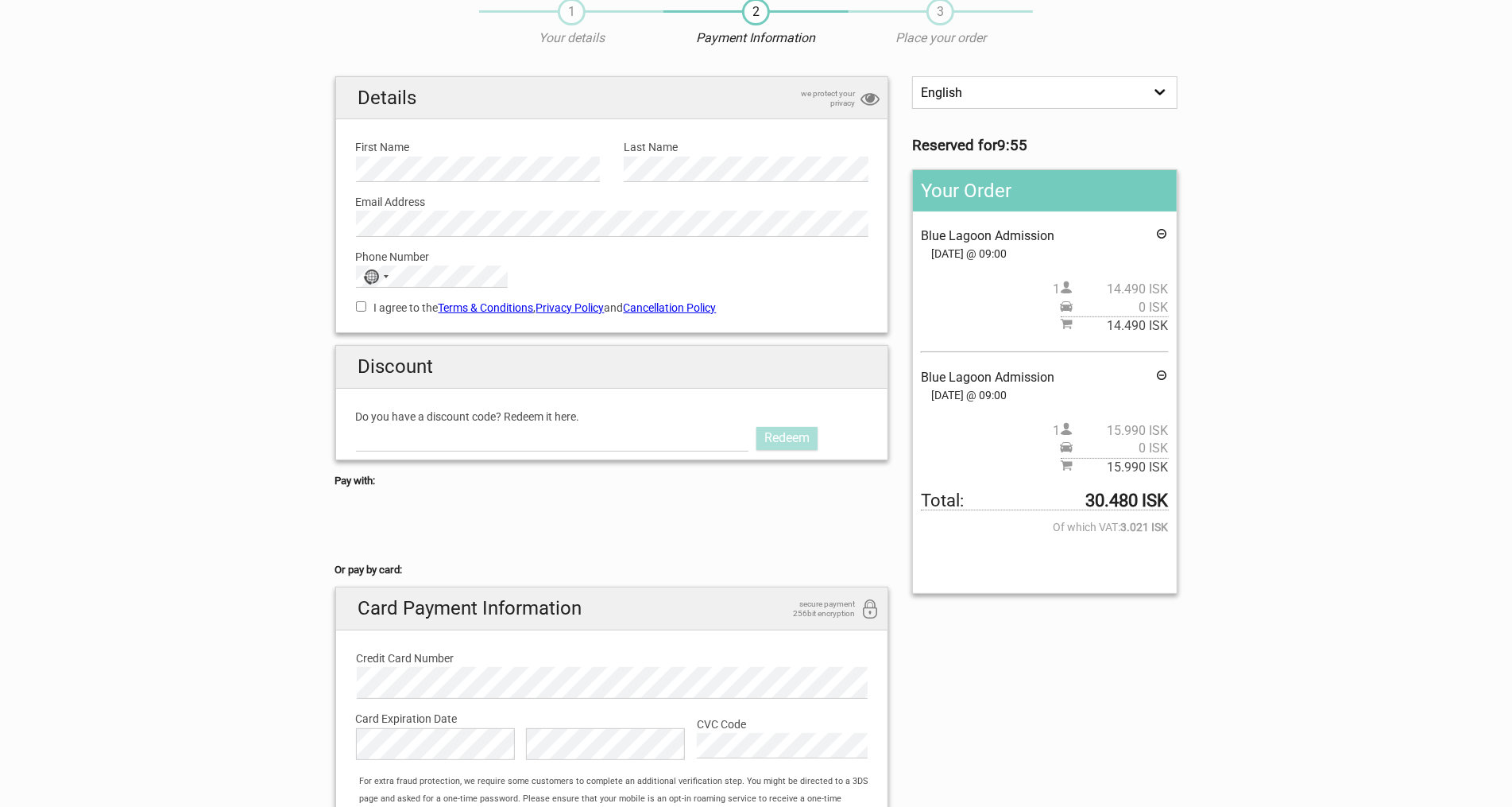
click at [1164, 231] on icon at bounding box center [1162, 237] width 13 height 18
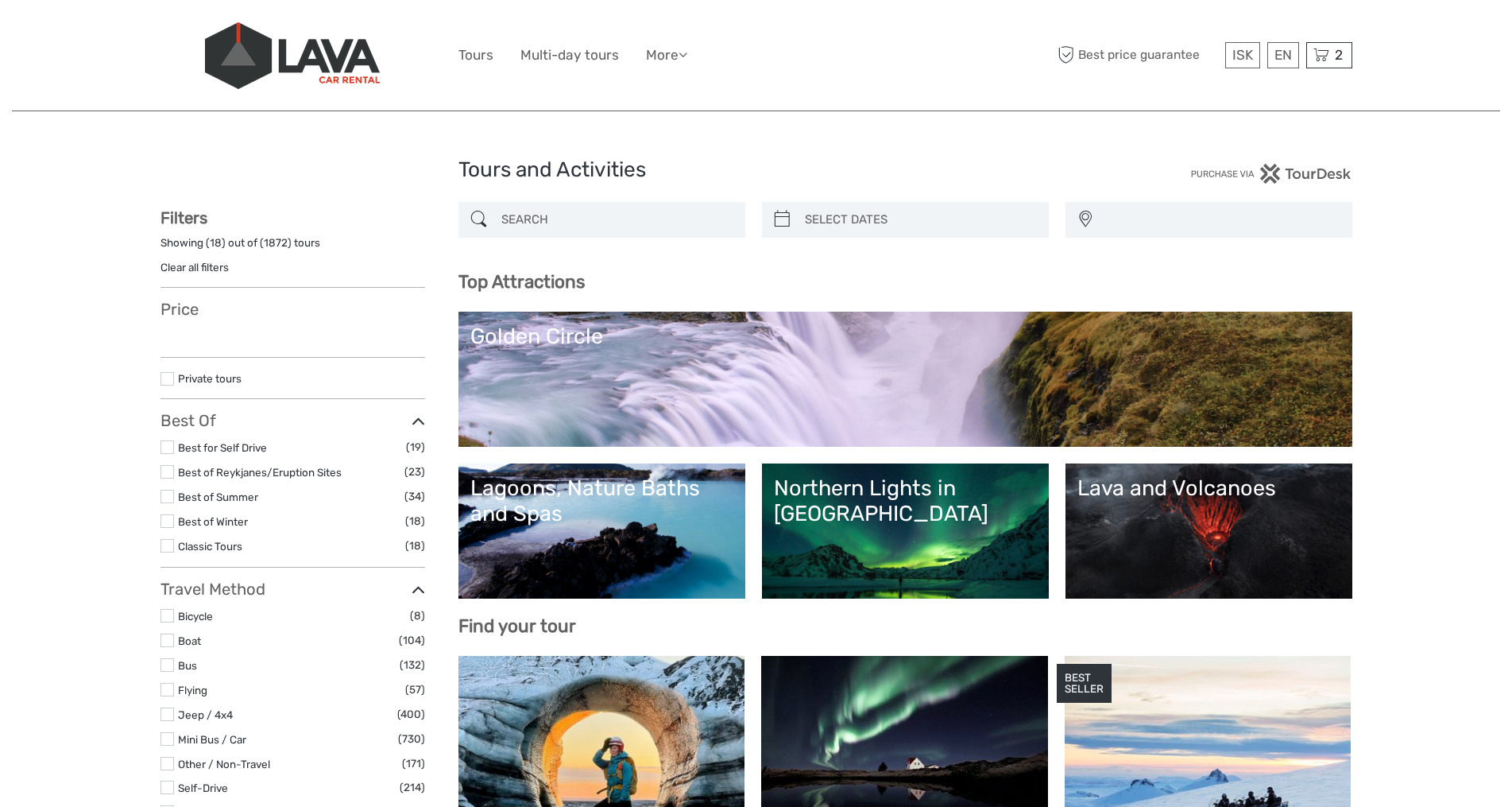
select select
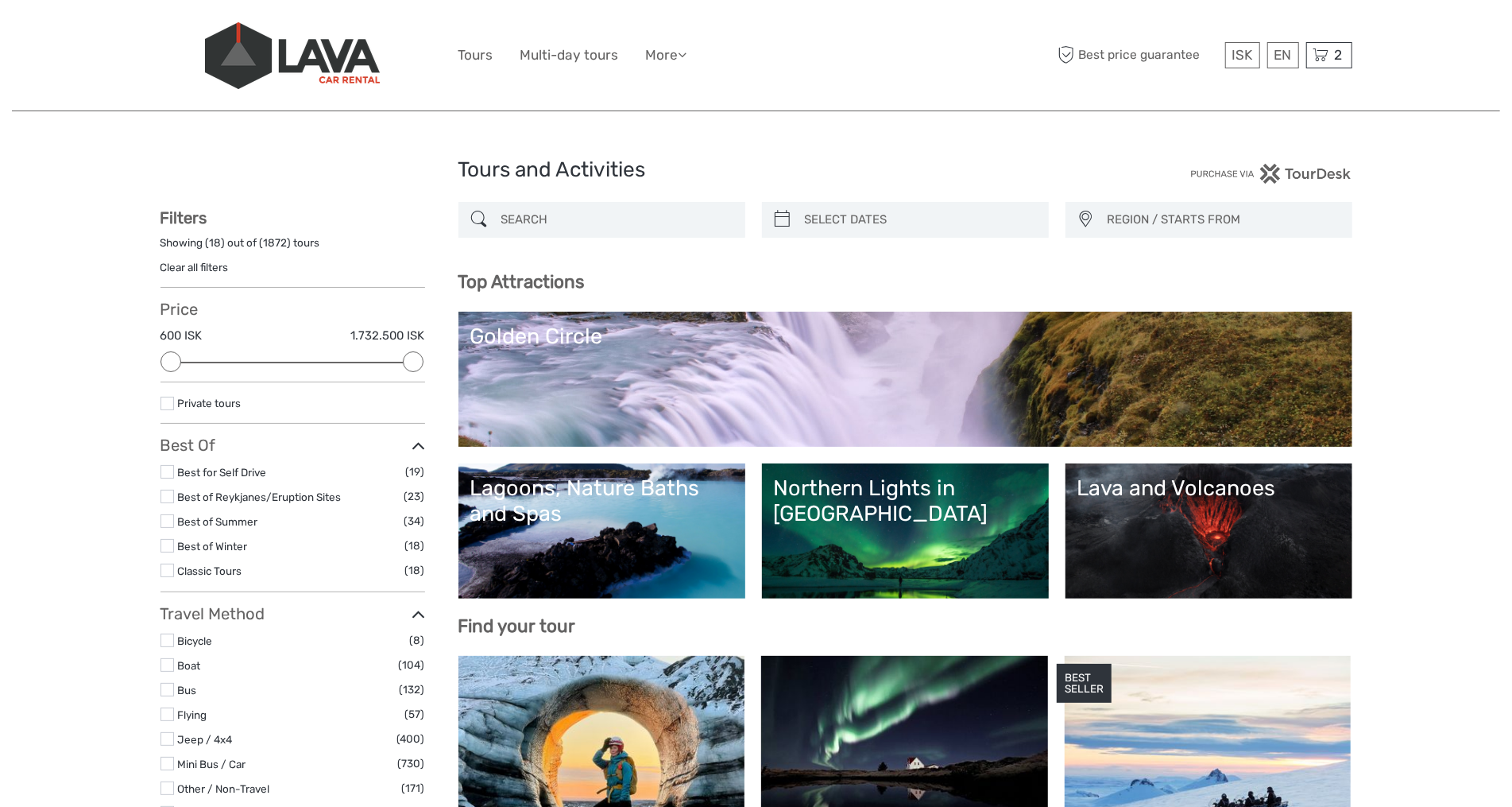
click at [653, 547] on link "Lagoons, Nature Baths and Spas" at bounding box center [602, 531] width 263 height 111
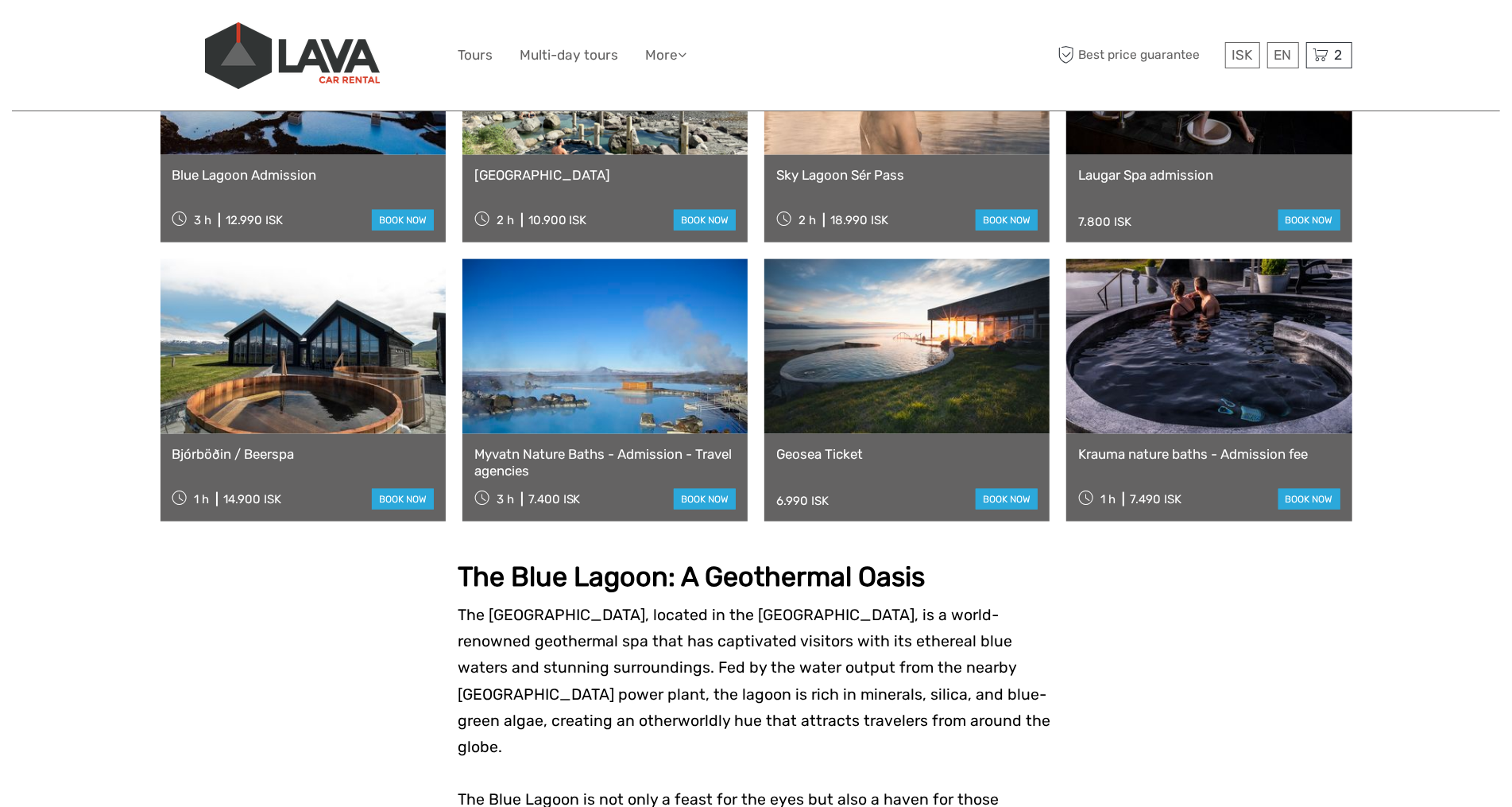
scroll to position [1281, 0]
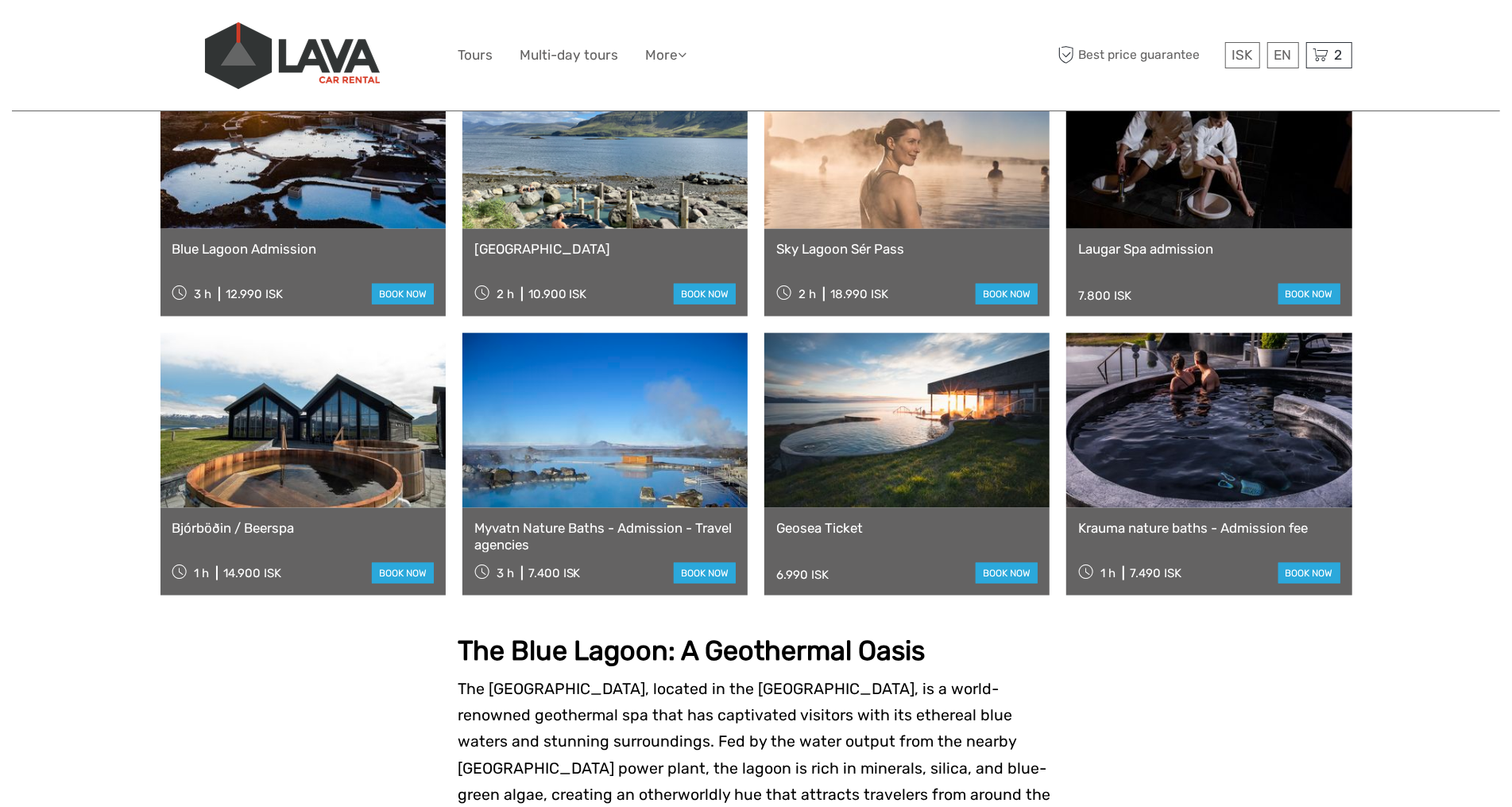
click at [358, 177] on link at bounding box center [303, 141] width 285 height 175
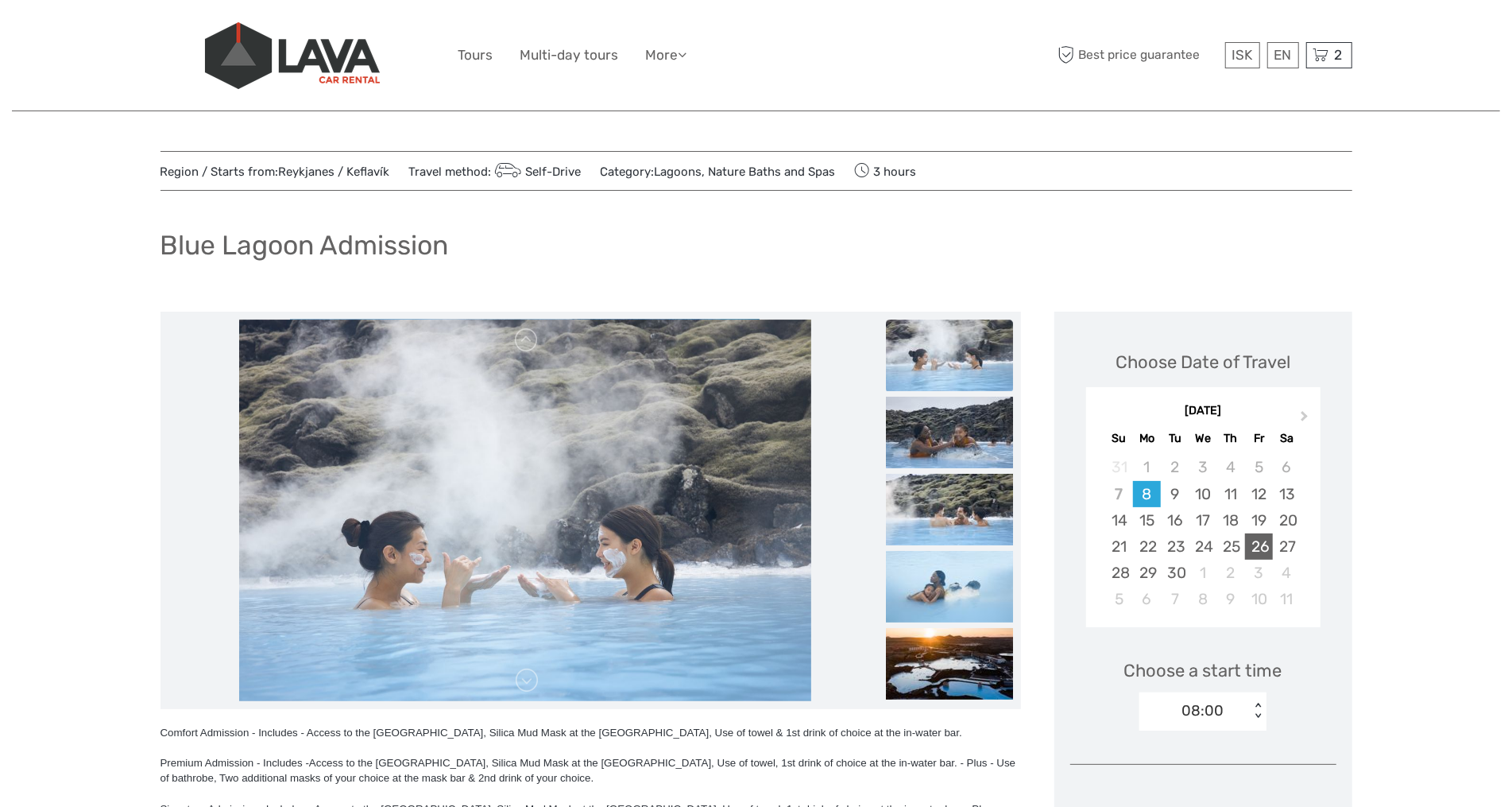
click at [1264, 552] on div "26" at bounding box center [1259, 547] width 28 height 26
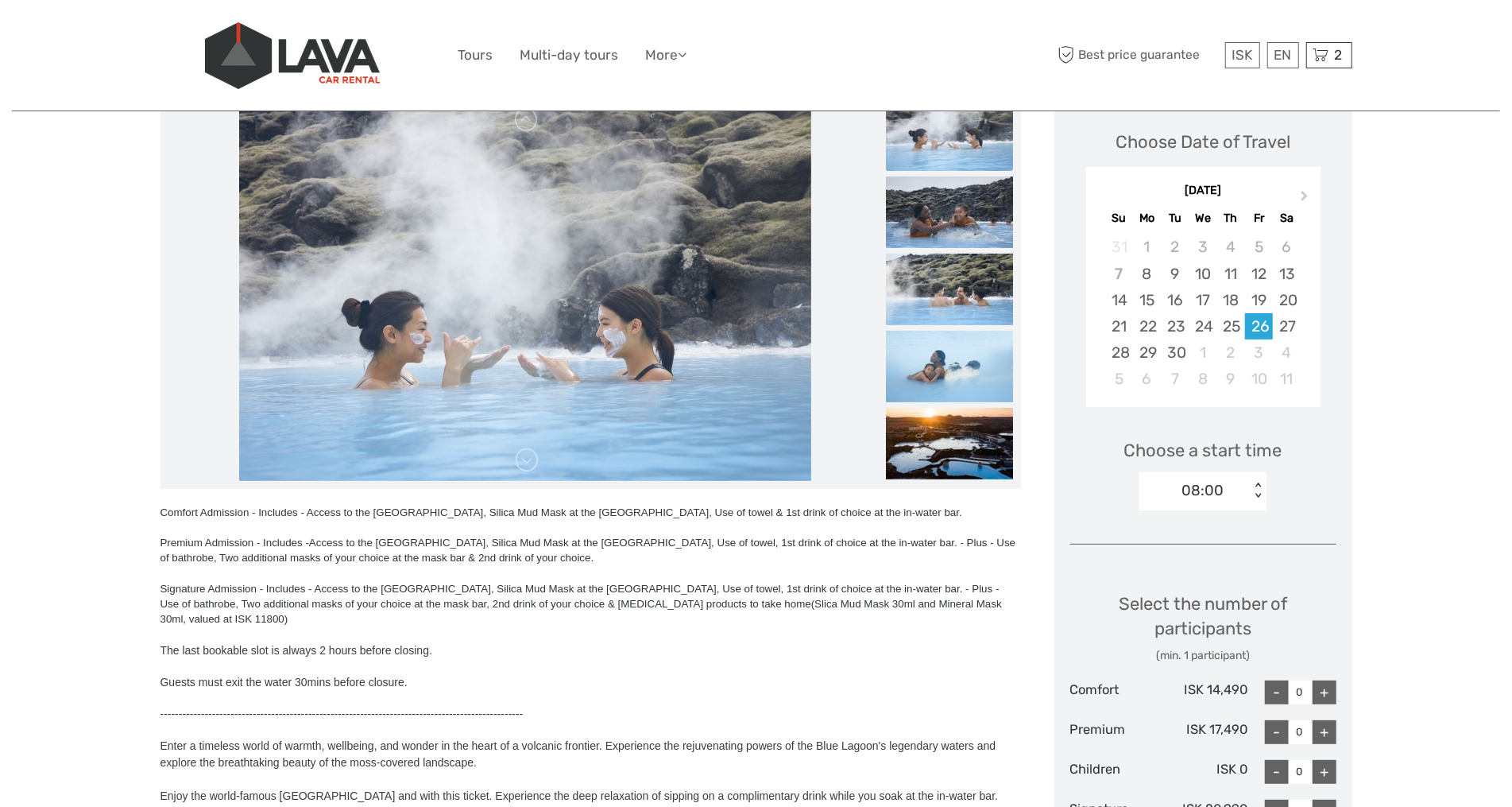
scroll to position [247, 0]
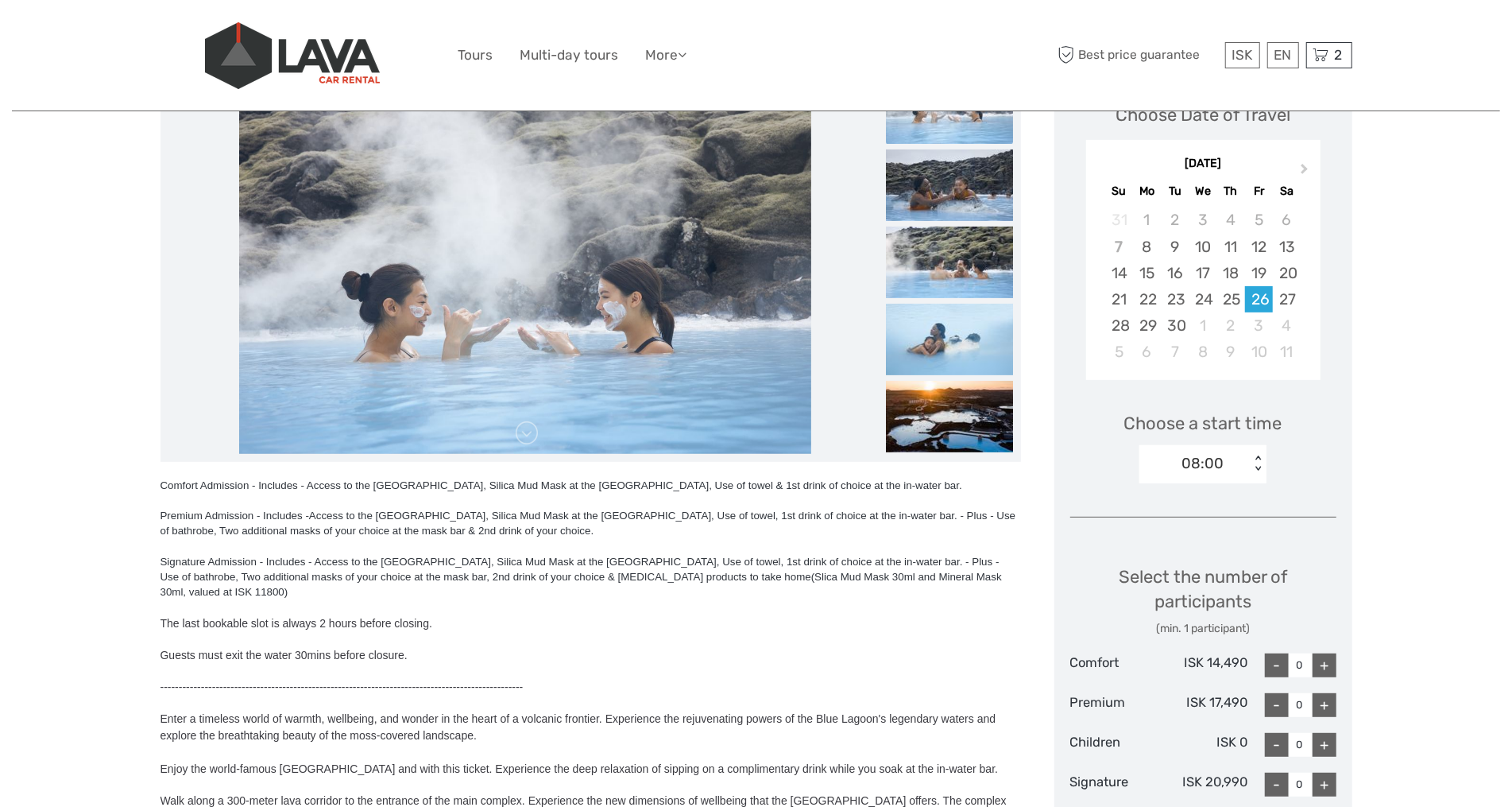
click at [1227, 463] on div "08:00" at bounding box center [1194, 463] width 110 height 24
click at [1204, 533] on div "09:00" at bounding box center [1203, 539] width 111 height 27
click at [1329, 670] on div "+" at bounding box center [1324, 666] width 24 height 24
type input "1"
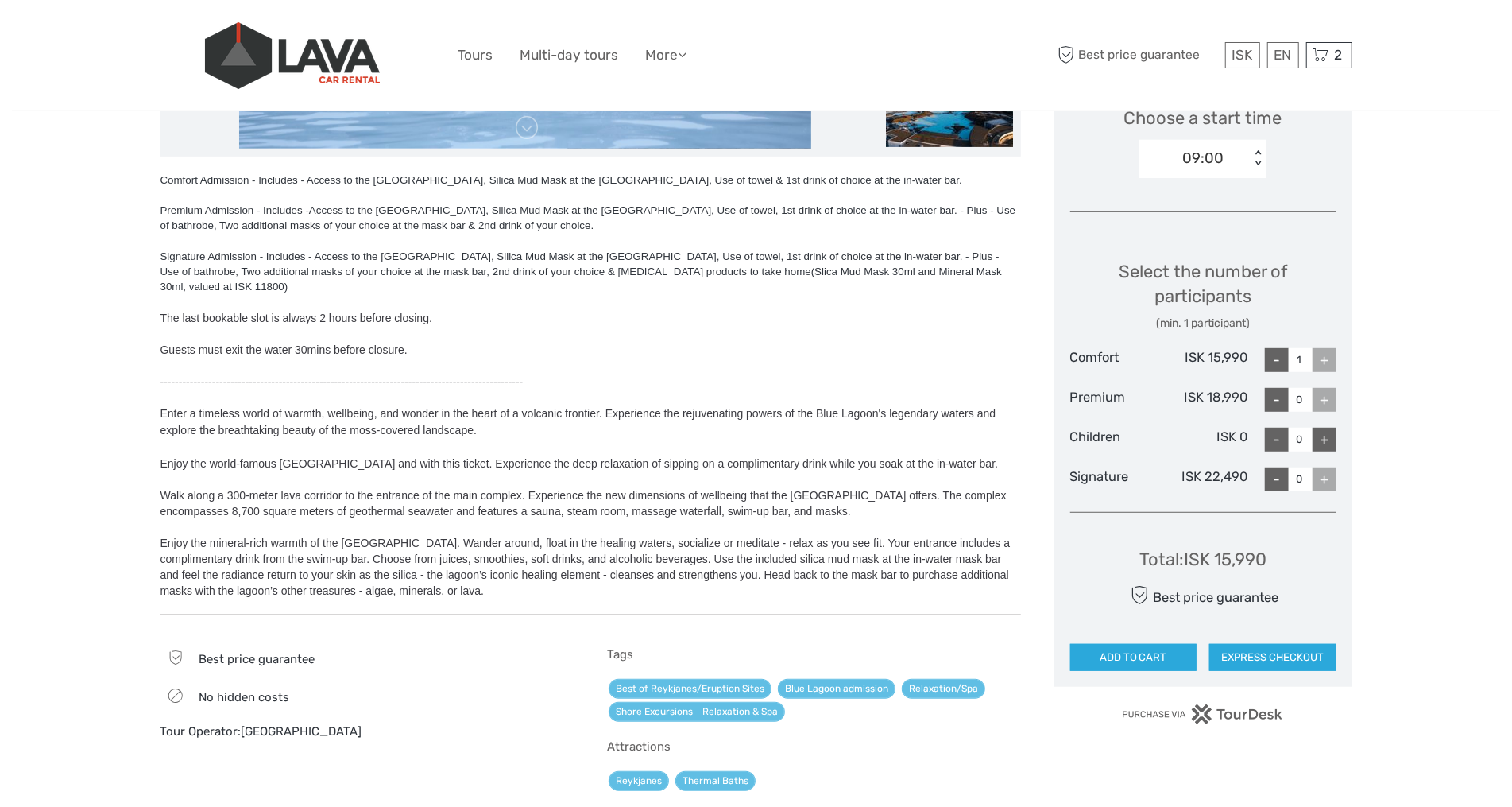
scroll to position [602, 0]
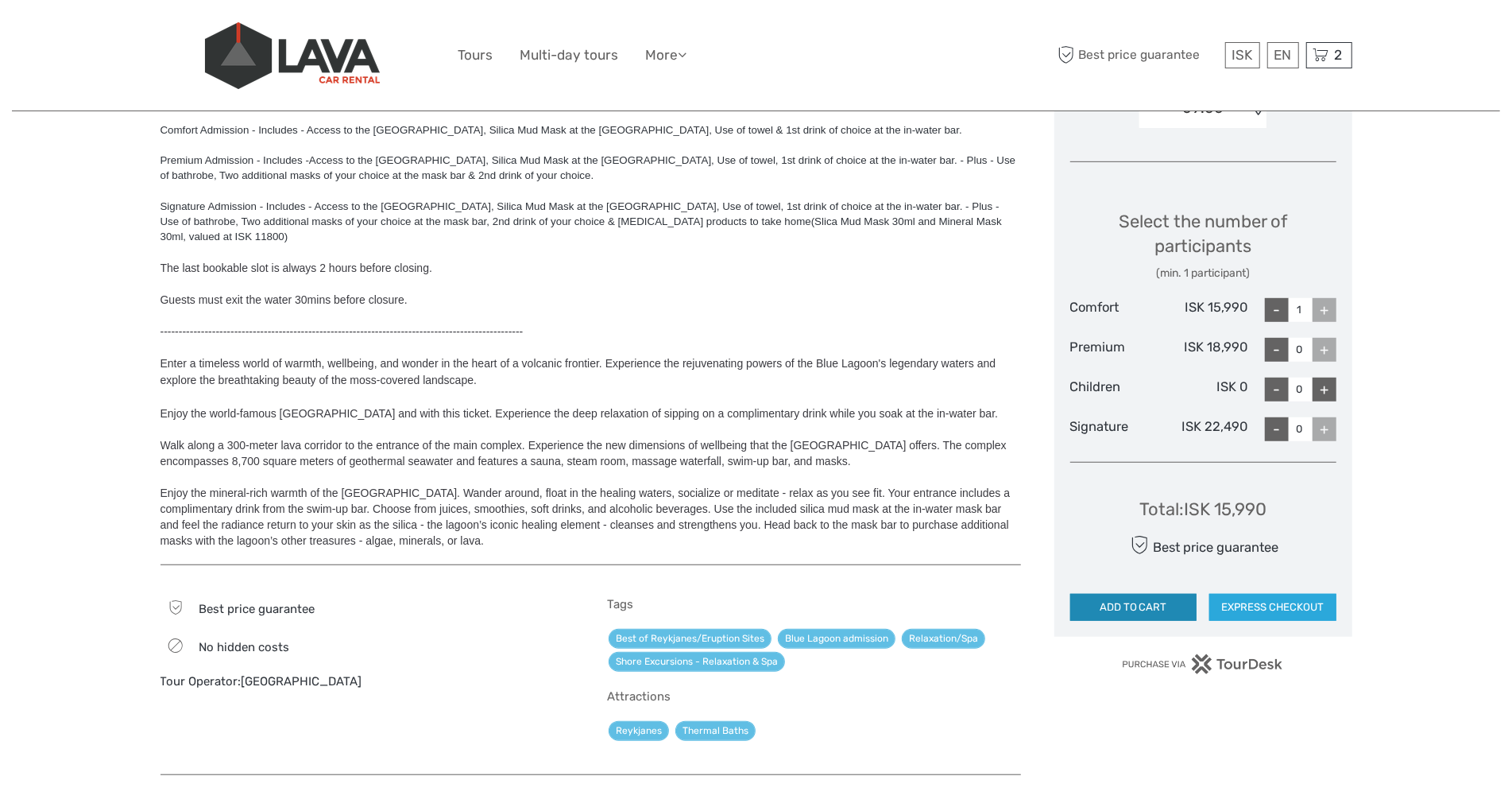
click at [1137, 594] on button "ADD TO CART" at bounding box center [1134, 607] width 127 height 27
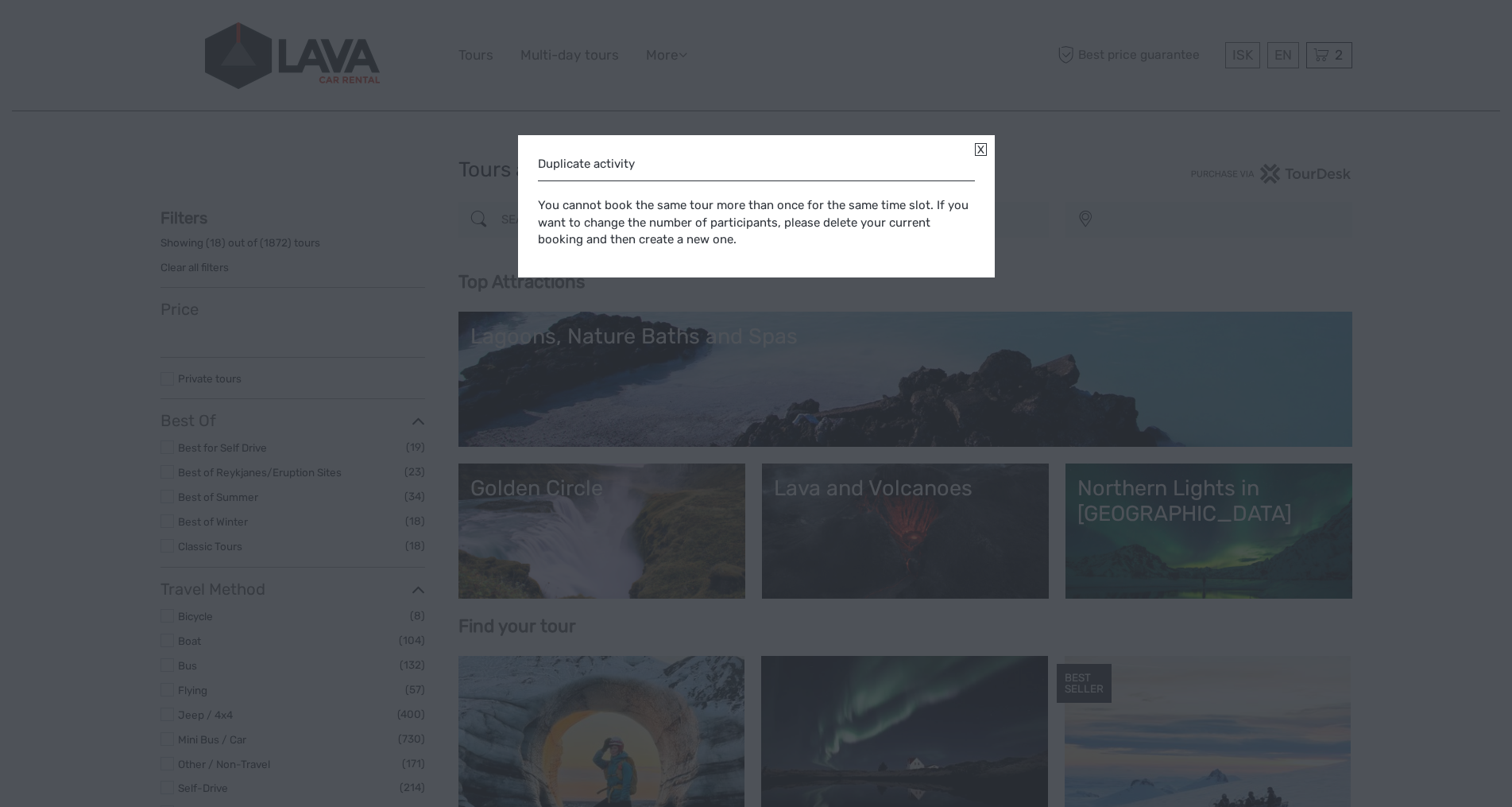
select select
click at [980, 150] on link at bounding box center [981, 149] width 12 height 13
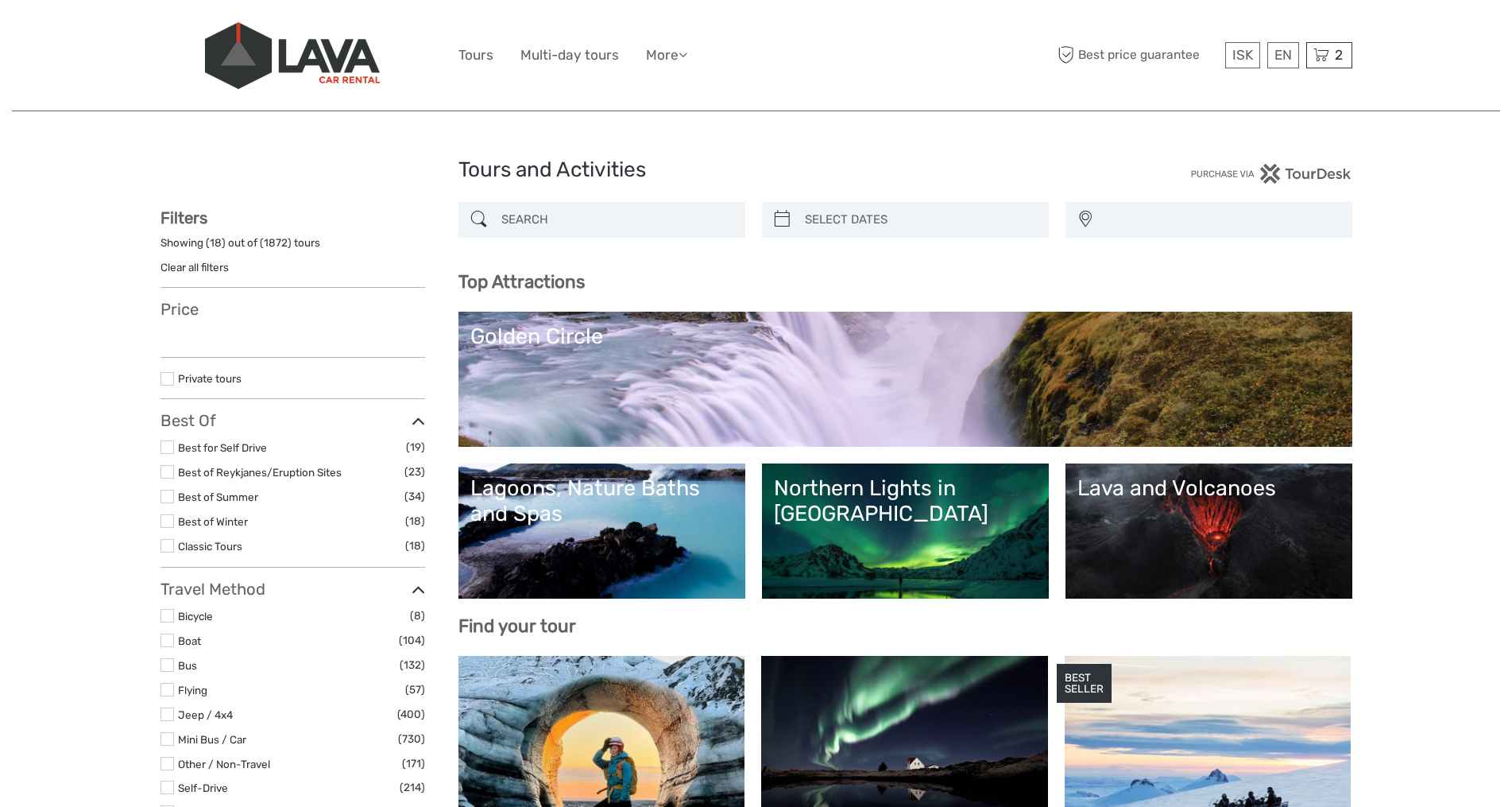
select select
click at [1316, 59] on icon at bounding box center [1321, 56] width 16 height 20
select select
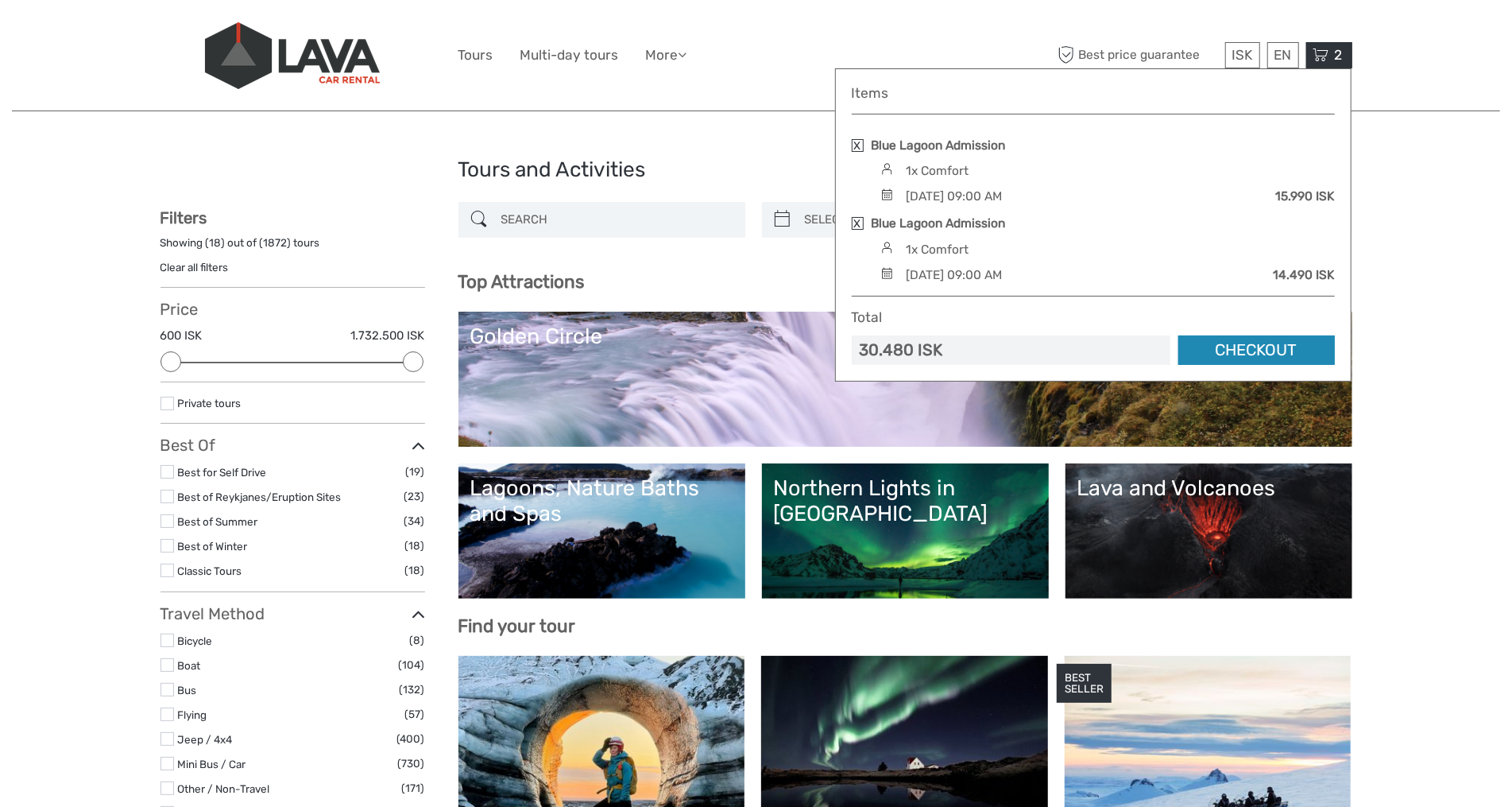
click at [1245, 354] on link "Checkout" at bounding box center [1257, 351] width 157 height 30
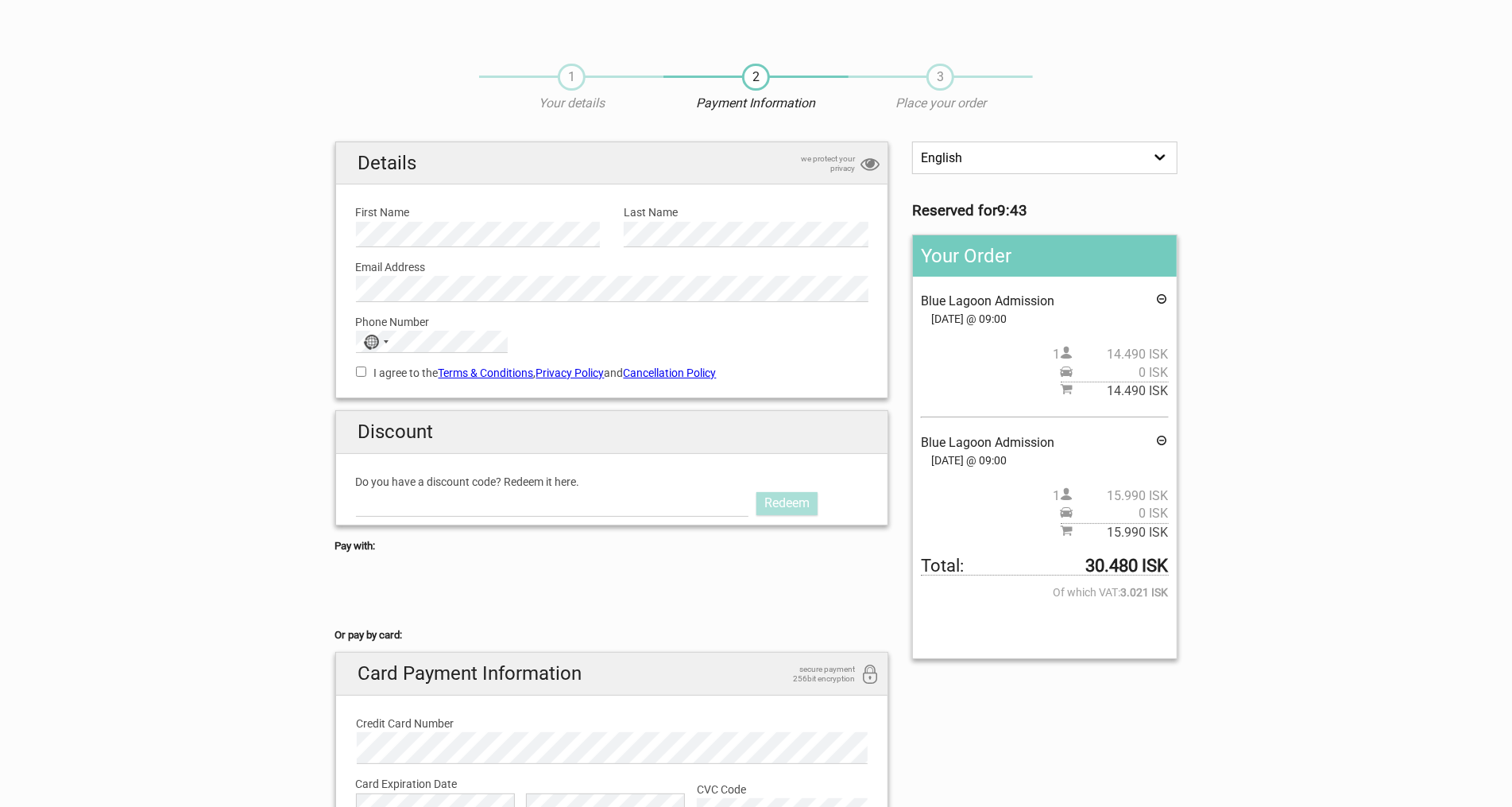
click at [1161, 296] on icon at bounding box center [1162, 301] width 13 height 18
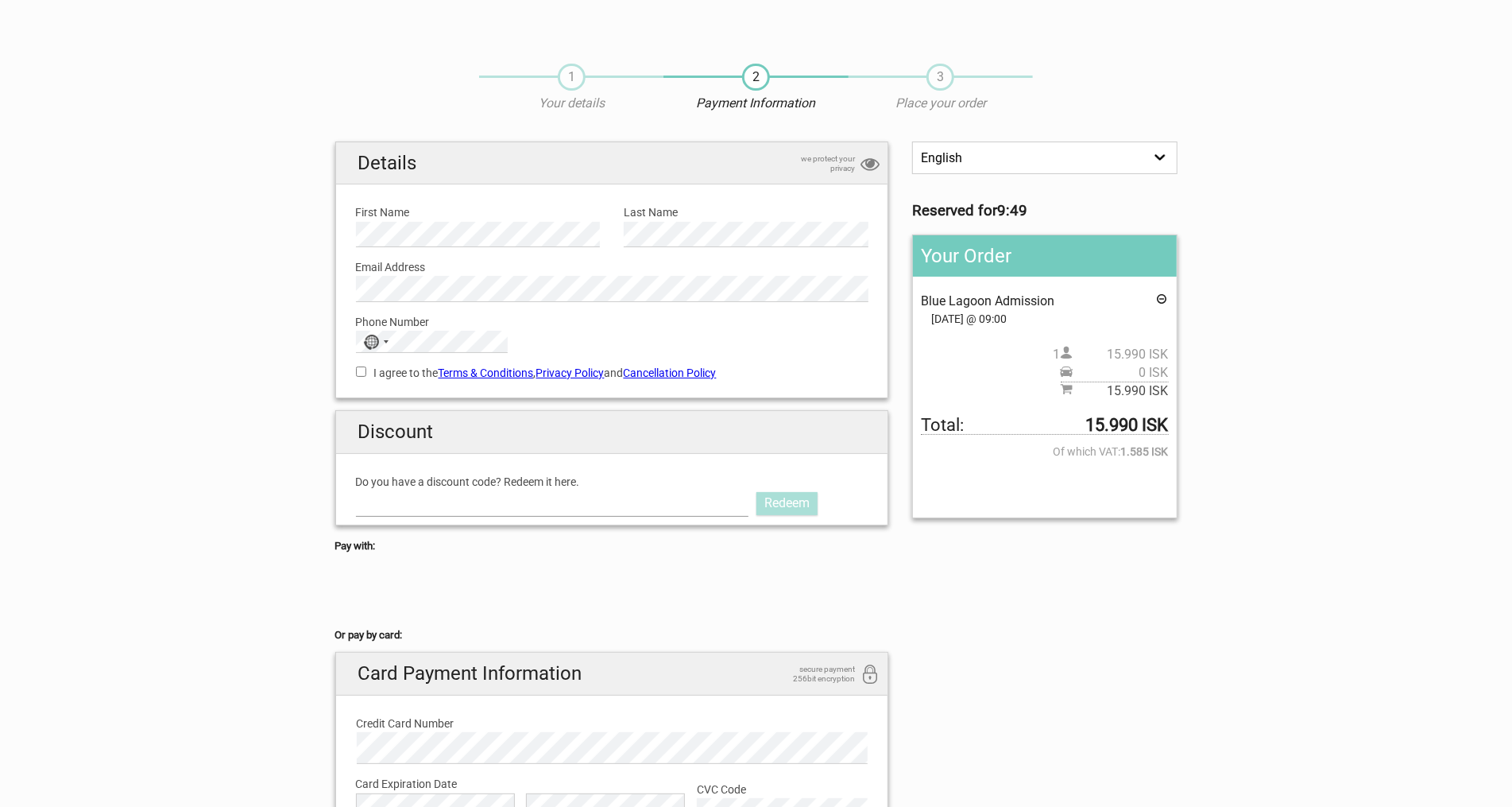
click at [493, 496] on input "Do you have a discount code? Redeem it here." at bounding box center [552, 504] width 393 height 26
type input "lavatours"
click at [770, 503] on link "Redeem" at bounding box center [788, 503] width 62 height 22
